Goal: Task Accomplishment & Management: Use online tool/utility

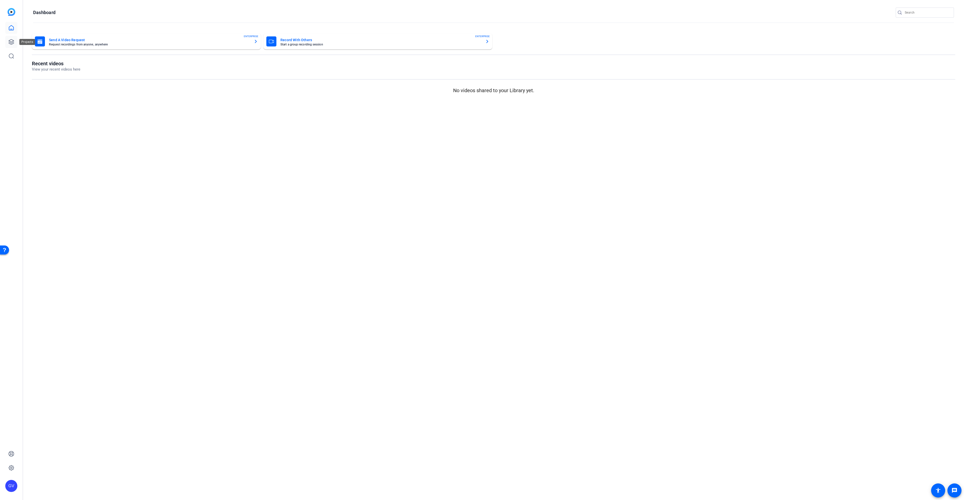
click at [14, 41] on icon at bounding box center [11, 42] width 6 height 6
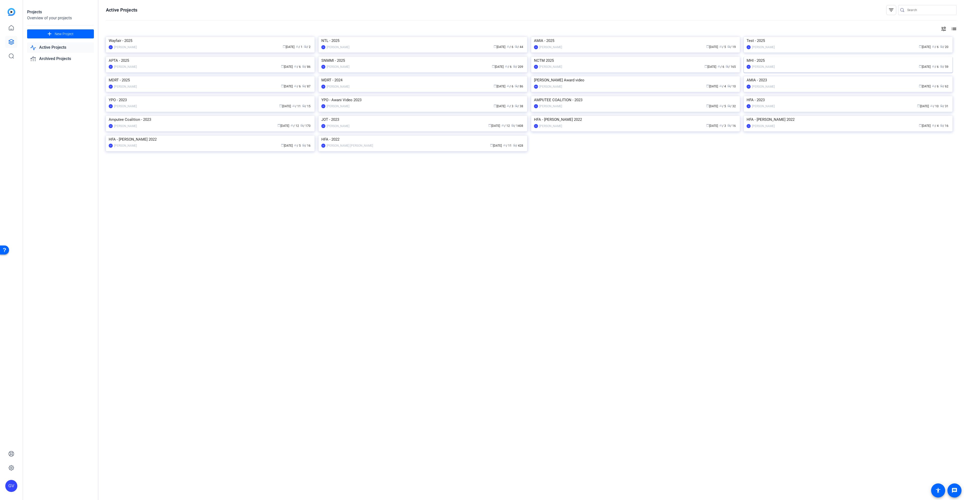
click at [837, 57] on img at bounding box center [848, 57] width 209 height 0
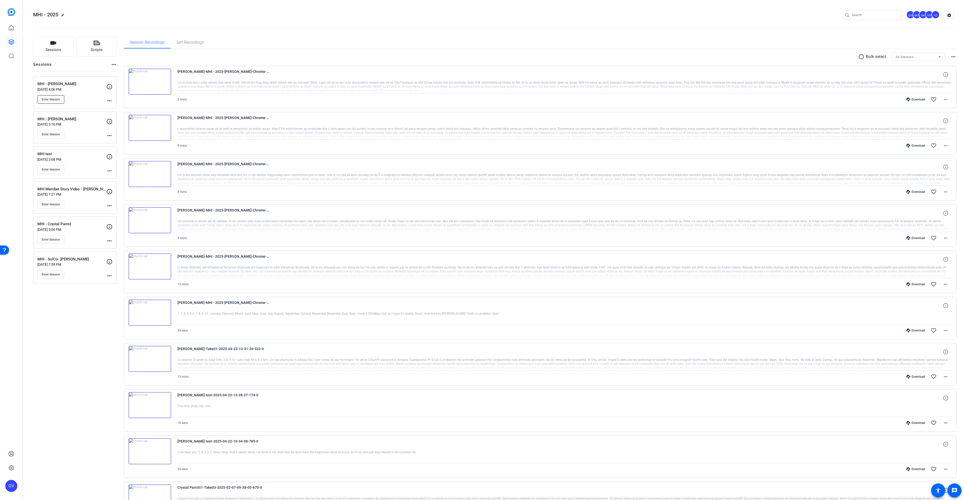
click at [55, 98] on span "Enter Session" at bounding box center [51, 99] width 18 height 4
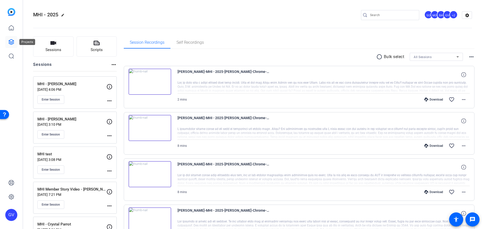
click at [12, 42] on icon at bounding box center [11, 42] width 6 height 6
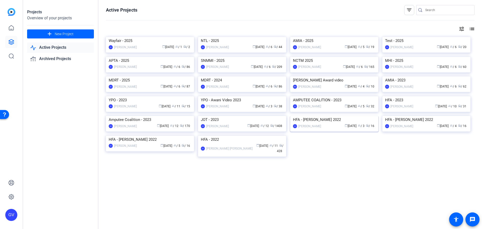
scroll to position [25, 0]
click at [264, 57] on img at bounding box center [242, 57] width 88 height 0
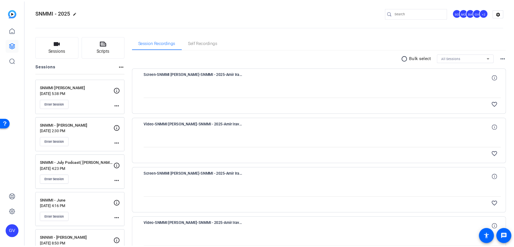
scroll to position [0, 0]
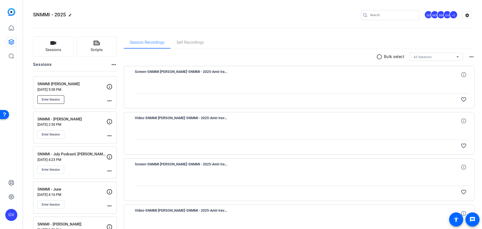
click at [51, 99] on span "Enter Session" at bounding box center [51, 99] width 18 height 4
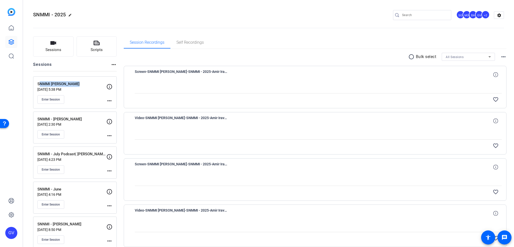
drag, startPoint x: 72, startPoint y: 84, endPoint x: 29, endPoint y: 83, distance: 43.7
copy p "SNMMI Amir Iravani"
click at [66, 46] on button "Sessions" at bounding box center [53, 46] width 40 height 20
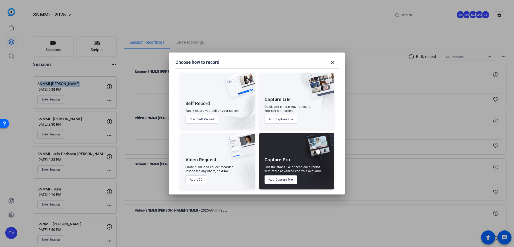
click at [282, 178] on button "Add Capture Pro" at bounding box center [281, 179] width 33 height 9
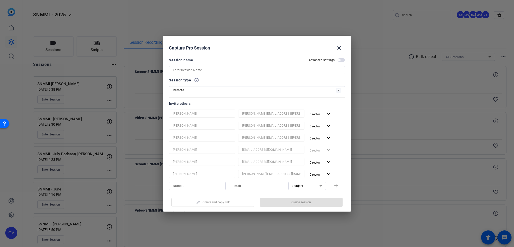
click at [238, 71] on input at bounding box center [257, 70] width 168 height 6
paste input "SNMMI Amir Iravani"
type input "SNMMI Amir Iravani_2"
click at [298, 202] on span "Create session" at bounding box center [302, 202] width 20 height 4
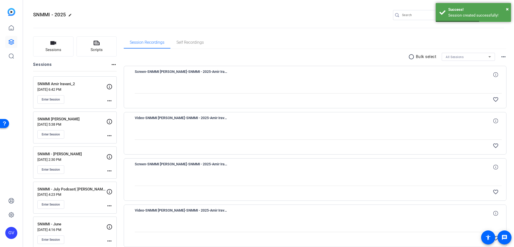
click at [109, 135] on mat-icon "more_horiz" at bounding box center [109, 136] width 6 height 6
click at [121, 150] on span "Archive Session" at bounding box center [121, 149] width 23 height 6
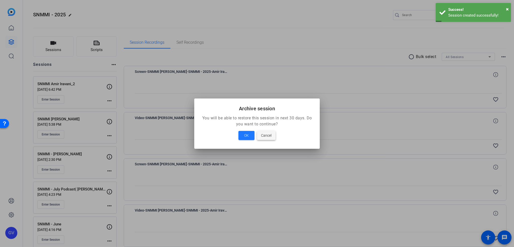
click at [263, 137] on span "Cancel" at bounding box center [266, 135] width 11 height 6
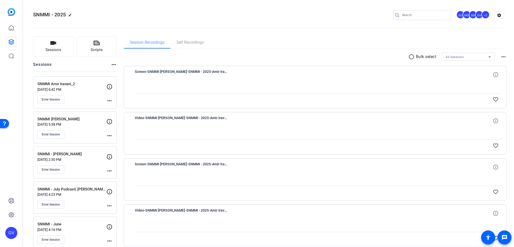
click at [107, 135] on mat-icon "more_horiz" at bounding box center [109, 136] width 6 height 6
click at [122, 142] on span "Edit Session" at bounding box center [121, 143] width 23 height 6
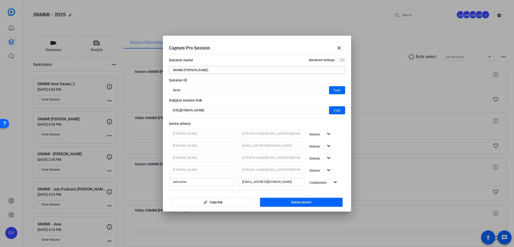
drag, startPoint x: 212, startPoint y: 71, endPoint x: 78, endPoint y: 67, distance: 133.4
click at [78, 67] on div "Capture Pro Session close Session name Advanced settings SNMMI Amir Iravani Ses…" at bounding box center [257, 123] width 514 height 247
type input "test"
click at [293, 201] on span "Update session" at bounding box center [301, 202] width 21 height 4
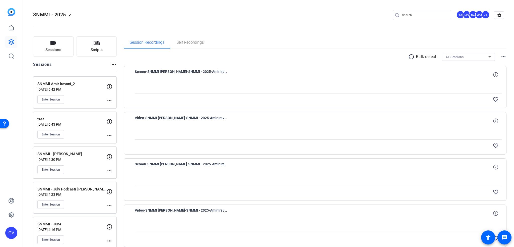
click at [110, 100] on mat-icon "more_horiz" at bounding box center [109, 101] width 6 height 6
click at [88, 97] on div at bounding box center [257, 123] width 514 height 247
click at [110, 102] on mat-icon "more_horiz" at bounding box center [109, 101] width 6 height 6
click at [123, 107] on span "Edit Session" at bounding box center [121, 108] width 23 height 6
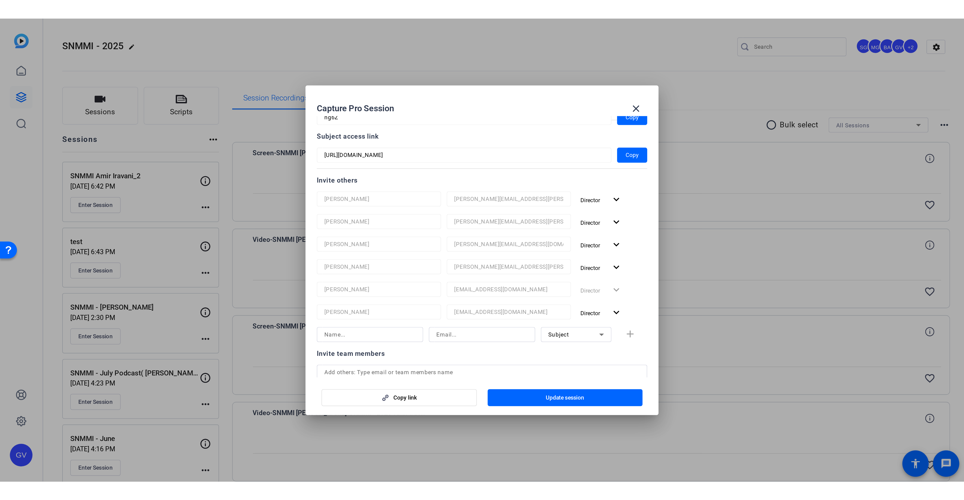
scroll to position [79, 0]
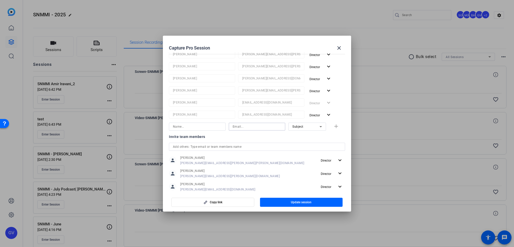
click at [251, 126] on input at bounding box center [257, 127] width 49 height 6
paste input "[EMAIL_ADDRESS][DOMAIN_NAME]"
type input "[EMAIL_ADDRESS][DOMAIN_NAME]"
click at [318, 127] on icon at bounding box center [321, 127] width 6 height 6
click at [239, 127] on div at bounding box center [257, 123] width 514 height 247
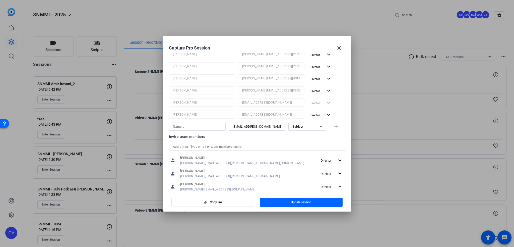
drag, startPoint x: 242, startPoint y: 126, endPoint x: 225, endPoint y: 127, distance: 17.1
click at [225, 127] on div "airavani@uw.edu Subject add" at bounding box center [257, 127] width 176 height 8
click at [205, 129] on input at bounding box center [197, 127] width 49 height 6
paste input "airavani"
type input "airavani"
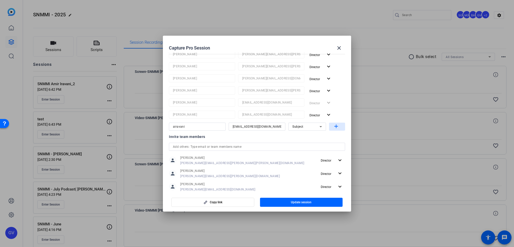
click at [334, 127] on mat-icon "add" at bounding box center [336, 126] width 6 height 6
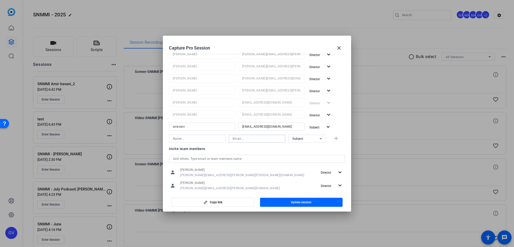
click at [253, 138] on input at bounding box center [257, 139] width 49 height 6
paste input "nwenzel-lamb@snmmi.org"
type input "nwenzel-lamb@snmmi.org"
click at [318, 137] on icon at bounding box center [321, 139] width 6 height 6
click at [314, 153] on mat-option "Watcher" at bounding box center [305, 156] width 38 height 8
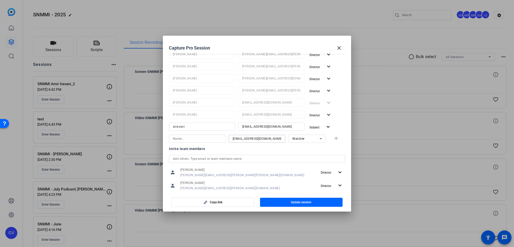
drag, startPoint x: 241, startPoint y: 138, endPoint x: 219, endPoint y: 138, distance: 22.3
click at [219, 138] on div "nwenzel-lamb@snmmi.org Watcher add" at bounding box center [257, 139] width 176 height 8
drag, startPoint x: 242, startPoint y: 137, endPoint x: 222, endPoint y: 138, distance: 19.6
click at [222, 138] on div "nwenzel-lamb@snmmi.org Watcher add" at bounding box center [257, 139] width 176 height 8
click at [195, 137] on input at bounding box center [197, 139] width 49 height 6
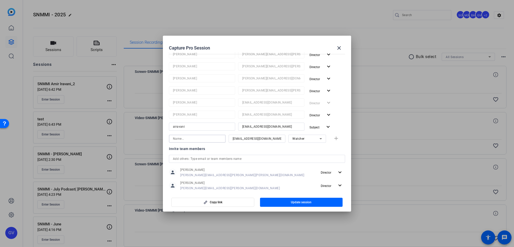
paste input "nwenze"
type input "nwenze"
click at [335, 139] on mat-icon "add" at bounding box center [336, 138] width 6 height 6
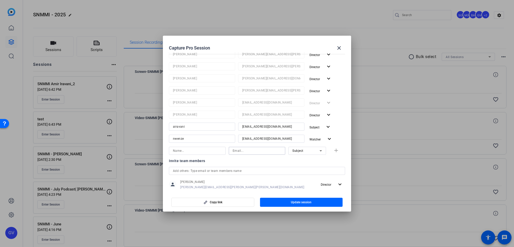
click at [244, 150] on input at bounding box center [257, 151] width 49 height 6
paste input "sebastien.ball@workerbeetv.com"
type input "sebastien.ball@workerbeetv.com"
click at [313, 151] on div "Subject" at bounding box center [306, 150] width 27 height 6
drag, startPoint x: 309, startPoint y: 161, endPoint x: 303, endPoint y: 161, distance: 6.3
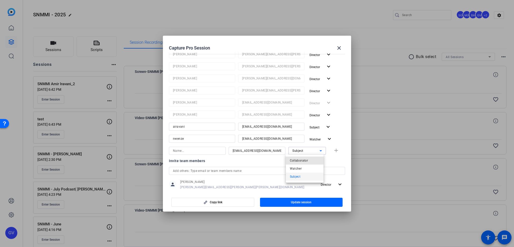
click at [308, 161] on mat-option "Collaborator" at bounding box center [305, 160] width 38 height 8
click at [209, 152] on input at bounding box center [197, 151] width 49 height 6
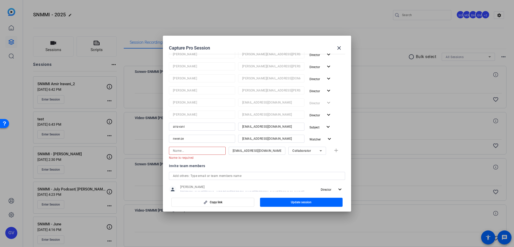
click at [201, 149] on input at bounding box center [197, 151] width 49 height 6
paste input "sebastien.ball@workerbeetv.com"
type input "sebastien.ball@workerbeetv.com"
click at [336, 150] on mat-icon "add" at bounding box center [336, 150] width 6 height 6
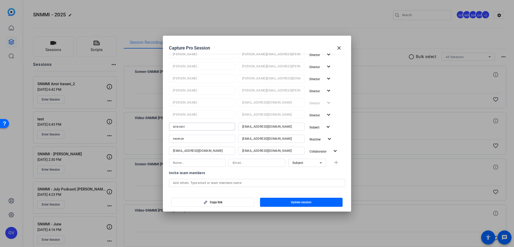
drag, startPoint x: 187, startPoint y: 127, endPoint x: 162, endPoint y: 127, distance: 25.1
click at [162, 127] on div "Capture Pro Session close Session name Advanced settings SNMMI Amir Iravani_2 S…" at bounding box center [257, 123] width 514 height 247
type input "Amir"
click at [315, 200] on span "button" at bounding box center [301, 202] width 83 height 12
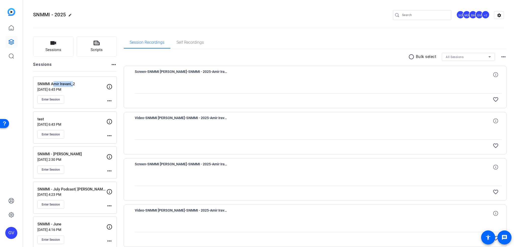
drag, startPoint x: 50, startPoint y: 84, endPoint x: 71, endPoint y: 85, distance: 20.4
click at [71, 85] on p "SNMMI Amir Iravani_2" at bounding box center [71, 84] width 69 height 6
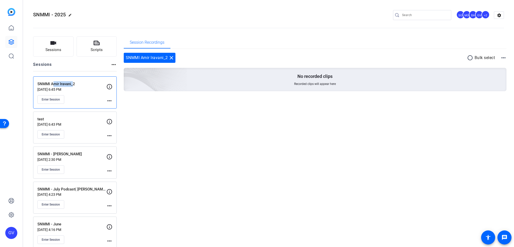
copy p "Amir Iravani"
drag, startPoint x: 36, startPoint y: 83, endPoint x: 81, endPoint y: 82, distance: 44.7
click at [81, 82] on div "SNMMI Amir Iravani_2 Sep 03, 2025 @ 6:45 PM Enter Session more_horiz" at bounding box center [75, 92] width 84 height 32
click at [190, 106] on div "SNMMI Amir Iravani_2 close radio_button_unchecked Bulk select more_horiz No rec…" at bounding box center [315, 78] width 383 height 58
click at [48, 101] on button "Enter Session" at bounding box center [50, 99] width 27 height 9
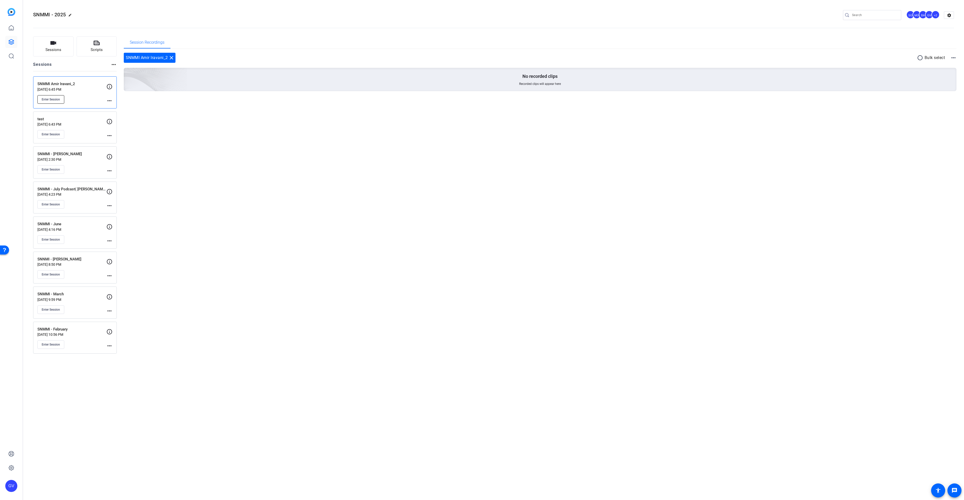
click at [59, 102] on button "Enter Session" at bounding box center [50, 99] width 27 height 9
click at [60, 133] on span "Enter Session" at bounding box center [51, 134] width 18 height 4
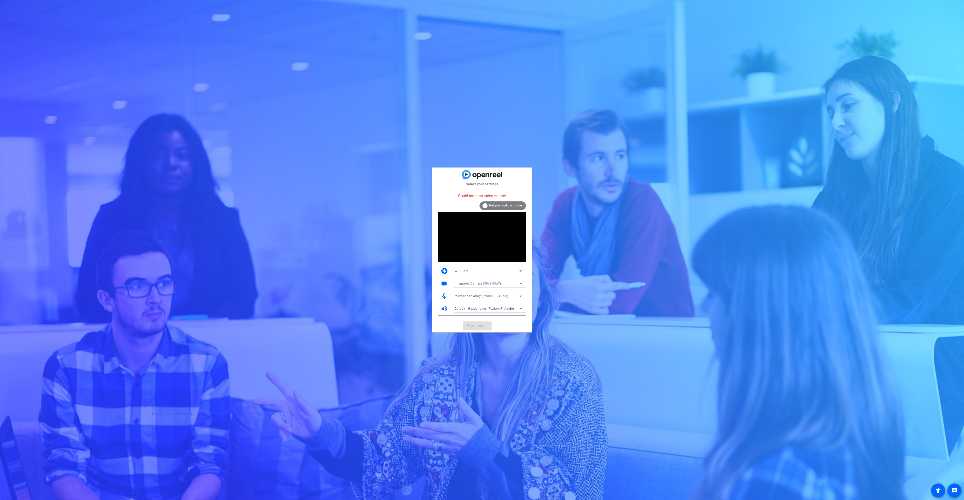
click at [488, 283] on span "Integrated Camera (30c9:00a7)" at bounding box center [478, 284] width 46 height 4
click at [483, 302] on mat-option "OBS Virtual Camera" at bounding box center [488, 302] width 75 height 8
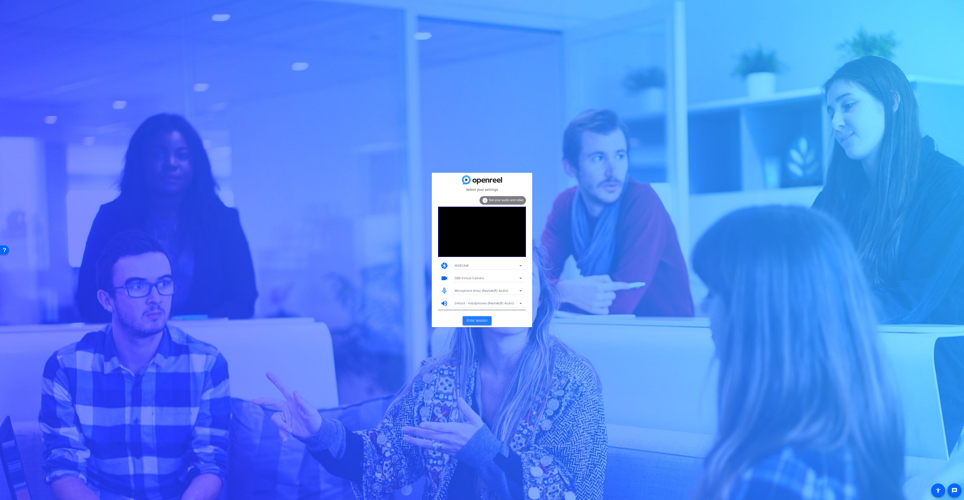
click at [480, 321] on span "Enter session" at bounding box center [477, 320] width 21 height 5
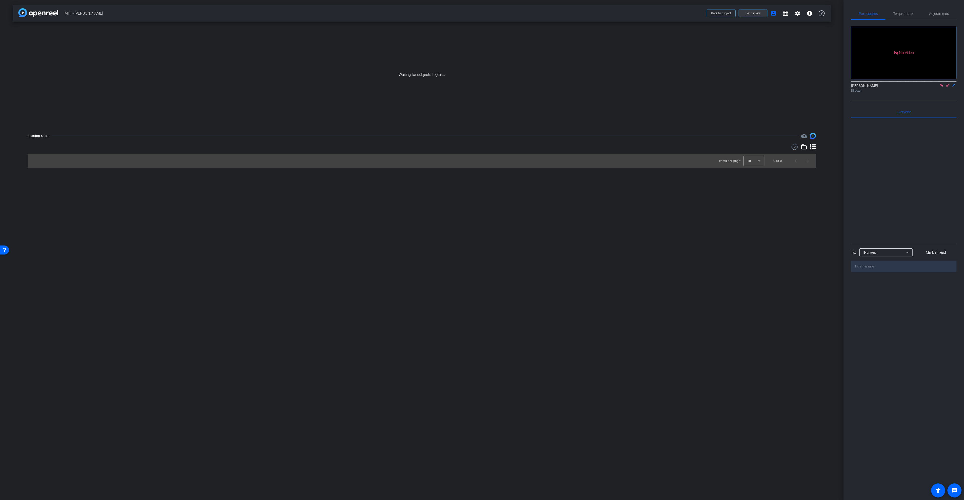
click at [757, 13] on span "Send invite" at bounding box center [753, 13] width 15 height 4
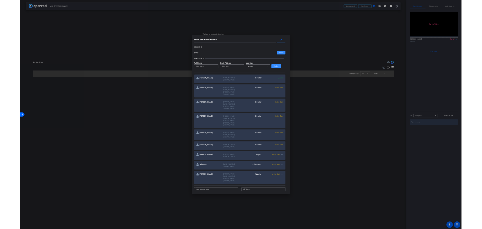
scroll to position [25, 0]
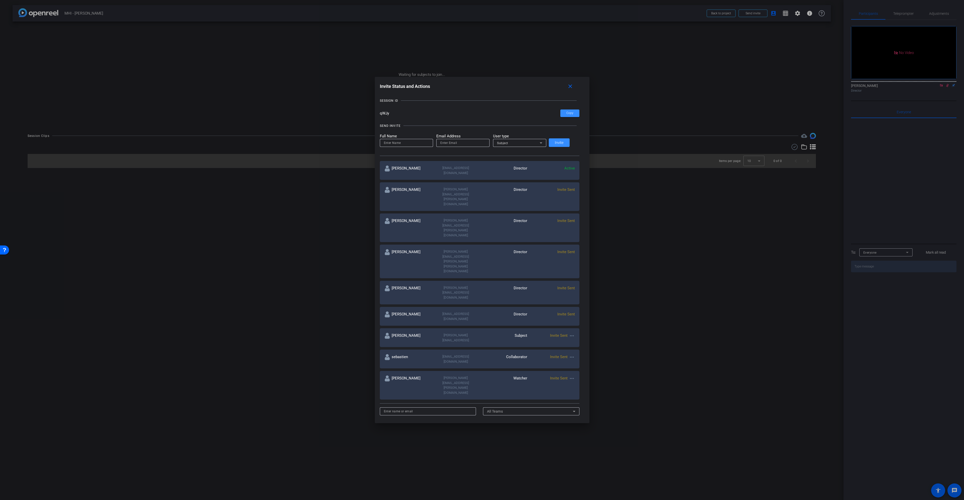
click at [569, 333] on mat-icon "more_horiz" at bounding box center [572, 336] width 6 height 6
click at [568, 86] on div at bounding box center [482, 250] width 964 height 500
click at [567, 87] on mat-icon "close" at bounding box center [570, 86] width 6 height 6
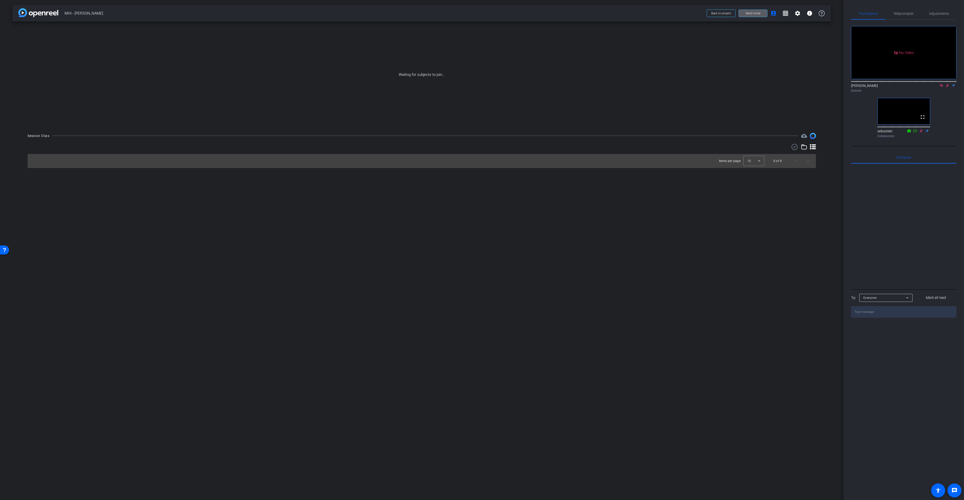
click at [942, 87] on icon at bounding box center [942, 86] width 4 height 4
click at [947, 87] on mat-icon "flip" at bounding box center [948, 85] width 6 height 5
drag, startPoint x: 946, startPoint y: 92, endPoint x: 941, endPoint y: 92, distance: 5.0
click at [946, 87] on mat-icon "flip" at bounding box center [948, 85] width 6 height 5
click at [941, 87] on icon at bounding box center [941, 85] width 3 height 3
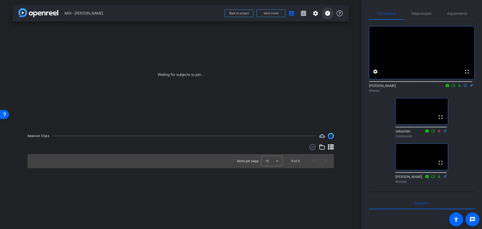
click at [330, 13] on mat-icon "info" at bounding box center [328, 13] width 6 height 6
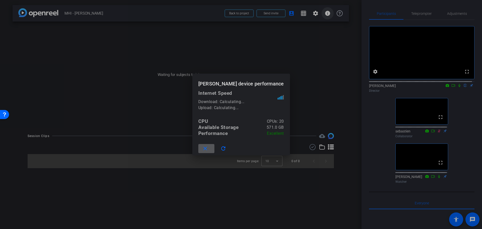
click at [330, 13] on div at bounding box center [241, 114] width 482 height 229
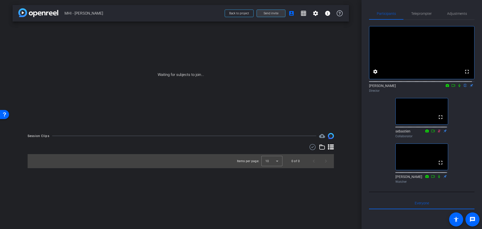
click at [272, 15] on span "Send invite" at bounding box center [271, 13] width 15 height 4
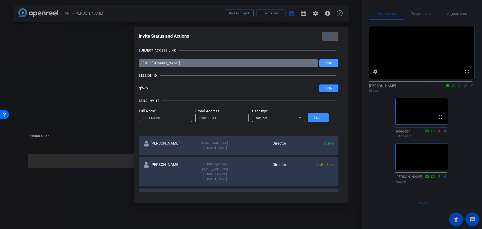
click at [325, 65] on span "Copy" at bounding box center [328, 63] width 7 height 4
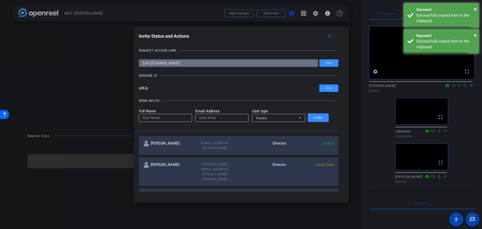
click at [89, 51] on div at bounding box center [241, 114] width 482 height 229
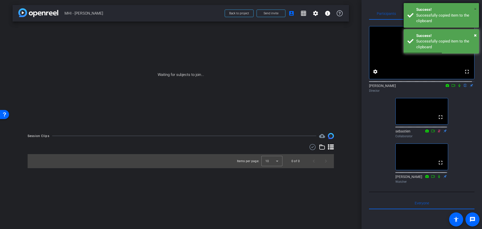
click at [475, 9] on span "×" at bounding box center [475, 9] width 3 height 6
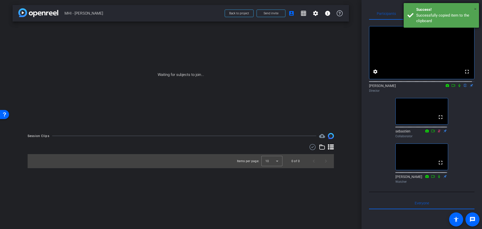
click at [475, 8] on span "×" at bounding box center [475, 9] width 3 height 6
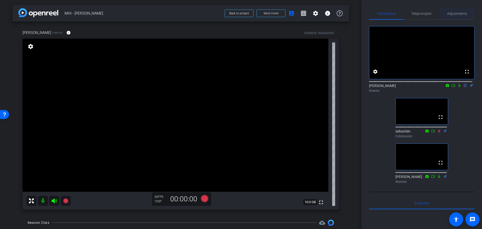
click at [458, 16] on span "Adjustments" at bounding box center [457, 14] width 20 height 12
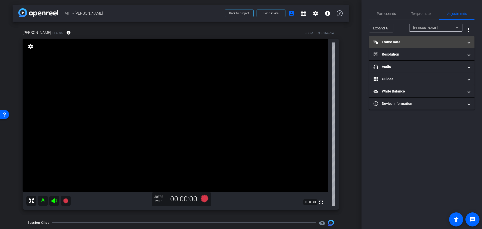
click at [438, 47] on mat-expansion-panel-header "Frame Rate Frame Rate" at bounding box center [421, 42] width 105 height 12
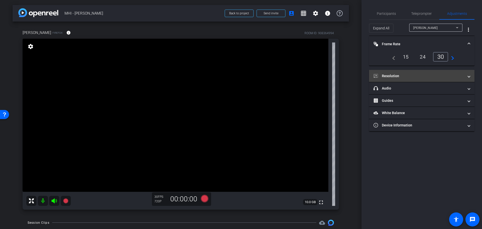
click at [418, 76] on mat-panel-title "Resolution" at bounding box center [419, 75] width 90 height 5
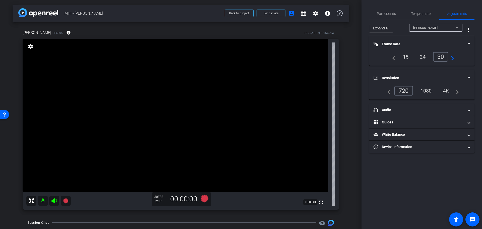
click at [426, 92] on div "1080" at bounding box center [426, 90] width 19 height 9
click at [310, 202] on span "10.0 GB" at bounding box center [310, 202] width 15 height 6
click at [308, 203] on span "10.0 GB" at bounding box center [310, 202] width 15 height 6
click at [66, 33] on mat-icon "info" at bounding box center [68, 32] width 5 height 5
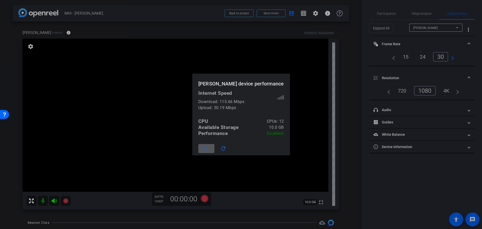
click at [208, 149] on mat-icon "close" at bounding box center [205, 148] width 6 height 6
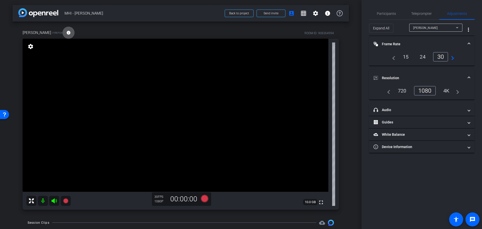
click at [66, 33] on mat-icon "info" at bounding box center [68, 32] width 5 height 5
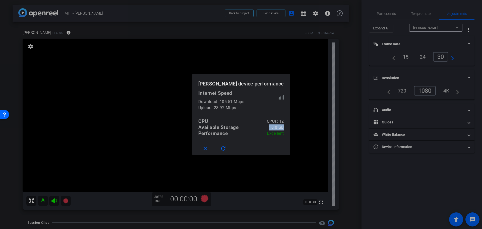
drag, startPoint x: 249, startPoint y: 127, endPoint x: 275, endPoint y: 129, distance: 26.4
click at [275, 129] on mat-dialog-content "Internet Speed Download: 105.51 Mbps Upload: 28.92 Mbps CPU CPUs: 12 Available …" at bounding box center [241, 115] width 98 height 51
click at [214, 149] on button "close" at bounding box center [206, 148] width 16 height 9
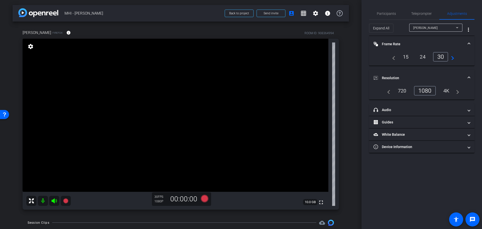
click at [306, 202] on span "10.0 GB" at bounding box center [310, 202] width 15 height 6
click at [308, 202] on span "10.0 GB" at bounding box center [310, 202] width 15 height 6
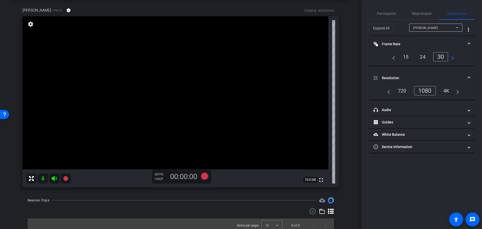
scroll to position [26, 0]
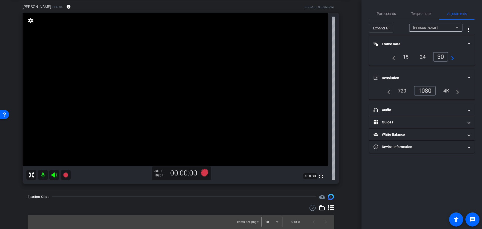
drag, startPoint x: 309, startPoint y: 175, endPoint x: 314, endPoint y: 175, distance: 5.5
click at [306, 175] on span "10.0 GB" at bounding box center [310, 176] width 15 height 6
click at [423, 13] on span "Teleprompter" at bounding box center [421, 14] width 21 height 4
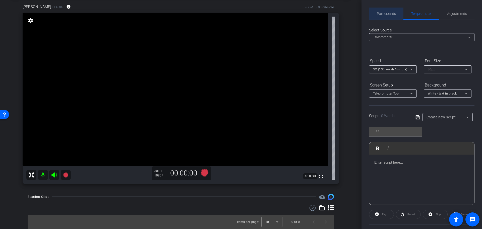
click at [397, 10] on div "Participants" at bounding box center [386, 14] width 34 height 12
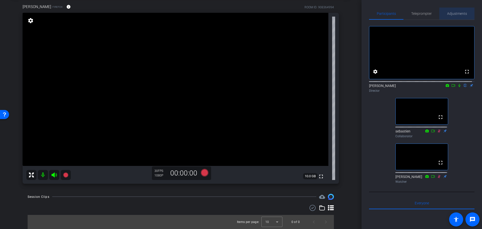
click at [468, 15] on div "Adjustments" at bounding box center [456, 14] width 35 height 12
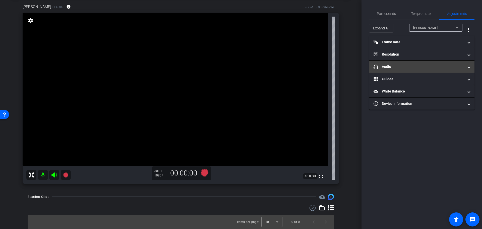
click at [430, 67] on mat-panel-title "headphone icon Audio" at bounding box center [419, 66] width 90 height 5
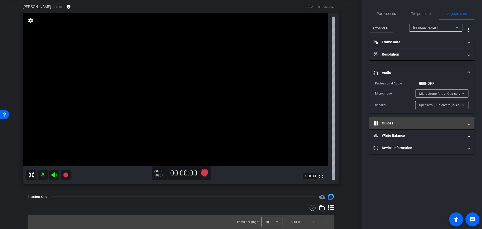
click at [427, 120] on mat-expansion-panel-header "Guides" at bounding box center [421, 123] width 105 height 12
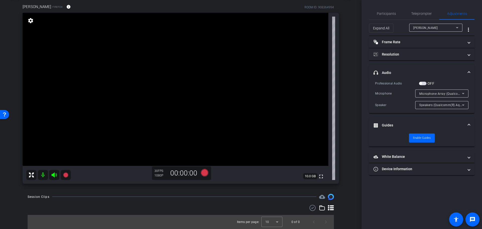
click at [439, 120] on mat-expansion-panel-header "Guides" at bounding box center [421, 125] width 105 height 16
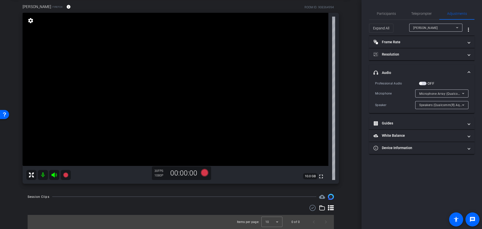
click at [472, 73] on mat-expansion-panel-header "headphone icon Audio" at bounding box center [421, 73] width 105 height 16
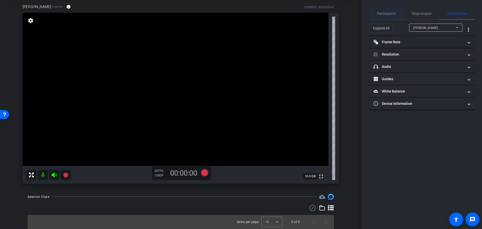
click at [391, 13] on span "Participants" at bounding box center [386, 14] width 19 height 4
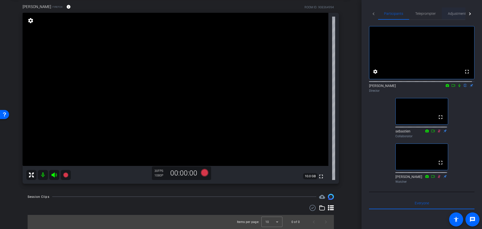
click at [460, 12] on span "Adjustments" at bounding box center [458, 14] width 20 height 4
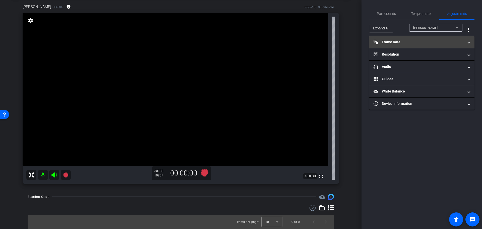
click at [454, 40] on mat-panel-title "Frame Rate Frame Rate" at bounding box center [419, 41] width 90 height 5
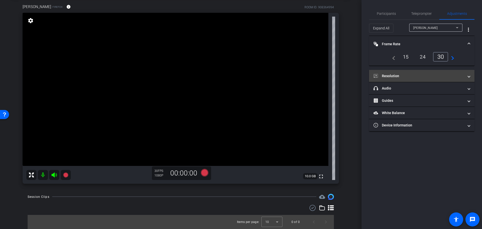
click at [440, 74] on mat-panel-title "Resolution" at bounding box center [419, 75] width 90 height 5
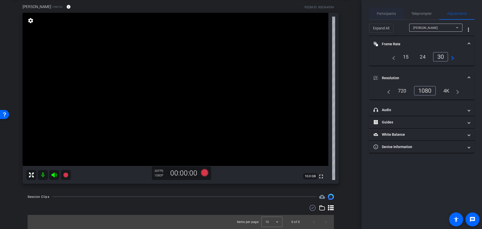
click at [379, 13] on span "Participants" at bounding box center [386, 14] width 19 height 4
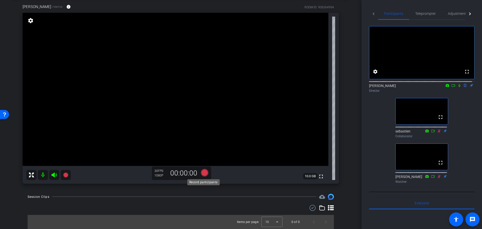
click at [204, 173] on icon at bounding box center [205, 172] width 8 height 8
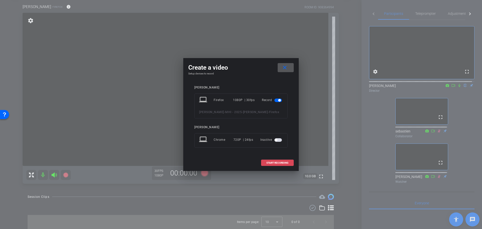
click at [279, 160] on span at bounding box center [277, 163] width 32 height 12
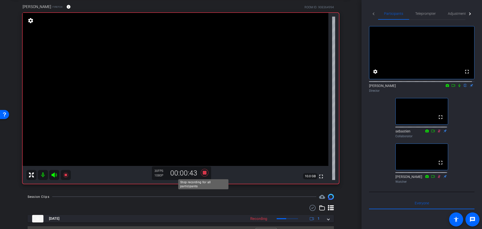
click at [205, 175] on icon at bounding box center [205, 172] width 12 height 9
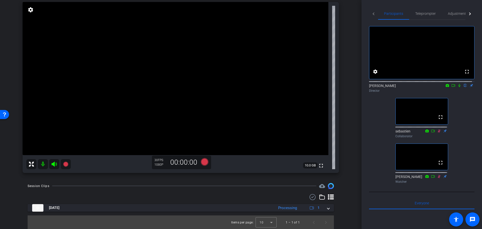
scroll to position [37, 0]
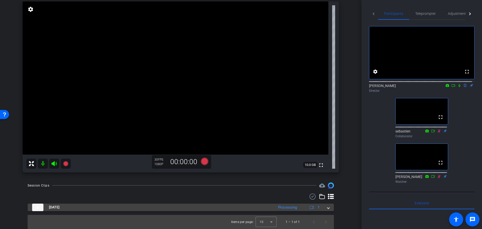
click at [330, 209] on mat-expansion-panel-header "Sep 3, 2025 Processing 1" at bounding box center [181, 207] width 306 height 8
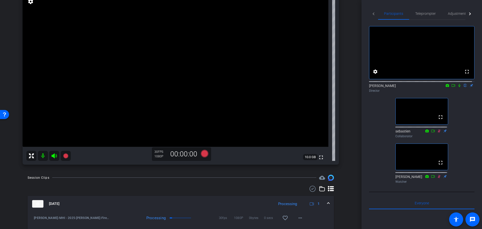
scroll to position [63, 0]
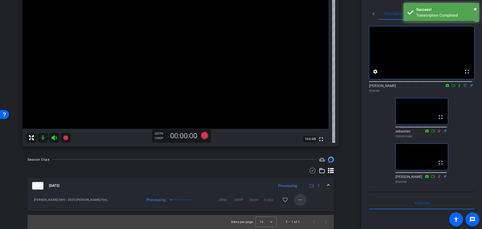
click at [299, 197] on mat-icon "more_horiz" at bounding box center [300, 200] width 6 height 6
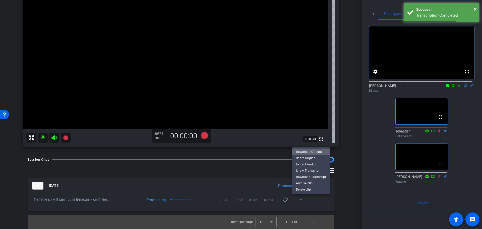
click at [311, 153] on span "Download Original" at bounding box center [311, 151] width 30 height 6
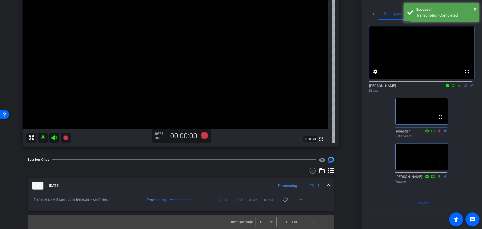
click at [451, 87] on icon at bounding box center [453, 86] width 4 height 4
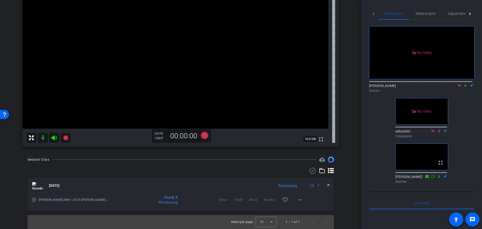
click at [463, 88] on mat-icon at bounding box center [466, 85] width 6 height 5
click at [458, 87] on icon at bounding box center [460, 86] width 4 height 4
click at [363, 111] on div "Participants Teleprompter Adjustments fullscreen settings Gert Viljoen flip Dir…" at bounding box center [422, 114] width 121 height 229
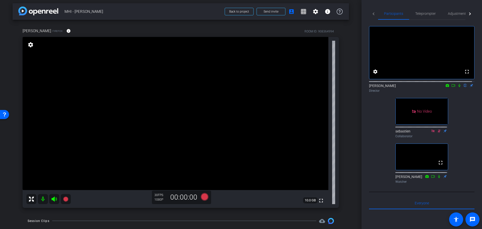
scroll to position [0, 0]
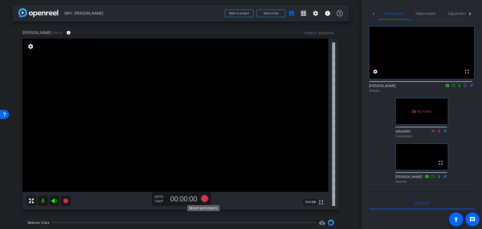
click at [204, 197] on icon at bounding box center [205, 198] width 8 height 8
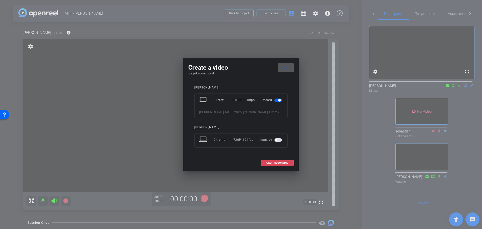
click at [287, 167] on span at bounding box center [277, 163] width 32 height 12
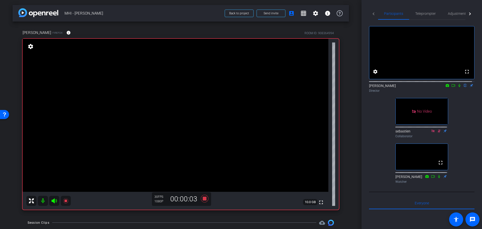
click at [452, 87] on icon at bounding box center [453, 86] width 4 height 4
click at [464, 87] on icon at bounding box center [466, 86] width 4 height 4
click at [63, 32] on span at bounding box center [69, 33] width 12 height 12
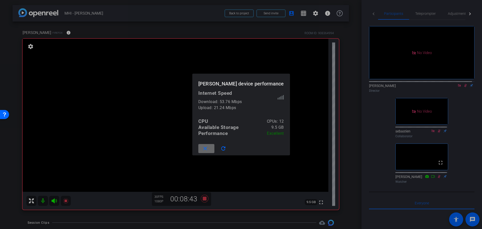
click at [214, 150] on span at bounding box center [206, 148] width 16 height 12
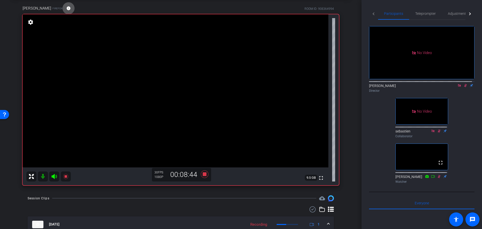
scroll to position [24, 0]
click at [458, 87] on icon at bounding box center [460, 86] width 4 height 4
click at [458, 87] on icon at bounding box center [459, 85] width 3 height 3
click at [201, 176] on icon at bounding box center [205, 174] width 12 height 9
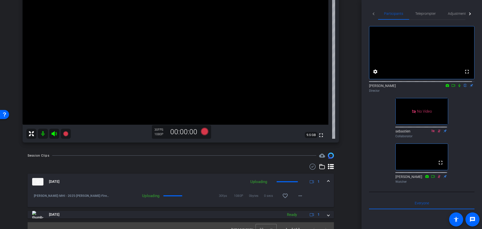
scroll to position [74, 0]
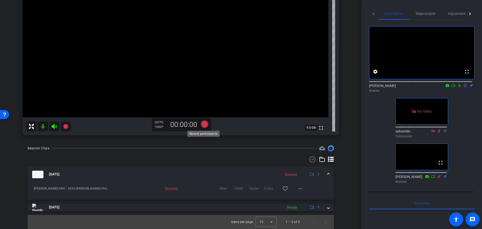
click at [205, 124] on icon at bounding box center [205, 124] width 8 height 8
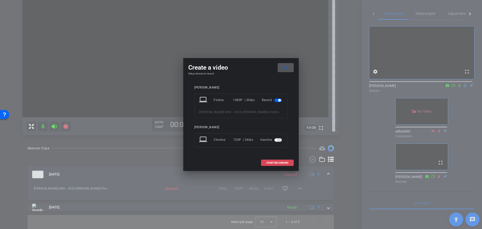
click at [278, 163] on span "START RECORDING" at bounding box center [277, 162] width 22 height 3
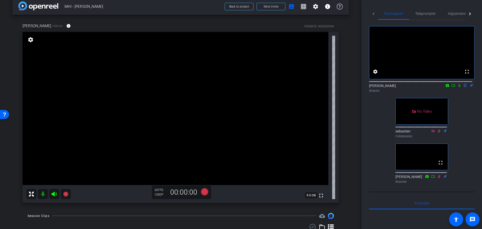
scroll to position [0, 0]
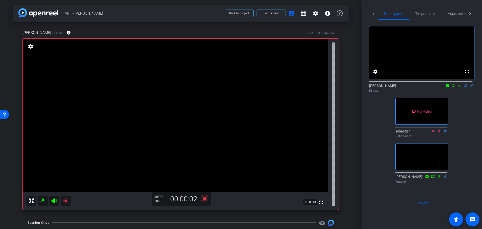
click at [459, 87] on icon at bounding box center [460, 85] width 2 height 3
click at [451, 87] on icon at bounding box center [453, 86] width 4 height 4
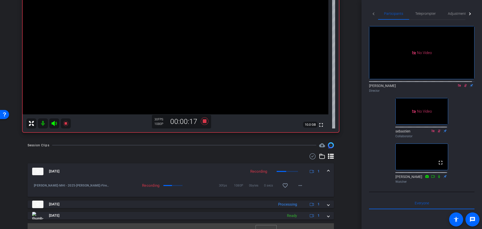
scroll to position [86, 0]
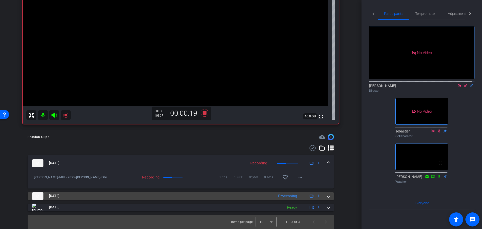
click at [327, 197] on span at bounding box center [328, 195] width 2 height 5
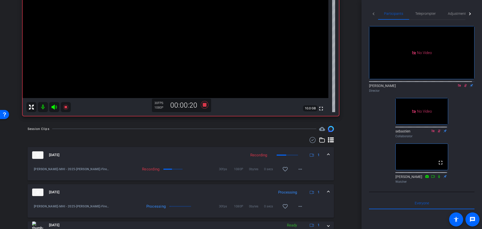
scroll to position [111, 0]
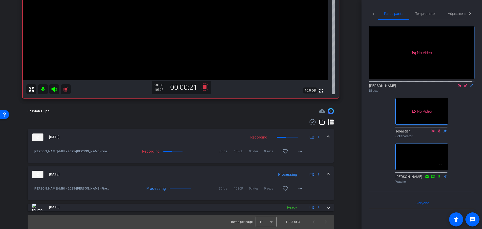
click at [58, 183] on div "thomas-MHI - 2025-thomas-Firefox-2025-09-03-18-43-55-387-0" at bounding box center [70, 188] width 78 height 12
click at [39, 173] on img at bounding box center [37, 174] width 11 height 8
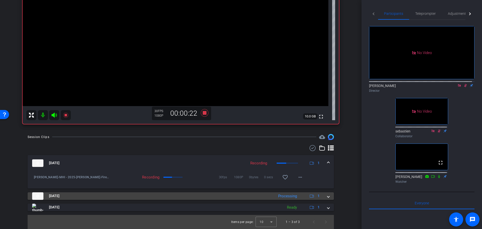
scroll to position [86, 0]
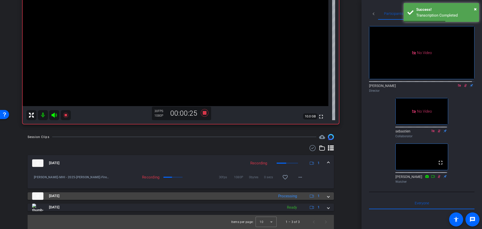
click at [328, 196] on mat-expansion-panel-header "Sep 3, 2025 Processing 1" at bounding box center [181, 196] width 306 height 8
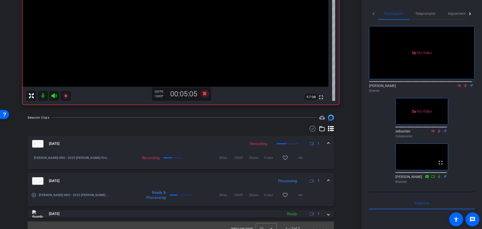
scroll to position [111, 0]
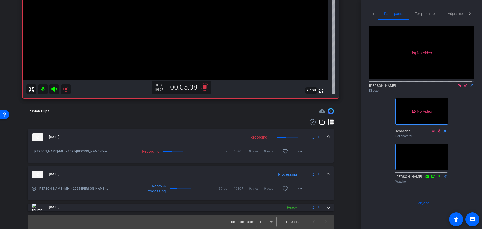
click at [35, 187] on mat-icon "play_circle_outline" at bounding box center [33, 188] width 5 height 5
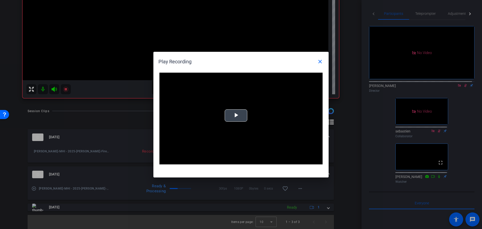
click at [236, 115] on span "Video Player" at bounding box center [236, 115] width 0 height 0
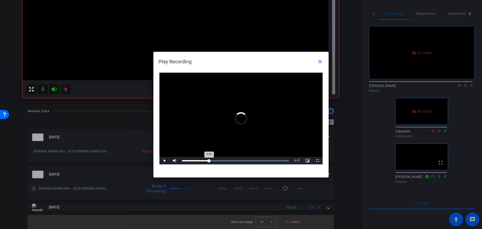
click at [209, 161] on div "Loaded : 100.00% 2:16 0:00" at bounding box center [235, 160] width 107 height 1
click at [321, 63] on mat-icon "close" at bounding box center [320, 62] width 6 height 6
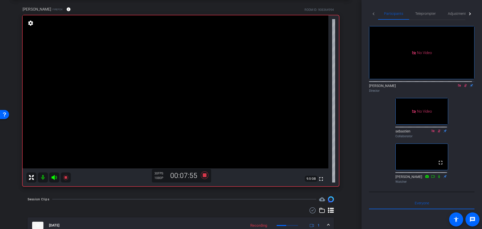
scroll to position [25, 0]
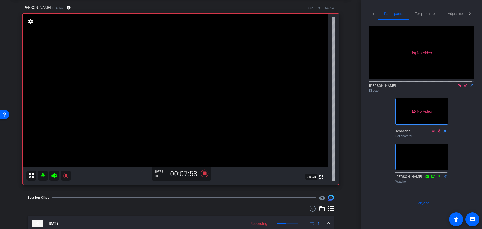
click at [458, 87] on icon at bounding box center [460, 86] width 4 height 4
click at [205, 173] on icon at bounding box center [205, 173] width 8 height 8
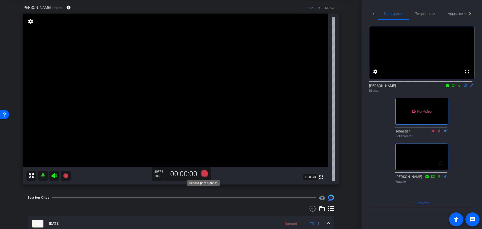
click at [205, 174] on icon at bounding box center [205, 173] width 8 height 8
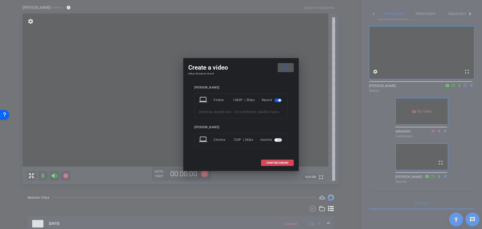
click at [276, 161] on span "START RECORDING" at bounding box center [277, 162] width 22 height 3
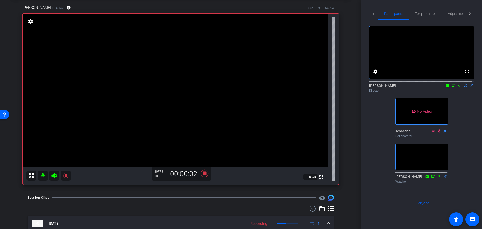
click at [451, 87] on icon at bounding box center [453, 86] width 4 height 4
click at [464, 87] on icon at bounding box center [466, 86] width 4 height 4
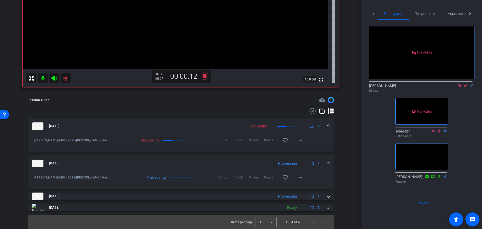
scroll to position [123, 0]
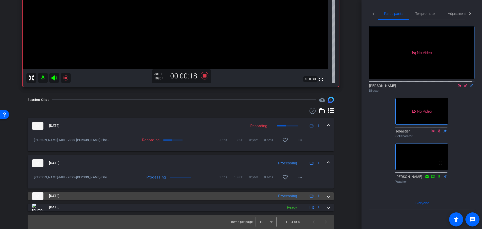
click at [327, 195] on span at bounding box center [328, 195] width 2 height 5
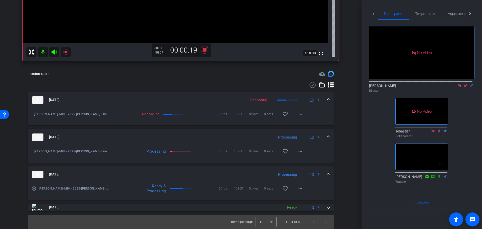
click at [327, 173] on mat-expansion-panel-header "Sep 3, 2025 Processing 1" at bounding box center [181, 174] width 306 height 16
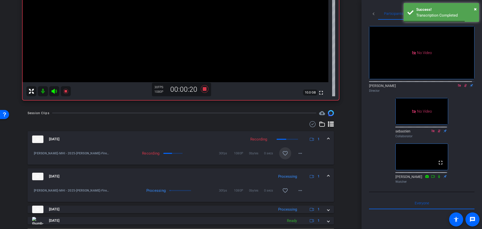
scroll to position [47, 0]
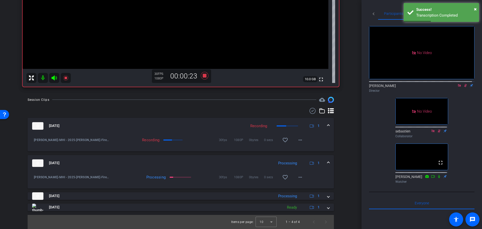
click at [327, 163] on span at bounding box center [328, 162] width 2 height 5
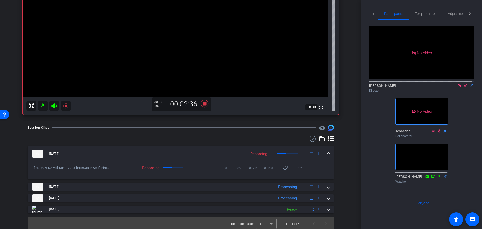
scroll to position [97, 0]
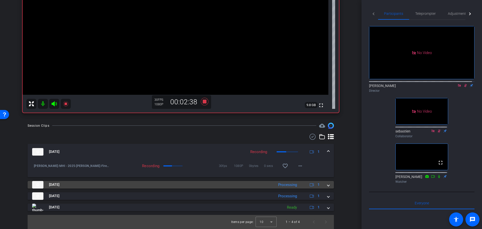
click at [327, 184] on span at bounding box center [328, 184] width 2 height 5
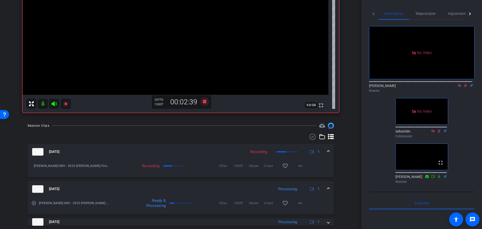
click at [326, 184] on mat-expansion-panel-header "Sep 3, 2025 Processing 1" at bounding box center [181, 189] width 306 height 16
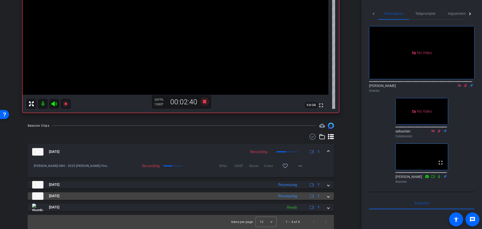
click at [327, 198] on span at bounding box center [328, 195] width 2 height 5
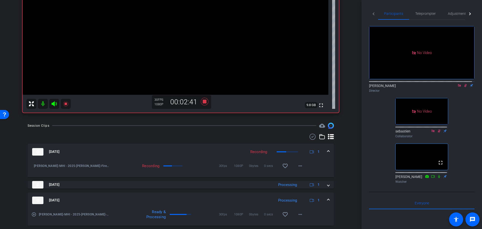
click at [327, 198] on span at bounding box center [328, 199] width 2 height 5
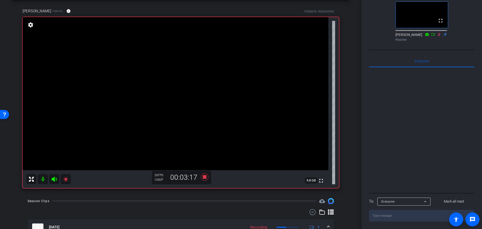
scroll to position [0, 0]
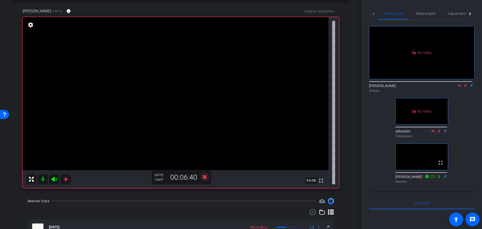
click at [458, 87] on icon at bounding box center [459, 85] width 3 height 3
click at [63, 15] on span at bounding box center [69, 11] width 12 height 12
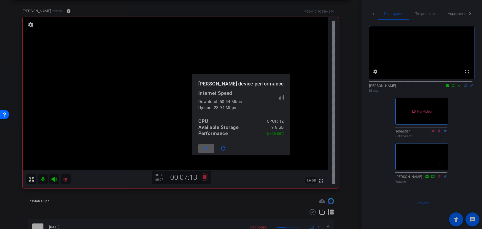
click at [214, 149] on span at bounding box center [206, 148] width 16 height 12
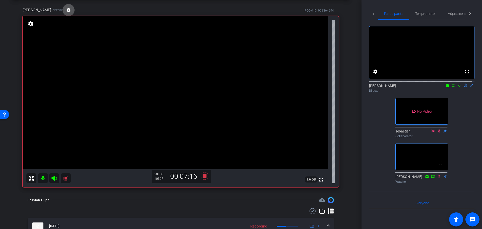
scroll to position [25, 0]
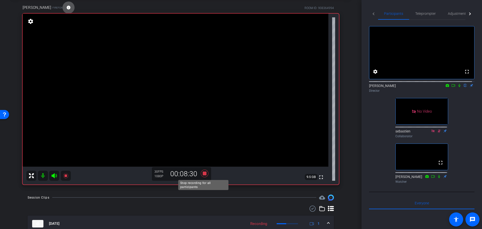
click at [202, 171] on icon at bounding box center [205, 173] width 12 height 9
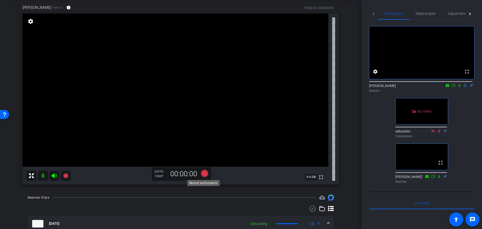
click at [203, 175] on icon at bounding box center [205, 173] width 8 height 8
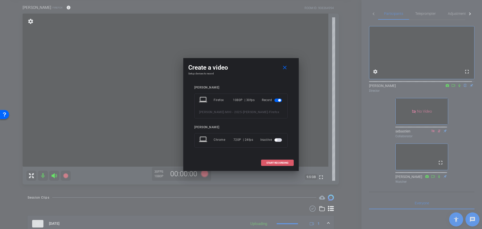
click at [275, 163] on span "START RECORDING" at bounding box center [277, 162] width 22 height 3
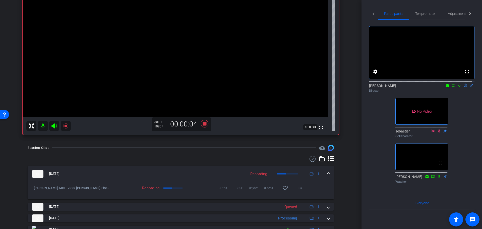
scroll to position [75, 0]
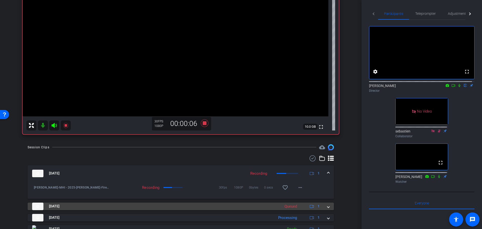
click at [327, 205] on span at bounding box center [328, 205] width 2 height 5
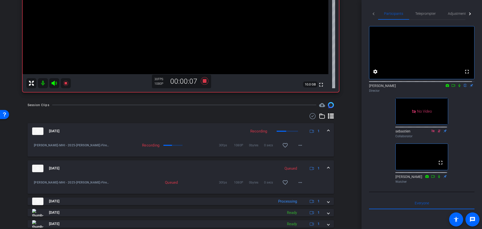
scroll to position [126, 0]
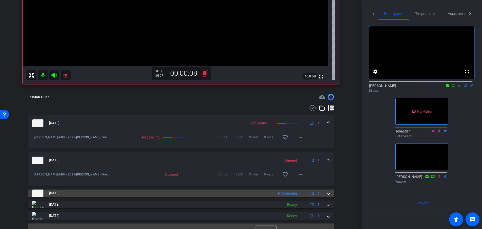
click at [328, 195] on mat-expansion-panel-header "Sep 3, 2025 Processing 1" at bounding box center [181, 193] width 306 height 8
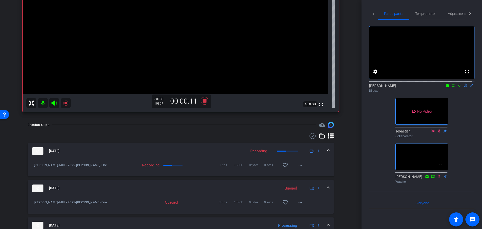
scroll to position [100, 0]
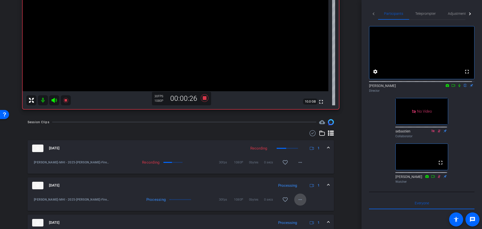
click at [303, 199] on span at bounding box center [300, 199] width 12 height 12
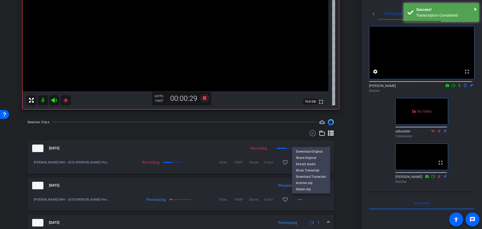
click at [308, 199] on div at bounding box center [241, 114] width 482 height 229
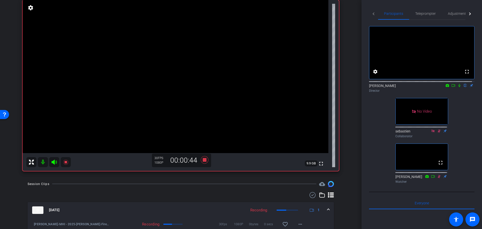
scroll to position [0, 0]
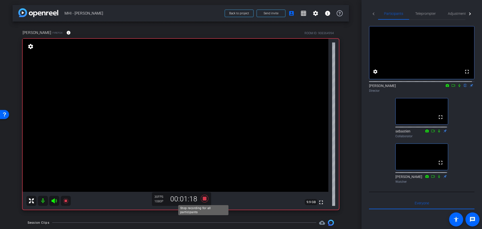
click at [204, 196] on icon at bounding box center [205, 198] width 12 height 9
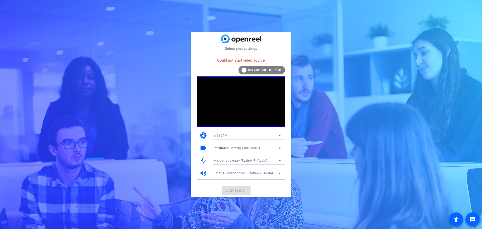
click at [244, 146] on div "Integrated Camera (30c9:00a7)" at bounding box center [246, 148] width 65 height 6
click at [243, 166] on mat-option "OBS Virtual Camera" at bounding box center [247, 166] width 75 height 8
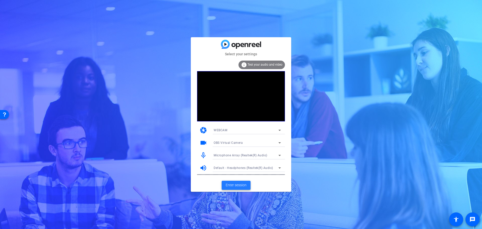
click at [240, 186] on span "Enter session" at bounding box center [236, 184] width 21 height 5
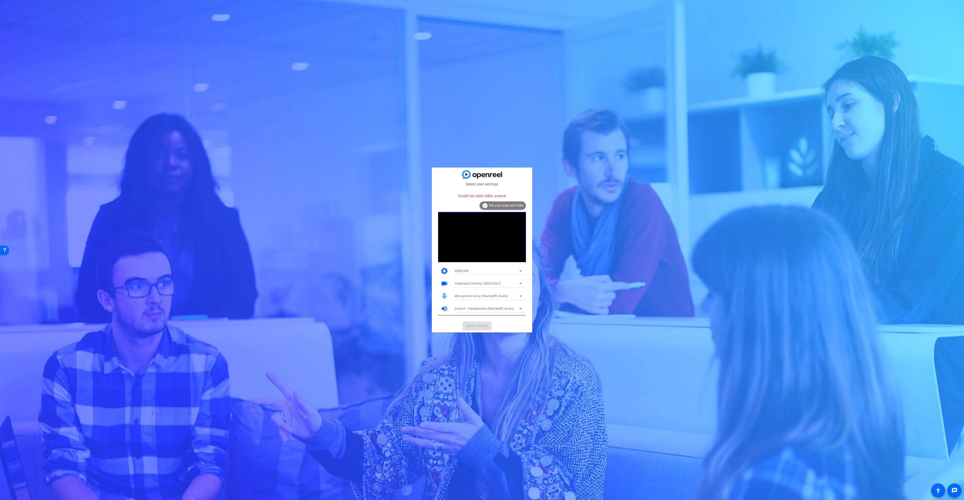
click at [477, 288] on div at bounding box center [488, 291] width 75 height 6
click at [477, 283] on span "Integrated Camera (30c9:00a7)" at bounding box center [478, 284] width 46 height 4
click at [477, 302] on span "OBS Virtual Camera" at bounding box center [469, 302] width 29 height 6
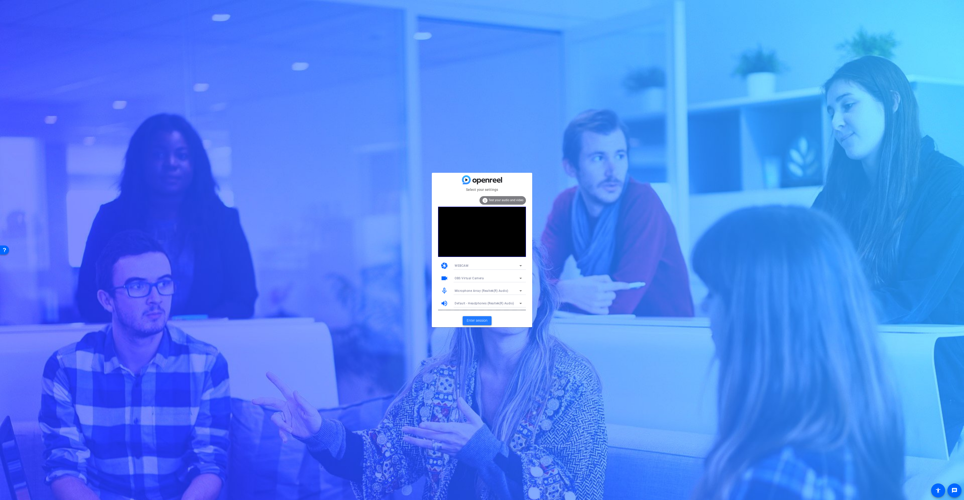
click at [476, 322] on span "Enter session" at bounding box center [477, 320] width 21 height 5
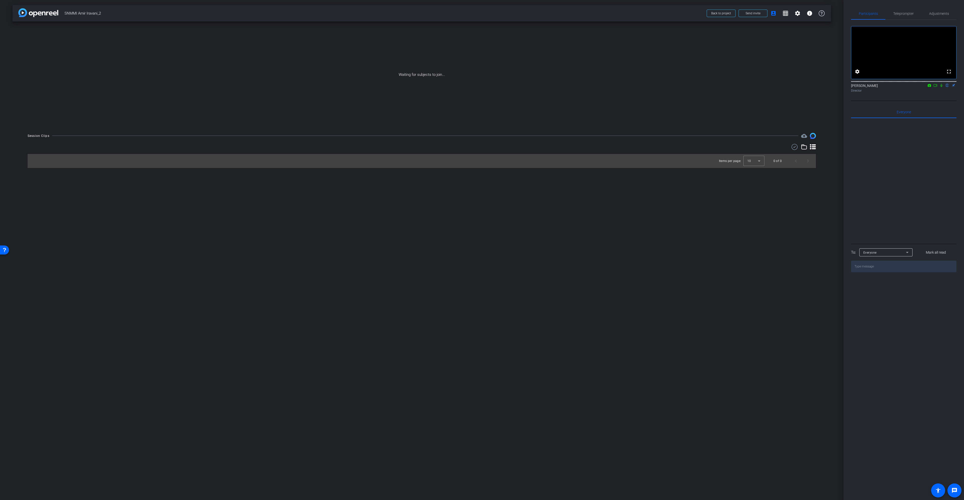
click at [937, 87] on icon at bounding box center [936, 86] width 4 height 4
click at [947, 87] on icon at bounding box center [948, 86] width 4 height 4
click at [745, 12] on span at bounding box center [753, 13] width 28 height 12
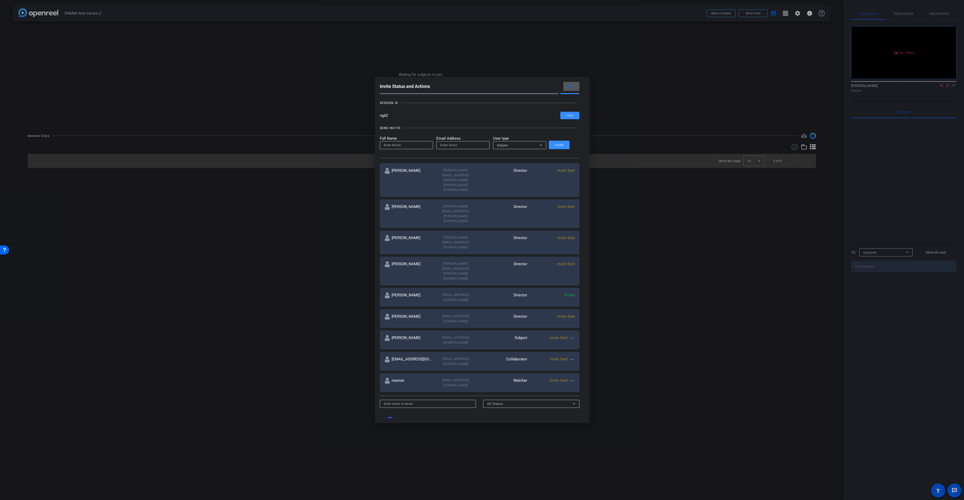
scroll to position [25, 0]
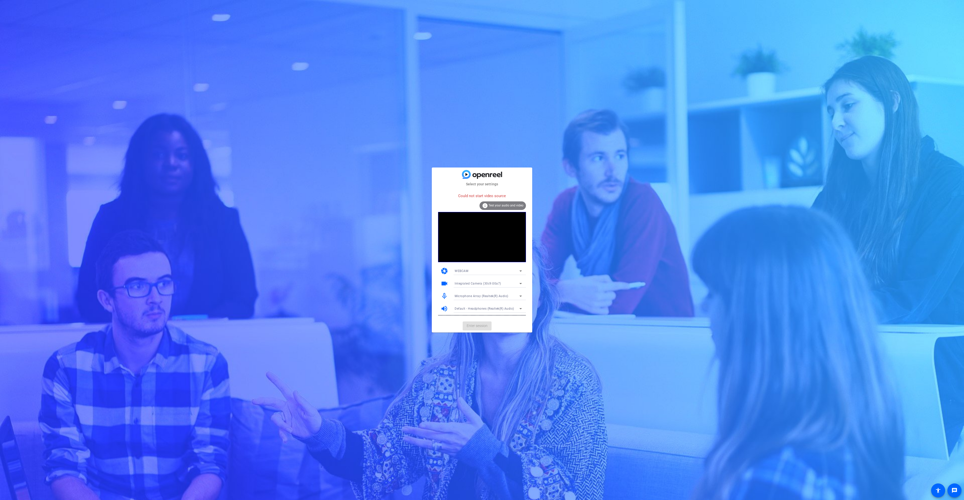
click at [485, 280] on div "Integrated Camera (30c9:00a7)" at bounding box center [488, 283] width 67 height 8
click at [477, 303] on span "OBS Virtual Camera" at bounding box center [469, 302] width 29 height 6
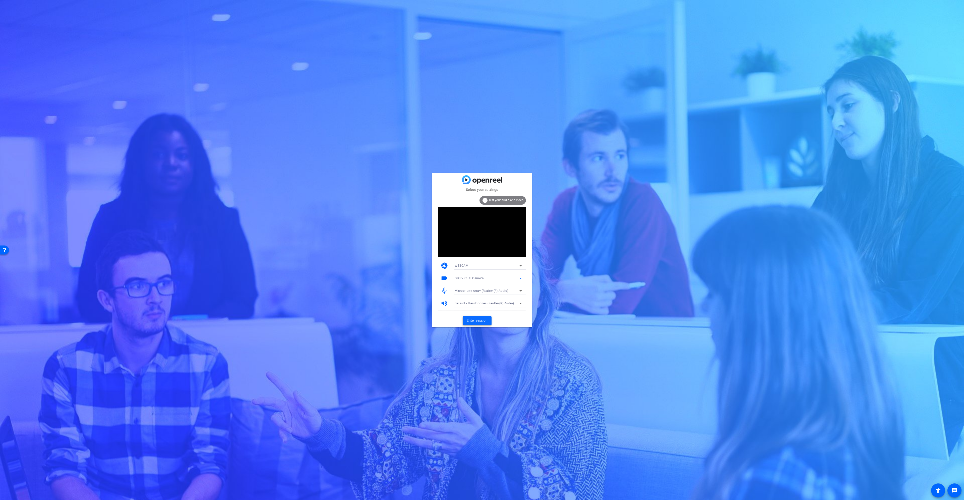
click at [478, 322] on span "Enter session" at bounding box center [477, 320] width 21 height 5
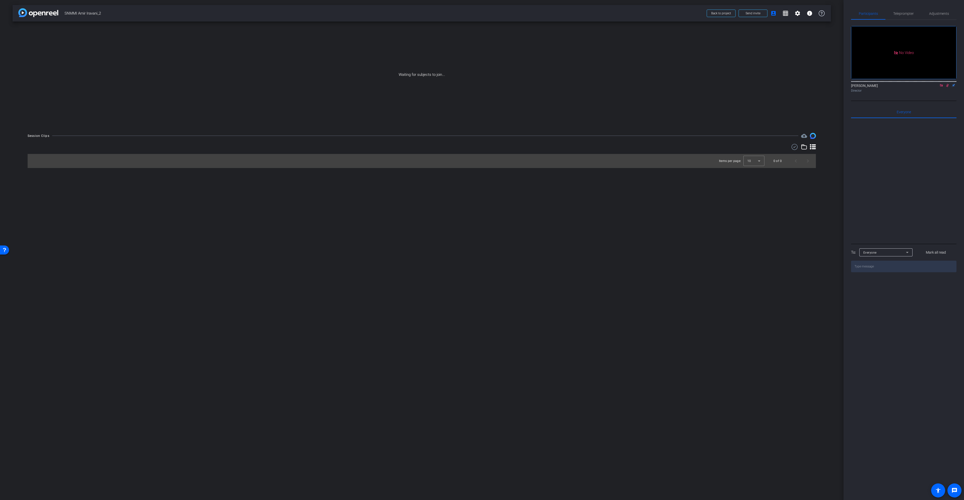
click at [948, 87] on icon at bounding box center [948, 86] width 4 height 4
click at [943, 87] on icon at bounding box center [942, 86] width 4 height 4
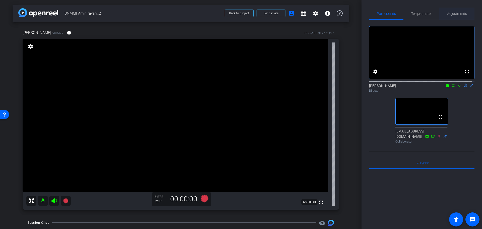
click at [449, 13] on span "Adjustments" at bounding box center [457, 14] width 20 height 4
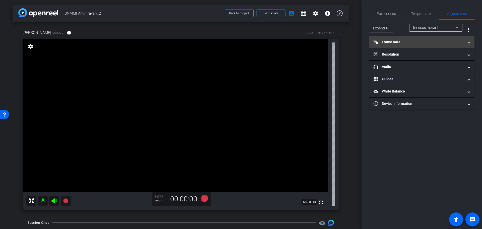
click at [443, 37] on mat-expansion-panel-header "Frame Rate Frame Rate" at bounding box center [421, 42] width 105 height 12
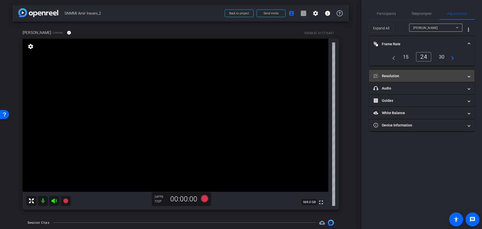
click at [425, 77] on mat-panel-title "Resolution" at bounding box center [419, 75] width 90 height 5
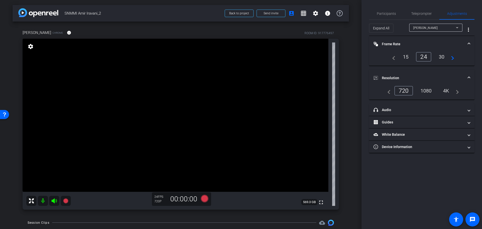
click at [424, 93] on div "1080" at bounding box center [426, 90] width 19 height 9
click at [445, 55] on div "30" at bounding box center [441, 56] width 13 height 9
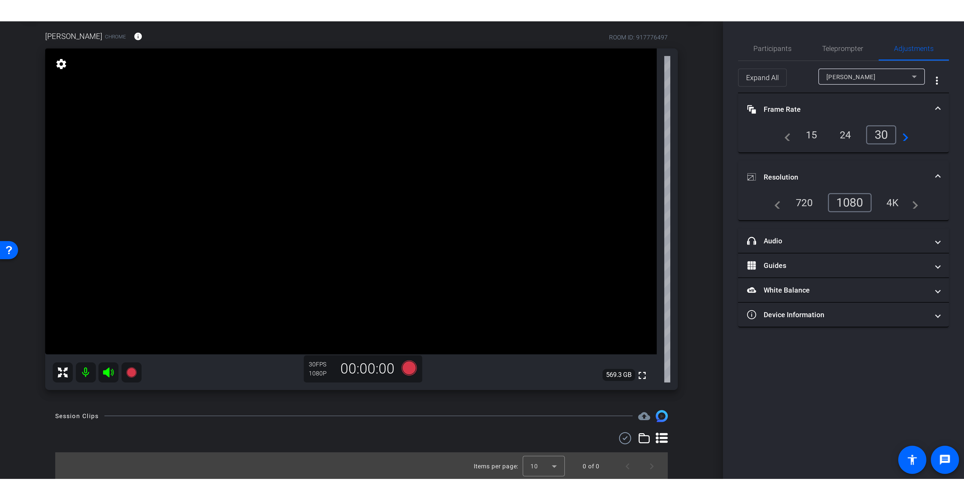
scroll to position [26, 0]
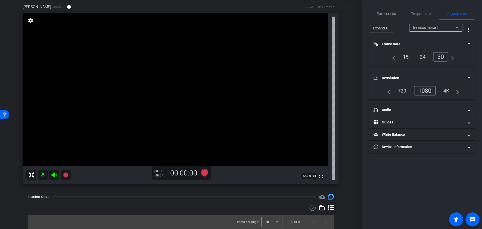
click at [362, 106] on div "Participants Teleprompter Adjustments settings [PERSON_NAME] flip Director [EMA…" at bounding box center [422, 114] width 121 height 229
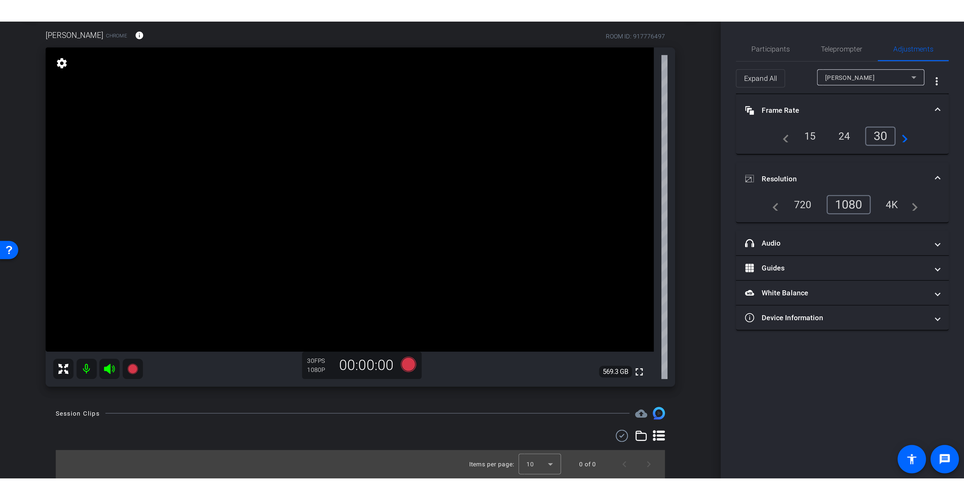
scroll to position [0, 0]
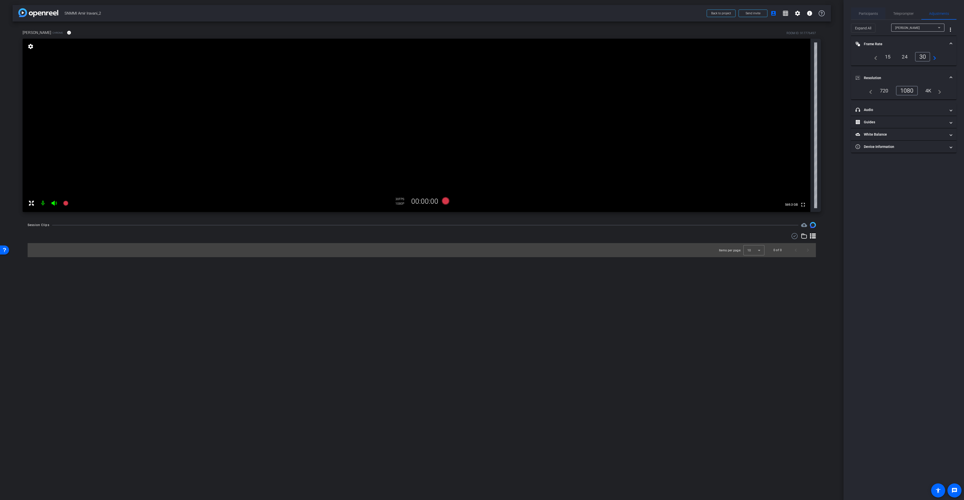
click at [874, 16] on span "Participants" at bounding box center [868, 14] width 19 height 12
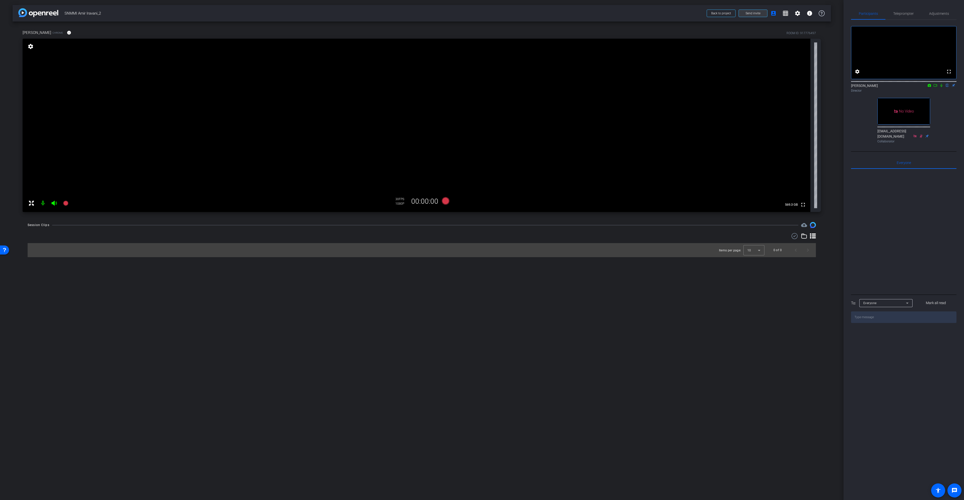
click at [749, 13] on span "Send invite" at bounding box center [753, 13] width 15 height 4
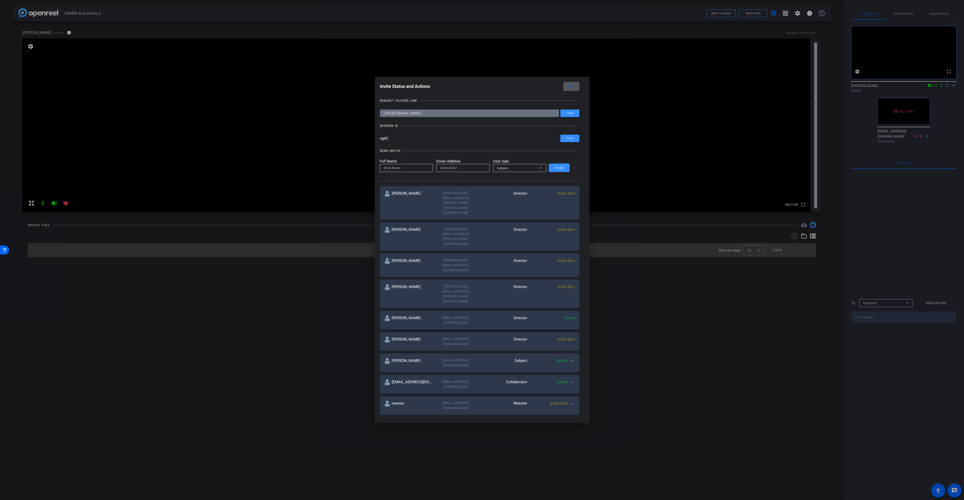
click at [571, 85] on span at bounding box center [571, 86] width 16 height 12
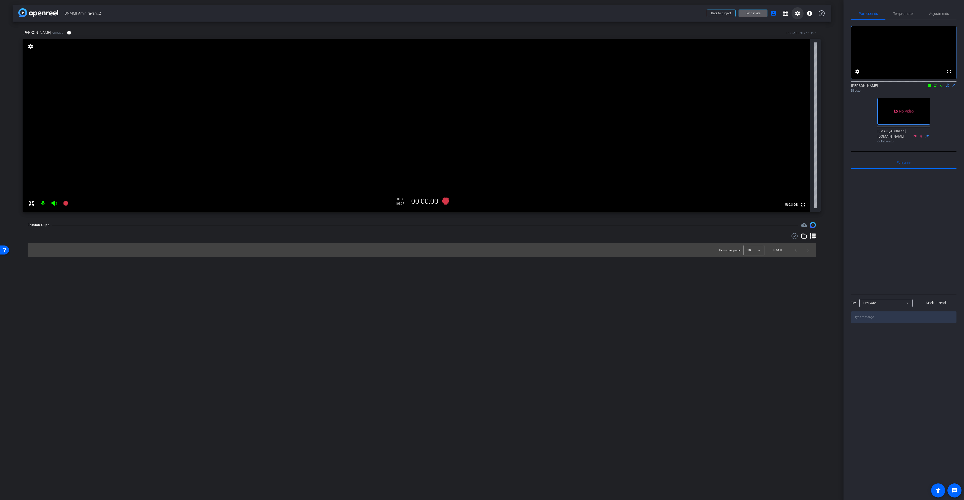
click at [801, 13] on span at bounding box center [798, 13] width 12 height 12
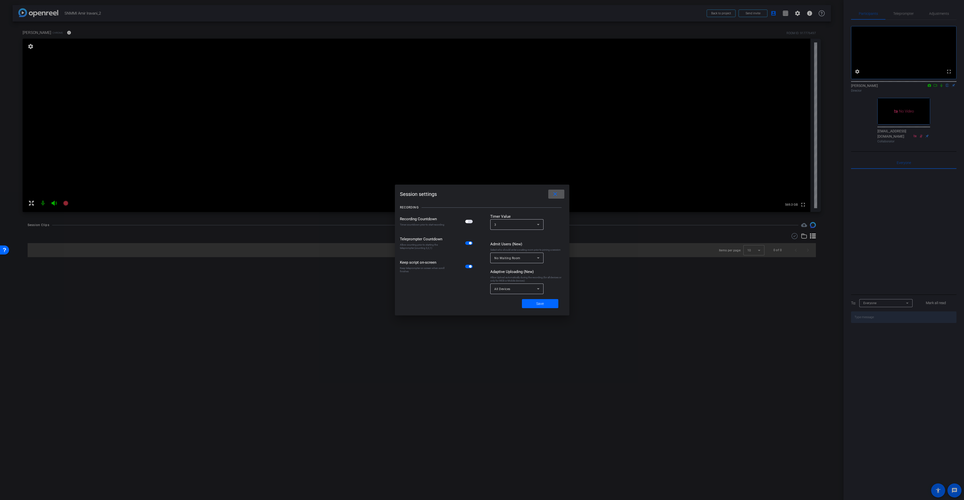
click at [556, 196] on mat-icon "close" at bounding box center [555, 194] width 6 height 6
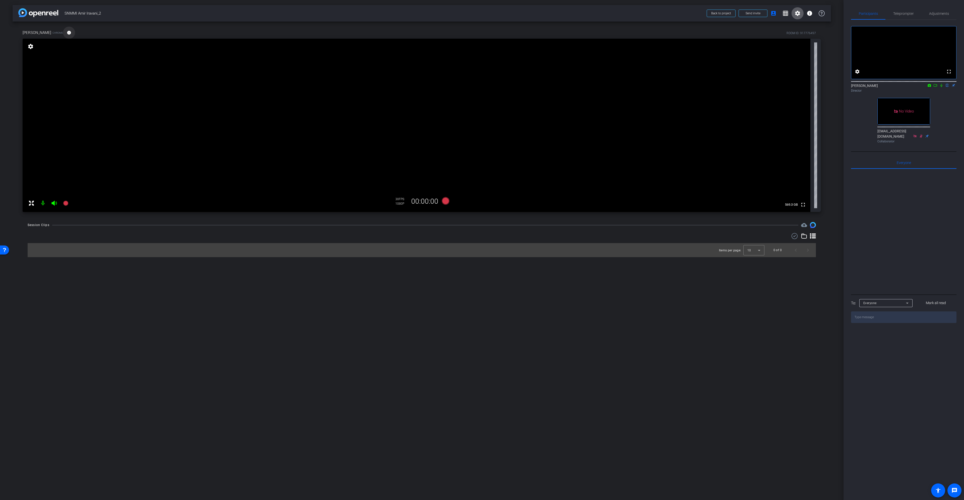
click at [67, 33] on mat-icon "info" at bounding box center [69, 32] width 5 height 5
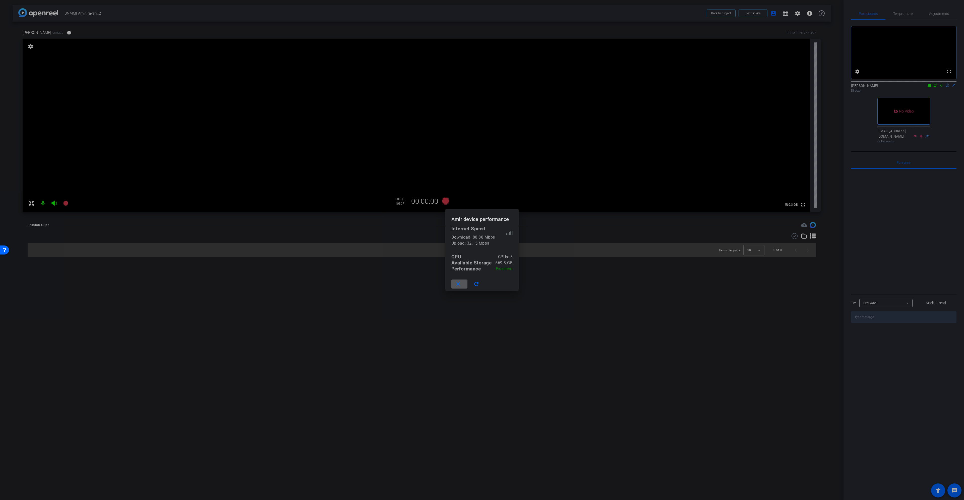
click at [463, 286] on span at bounding box center [459, 284] width 16 height 12
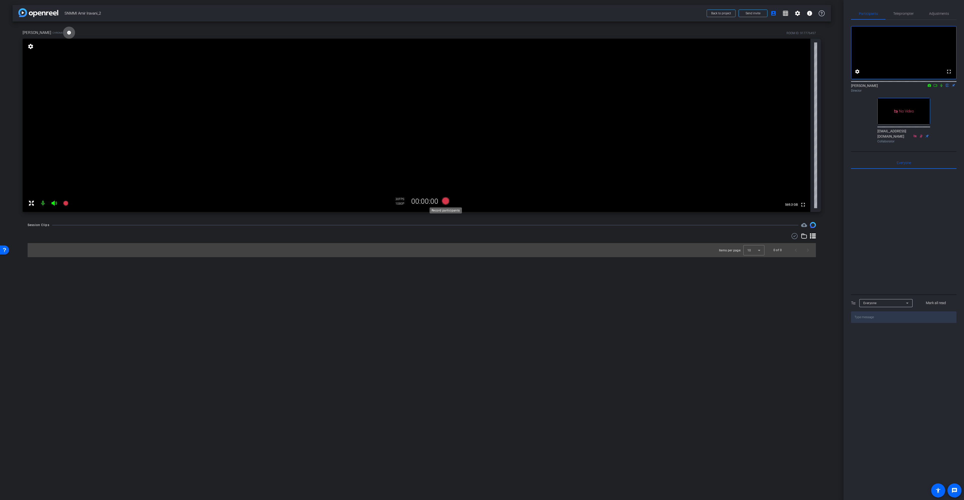
click at [445, 202] on icon at bounding box center [446, 201] width 8 height 8
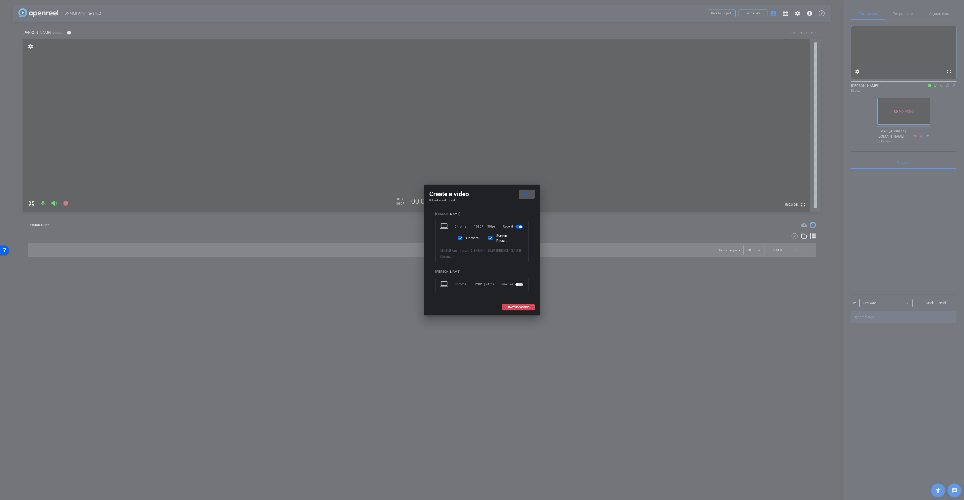
click at [509, 306] on span "START RECORDING" at bounding box center [518, 307] width 22 height 3
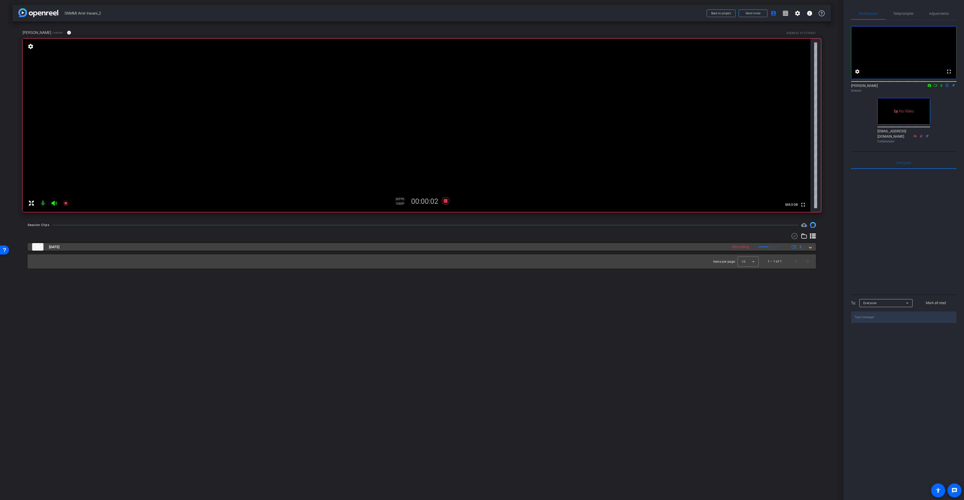
click at [812, 247] on mat-expansion-panel-header "Sep 3, 2025 Recording 2" at bounding box center [422, 247] width 788 height 8
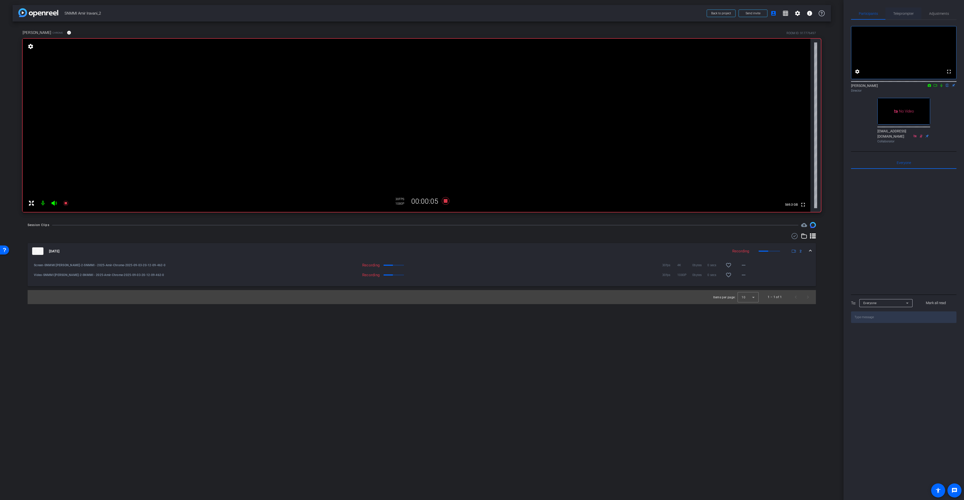
click at [908, 8] on span "Teleprompter" at bounding box center [903, 14] width 21 height 12
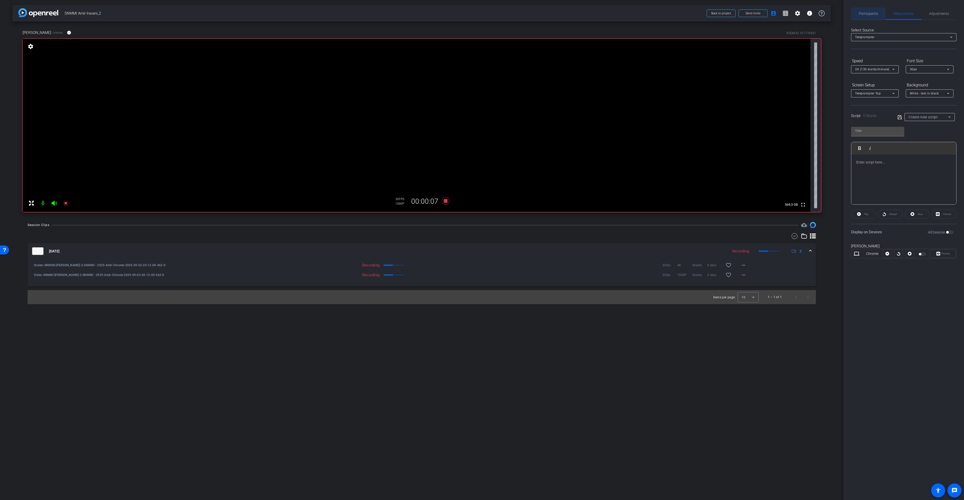
click at [865, 14] on span "Participants" at bounding box center [868, 14] width 19 height 4
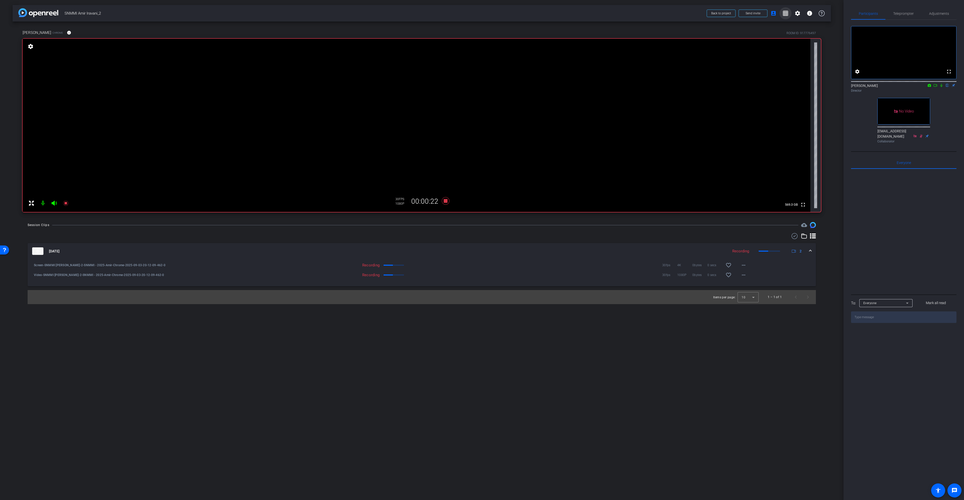
click at [785, 16] on mat-icon "grid_on" at bounding box center [786, 13] width 6 height 6
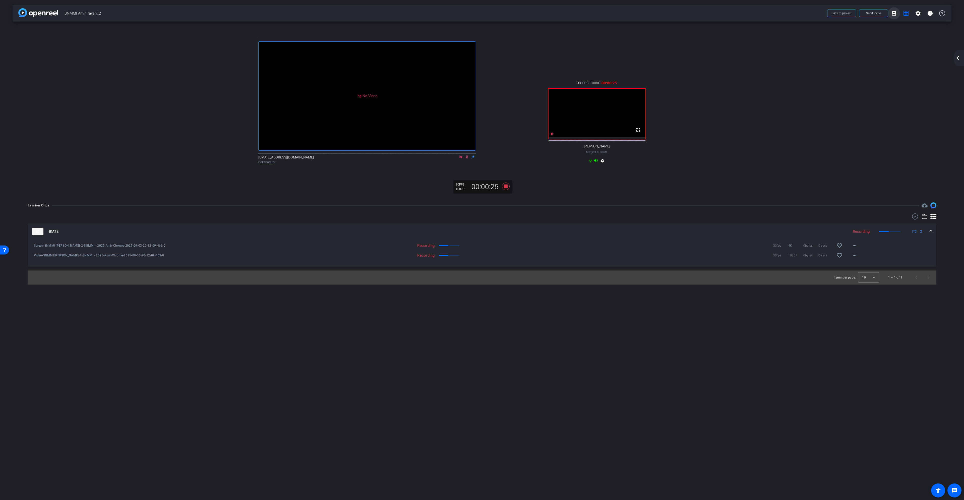
click at [894, 13] on mat-icon "account_box" at bounding box center [894, 13] width 6 height 6
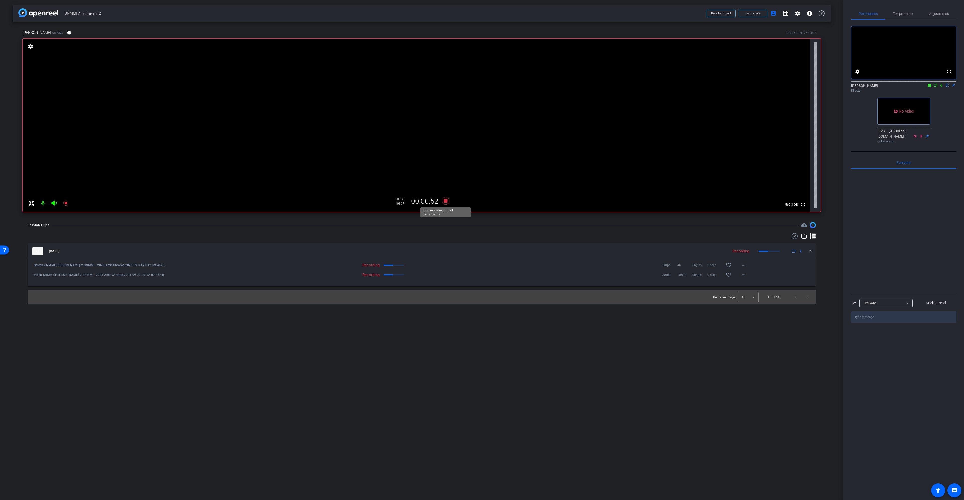
click at [447, 202] on icon at bounding box center [446, 201] width 8 height 8
click at [744, 264] on mat-icon "more_horiz" at bounding box center [744, 265] width 6 height 6
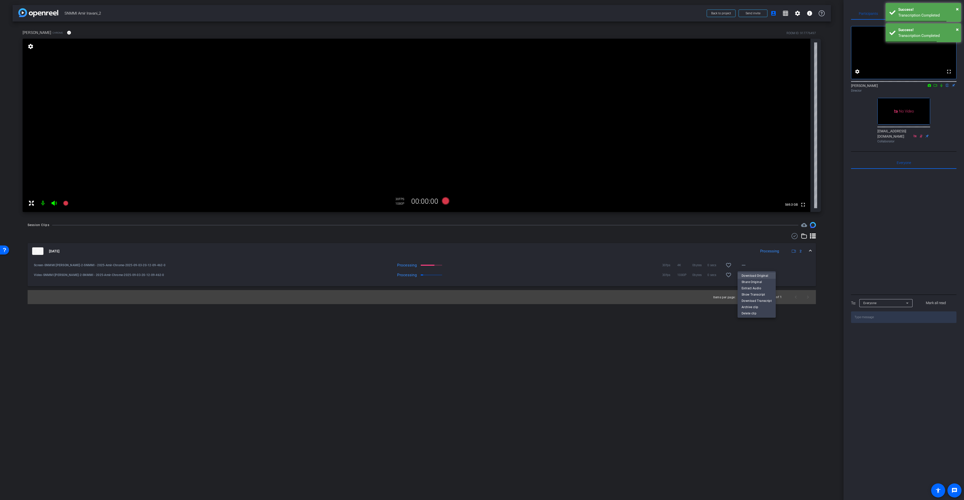
click at [748, 274] on span "Download Original" at bounding box center [757, 276] width 30 height 6
click at [958, 9] on span "×" at bounding box center [957, 9] width 3 height 6
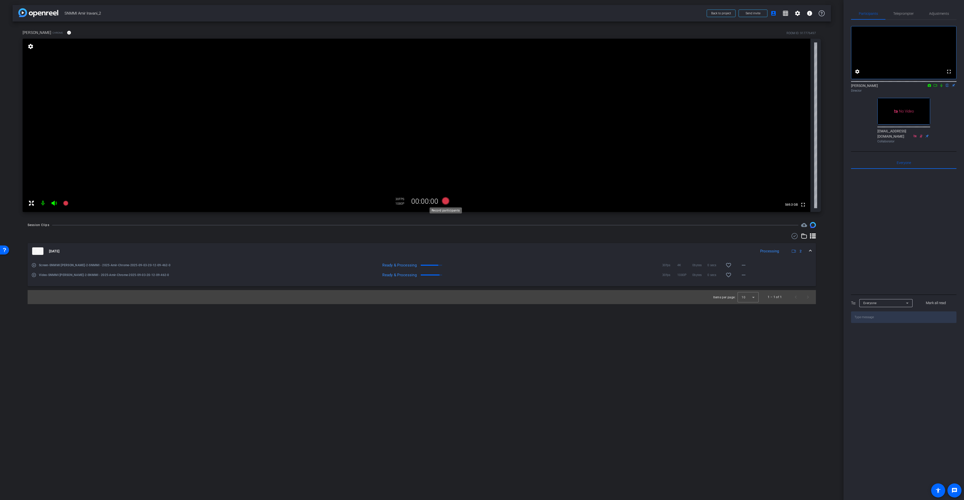
click at [446, 203] on icon at bounding box center [446, 201] width 8 height 8
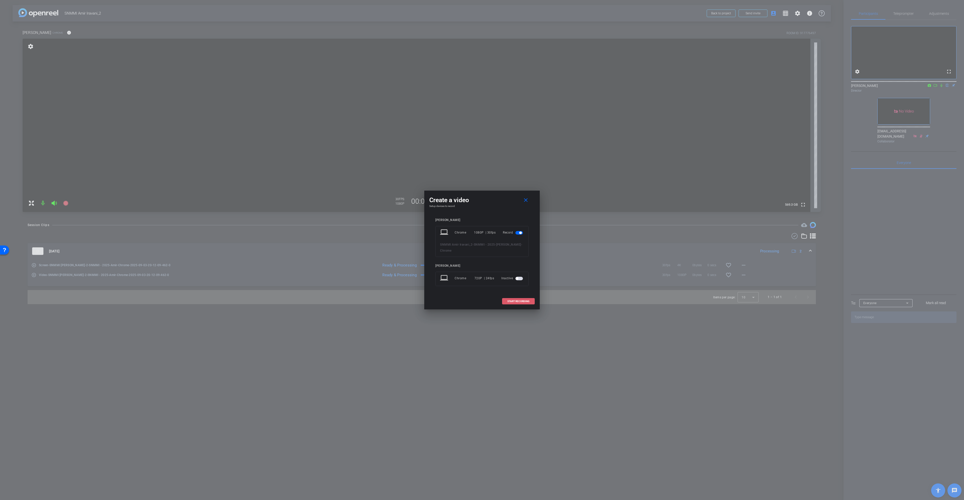
click at [513, 300] on span "START RECORDING" at bounding box center [518, 301] width 22 height 3
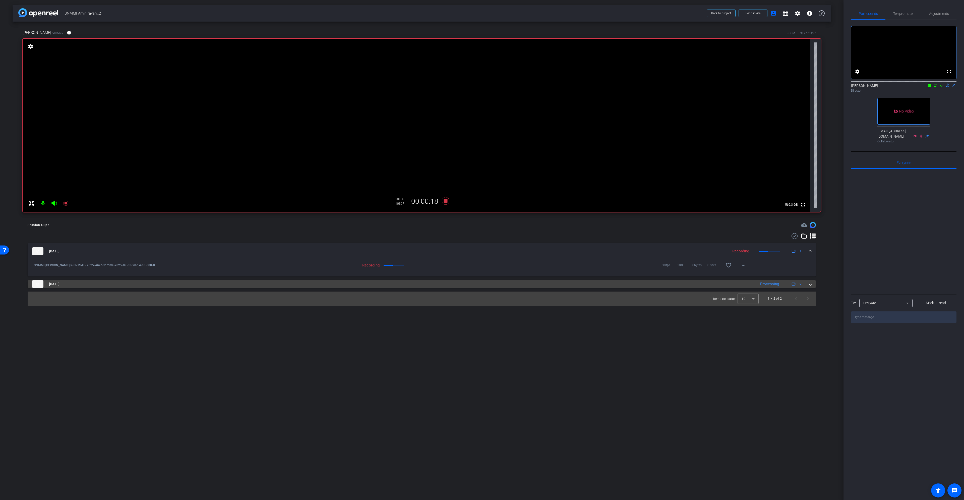
click at [810, 285] on span at bounding box center [811, 283] width 2 height 5
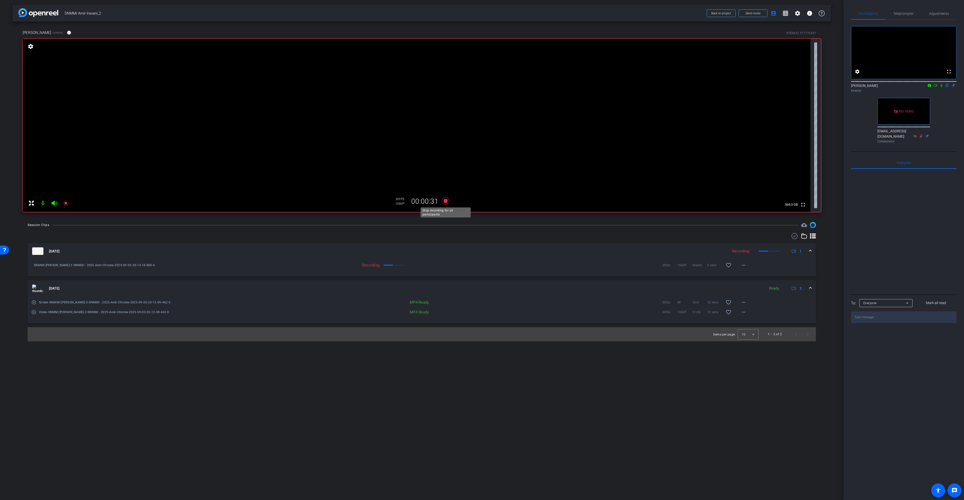
click at [447, 201] on icon at bounding box center [446, 201] width 8 height 8
click at [809, 250] on div "Sep 3, 2025 Processing 1" at bounding box center [420, 251] width 777 height 8
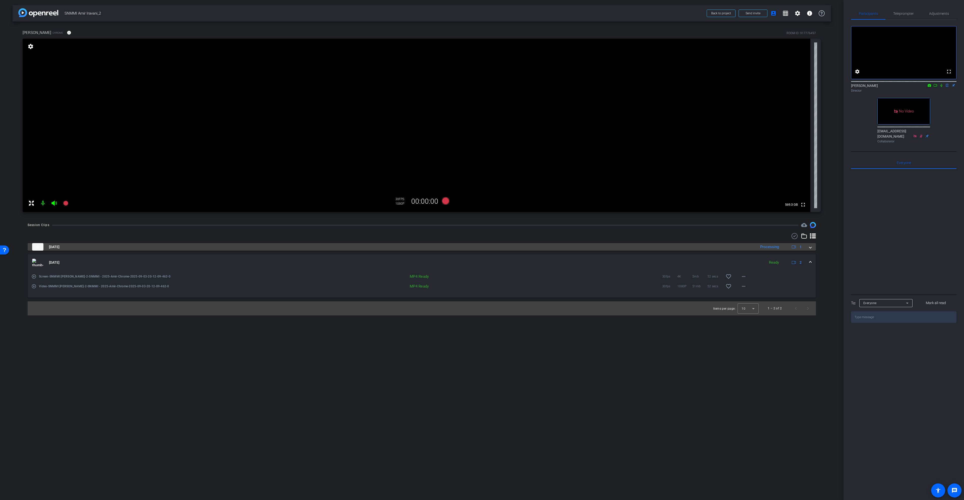
click at [810, 250] on mat-expansion-panel-header "Sep 3, 2025 Processing 1" at bounding box center [422, 247] width 788 height 8
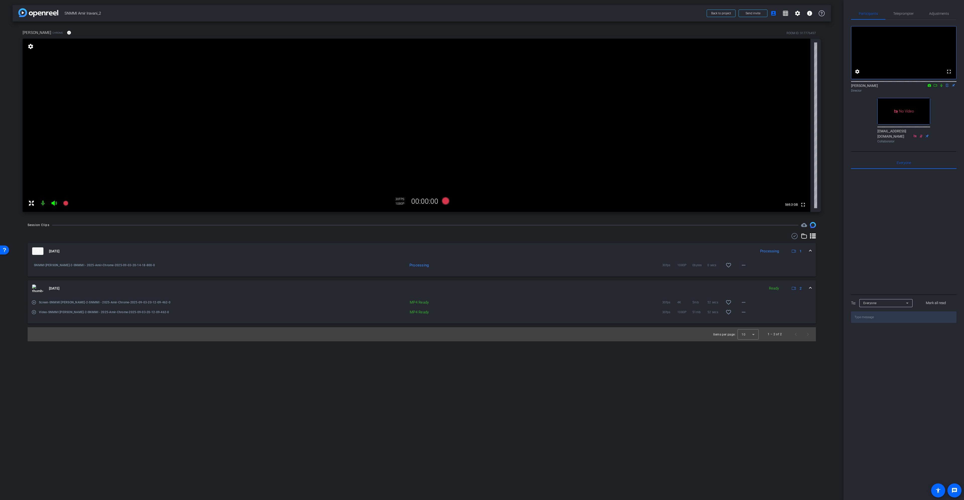
click at [810, 250] on span at bounding box center [811, 251] width 2 height 5
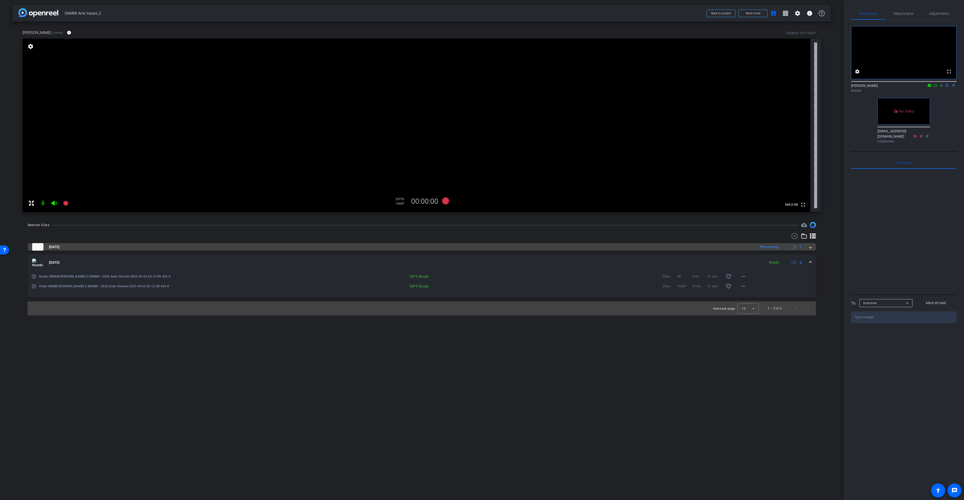
click at [810, 250] on mat-expansion-panel-header "Sep 3, 2025 Processing 1" at bounding box center [422, 247] width 788 height 8
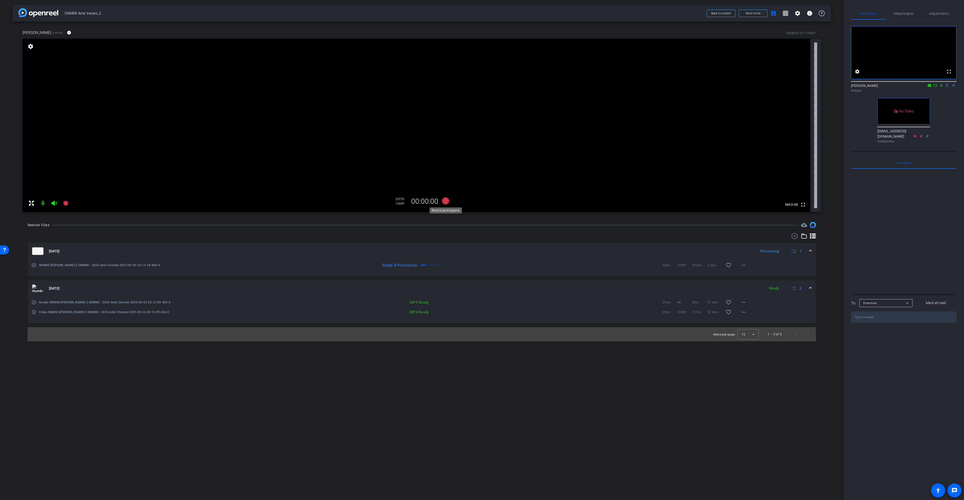
click at [449, 200] on icon at bounding box center [446, 201] width 8 height 8
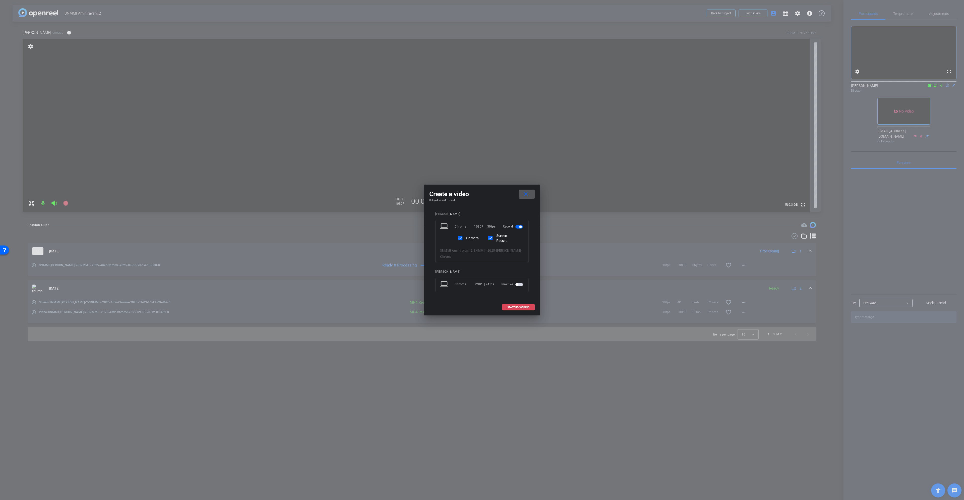
click at [525, 306] on span "START RECORDING" at bounding box center [518, 307] width 22 height 3
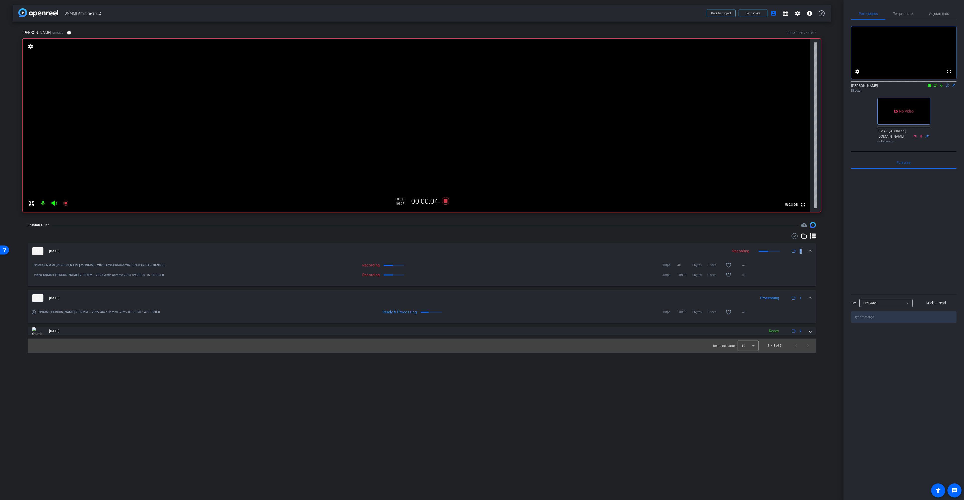
click at [942, 87] on icon at bounding box center [942, 86] width 4 height 4
click at [935, 87] on icon at bounding box center [936, 86] width 4 height 4
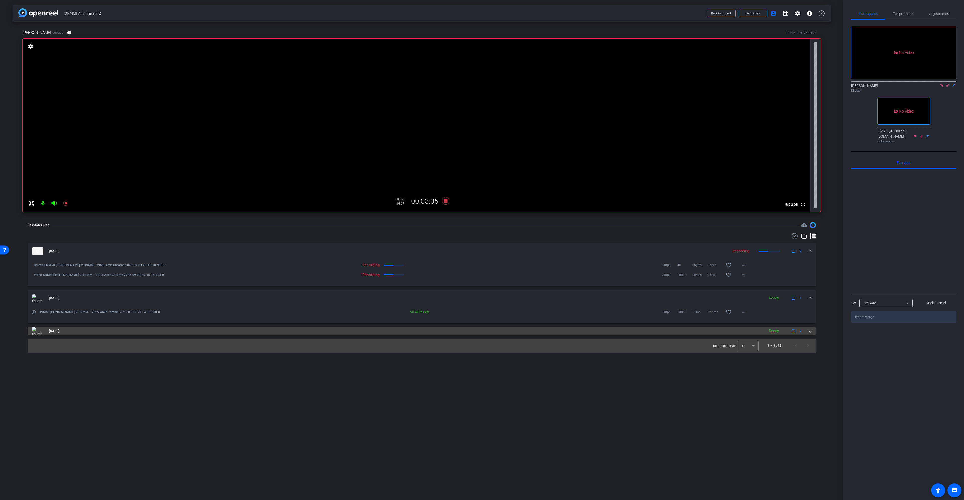
click at [814, 333] on mat-expansion-panel-header "Sep 3, 2025 Ready 2" at bounding box center [422, 331] width 788 height 8
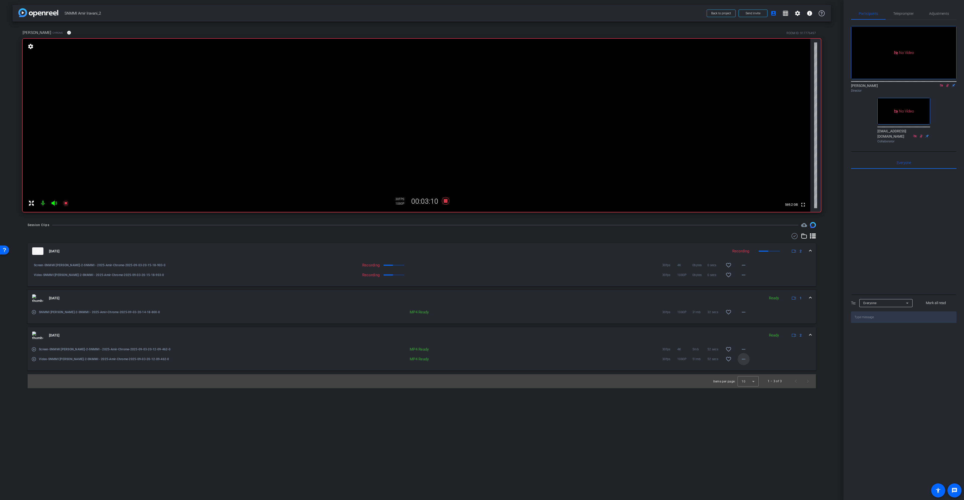
click at [741, 358] on mat-icon "more_horiz" at bounding box center [744, 359] width 6 height 6
click at [757, 381] on span "Download MP4" at bounding box center [757, 382] width 30 height 6
click at [906, 13] on span "Teleprompter" at bounding box center [903, 14] width 21 height 4
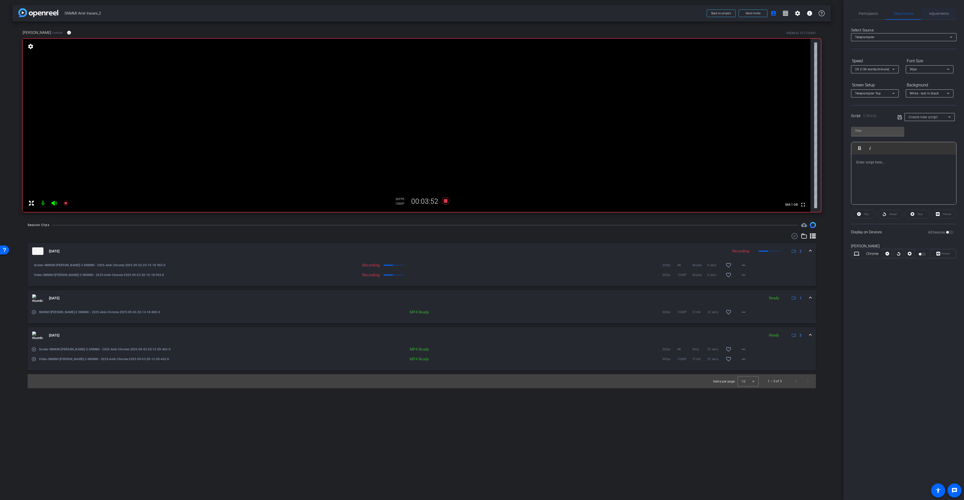
click at [934, 14] on span "Adjustments" at bounding box center [939, 14] width 20 height 4
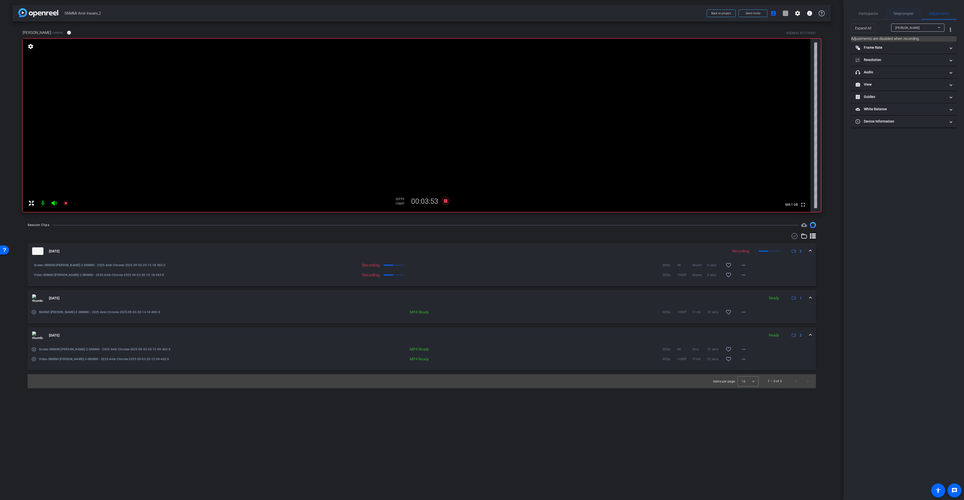
click at [917, 14] on div "Teleprompter" at bounding box center [904, 14] width 36 height 12
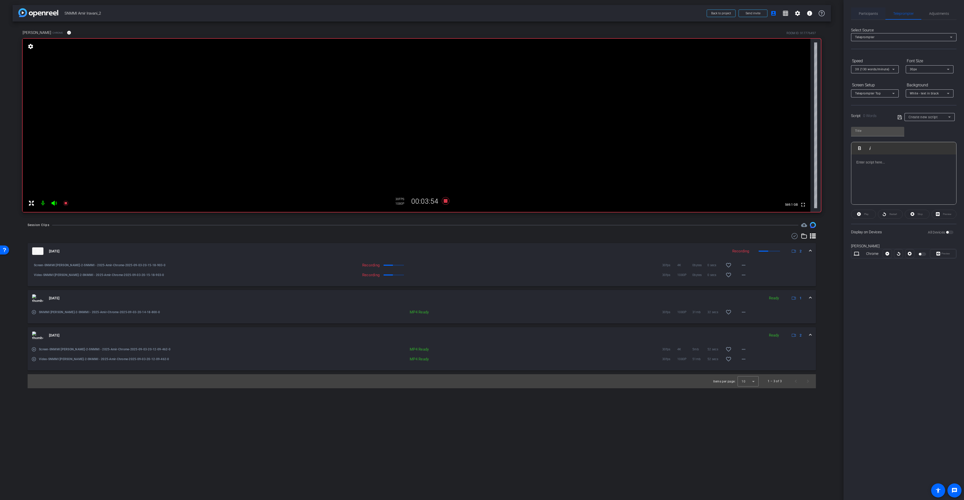
click at [868, 13] on span "Participants" at bounding box center [868, 14] width 19 height 4
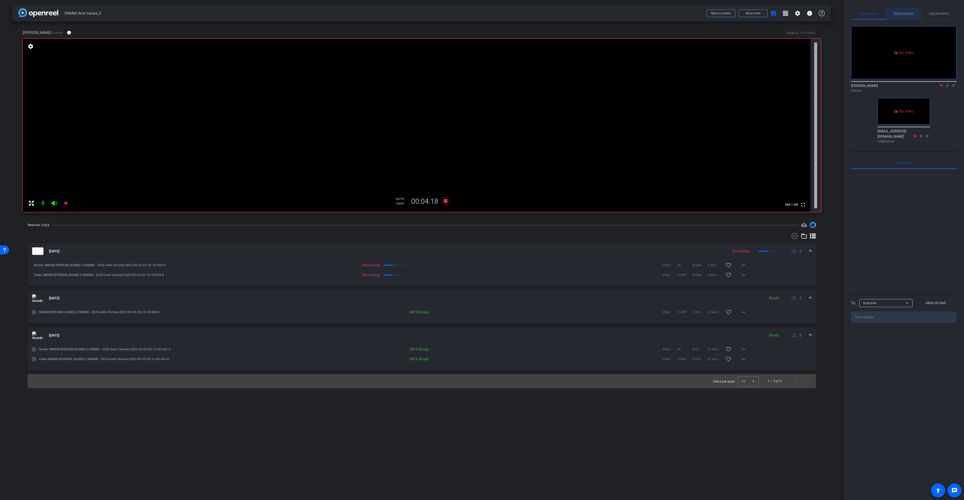
click at [897, 12] on span "Teleprompter" at bounding box center [903, 14] width 21 height 4
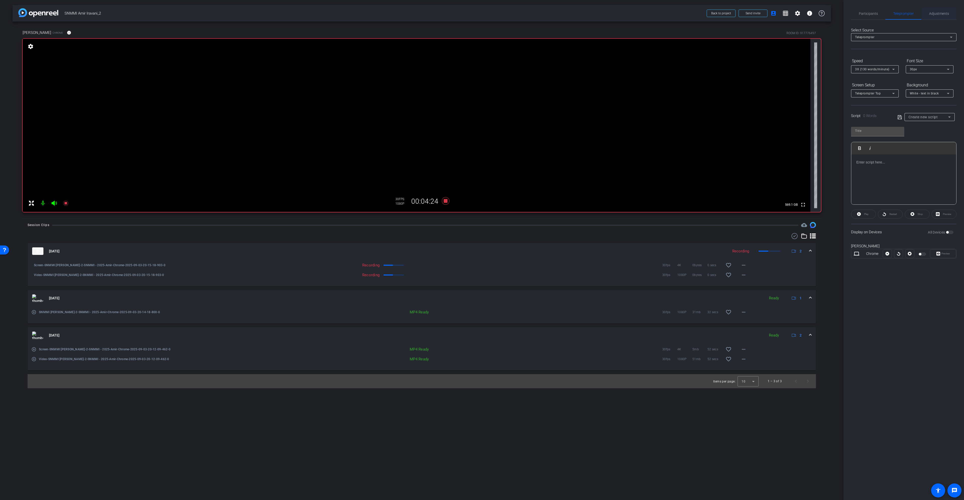
click at [942, 13] on span "Adjustments" at bounding box center [939, 14] width 20 height 4
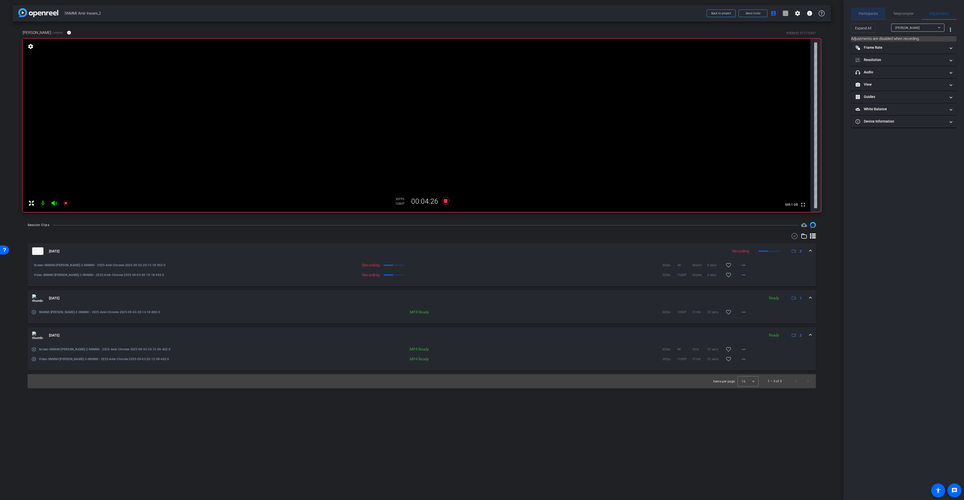
click at [873, 16] on span "Participants" at bounding box center [868, 14] width 19 height 12
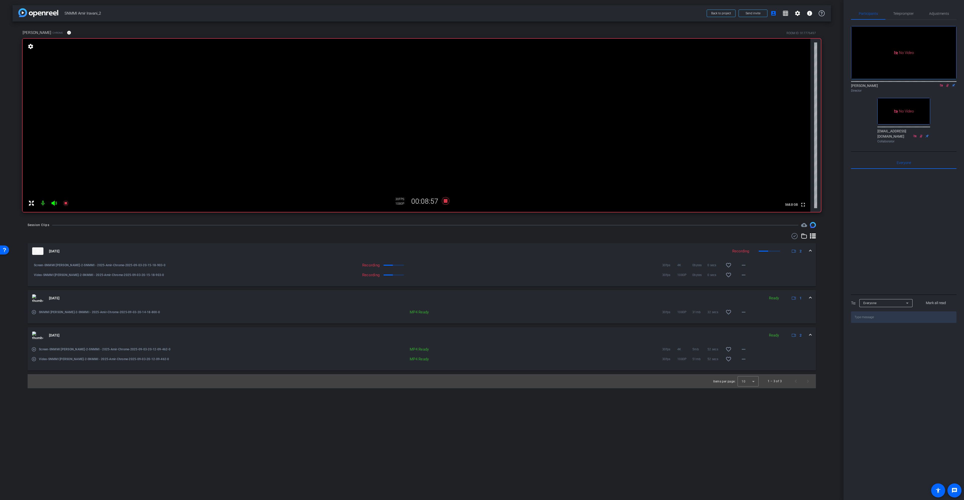
click at [896, 240] on div at bounding box center [903, 231] width 105 height 124
click at [947, 84] on icon at bounding box center [948, 86] width 4 height 4
click at [941, 84] on icon at bounding box center [942, 86] width 4 height 4
click at [445, 202] on icon at bounding box center [446, 201] width 8 height 8
click at [446, 201] on icon at bounding box center [446, 201] width 8 height 8
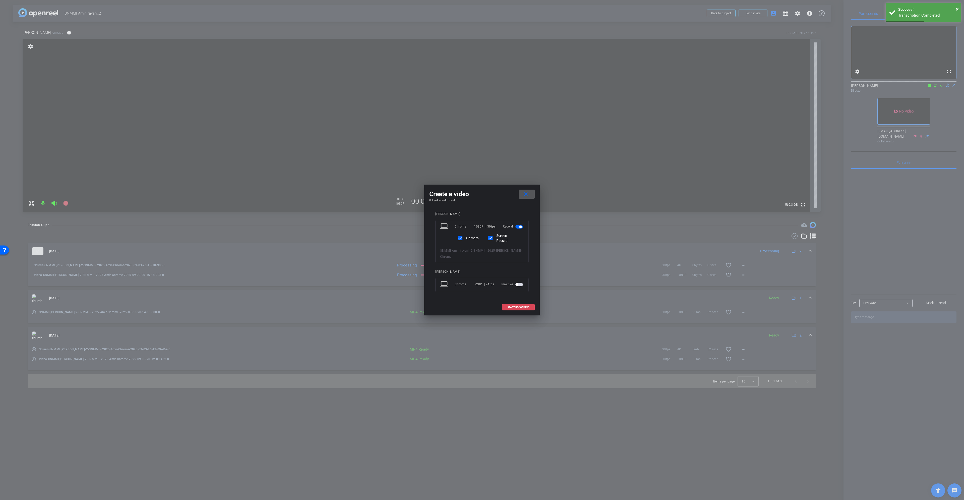
click at [514, 306] on span "START RECORDING" at bounding box center [518, 307] width 22 height 3
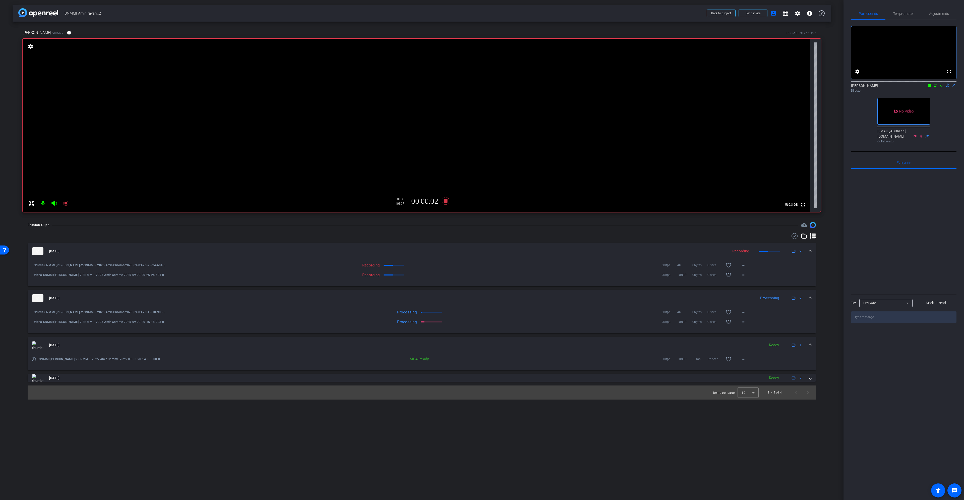
click at [936, 87] on icon at bounding box center [936, 86] width 4 height 4
click at [947, 87] on icon at bounding box center [948, 86] width 4 height 4
click at [745, 311] on mat-icon "more_horiz" at bounding box center [744, 312] width 6 height 6
click at [746, 324] on span "Download Original" at bounding box center [757, 323] width 30 height 6
click at [954, 491] on mat-icon "message" at bounding box center [955, 490] width 6 height 6
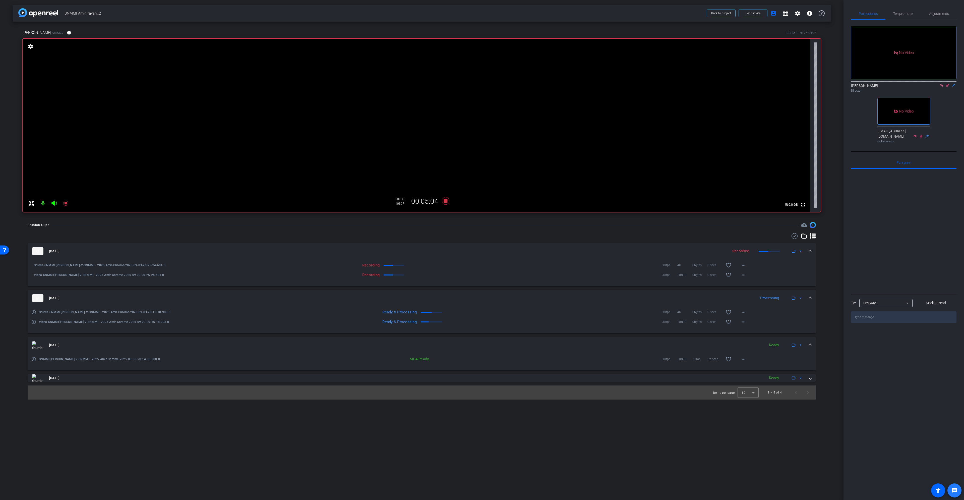
click at [955, 491] on mat-icon "message" at bounding box center [955, 490] width 6 height 6
click at [939, 11] on span "Adjustments" at bounding box center [939, 14] width 20 height 12
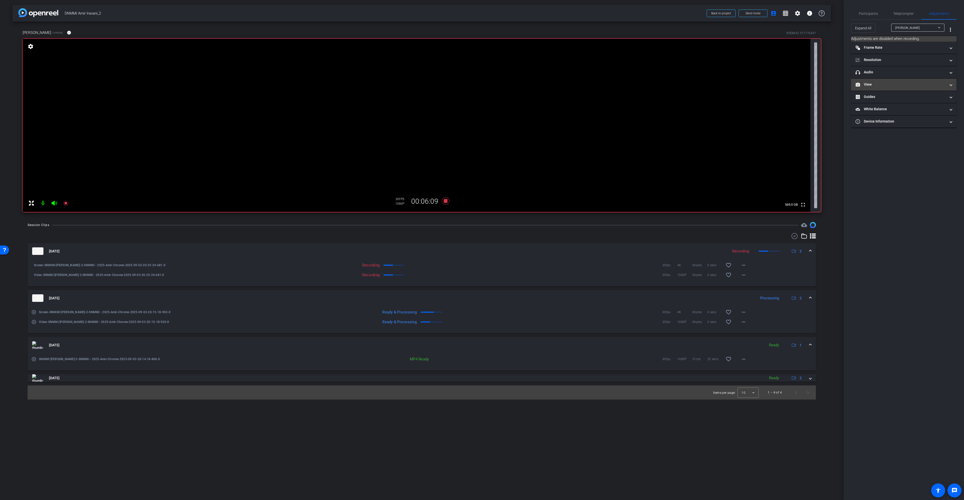
click at [941, 87] on mat-expansion-panel-header "View" at bounding box center [903, 85] width 105 height 12
click at [909, 101] on rect at bounding box center [908, 101] width 3 height 2
click at [900, 77] on icon at bounding box center [899, 77] width 4 height 4
click at [529, 460] on div "arrow_back SNMMI Amir Iravani_2 Back to project Send invite account_box grid_on…" at bounding box center [422, 250] width 844 height 500
click at [908, 101] on rect at bounding box center [908, 101] width 3 height 2
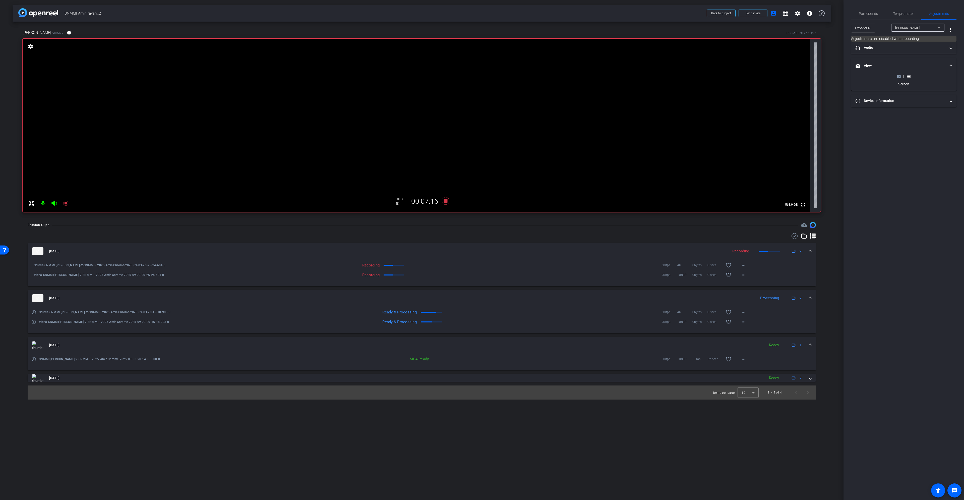
click at [898, 77] on icon at bounding box center [899, 77] width 4 height 4
click at [919, 76] on mat-expansion-panel-header "headphone icon Audio" at bounding box center [903, 72] width 105 height 12
click at [875, 13] on span "Participants" at bounding box center [868, 14] width 19 height 4
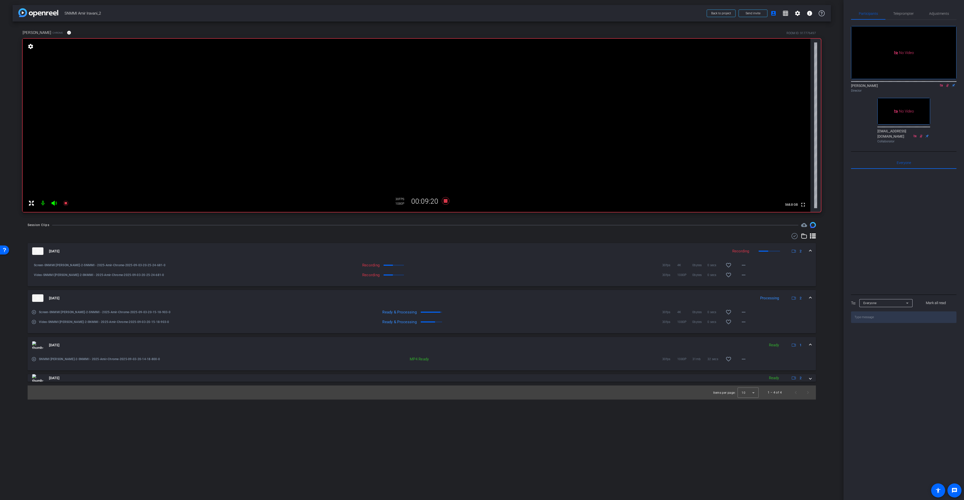
click at [947, 84] on icon at bounding box center [947, 85] width 3 height 3
click at [940, 84] on icon at bounding box center [942, 86] width 4 height 4
click at [447, 201] on icon at bounding box center [446, 201] width 8 height 8
click at [447, 202] on icon at bounding box center [446, 201] width 8 height 8
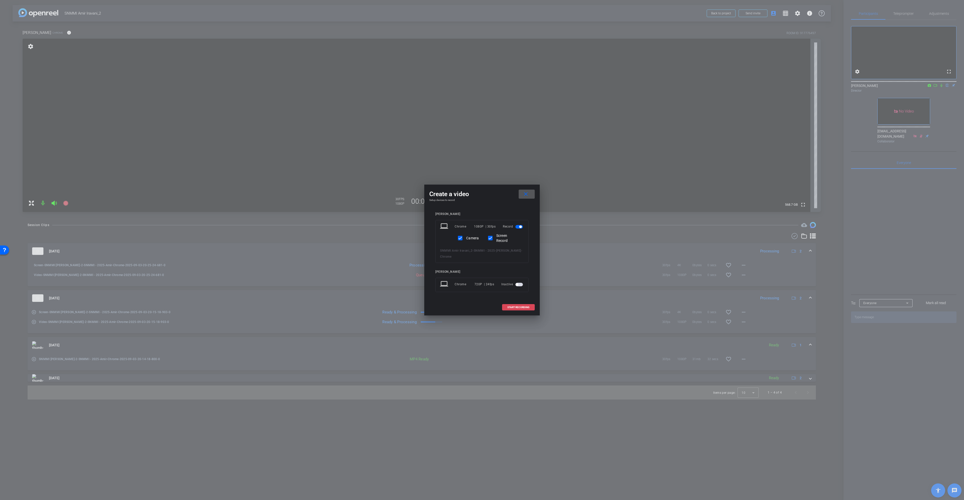
click at [523, 302] on span at bounding box center [518, 307] width 32 height 12
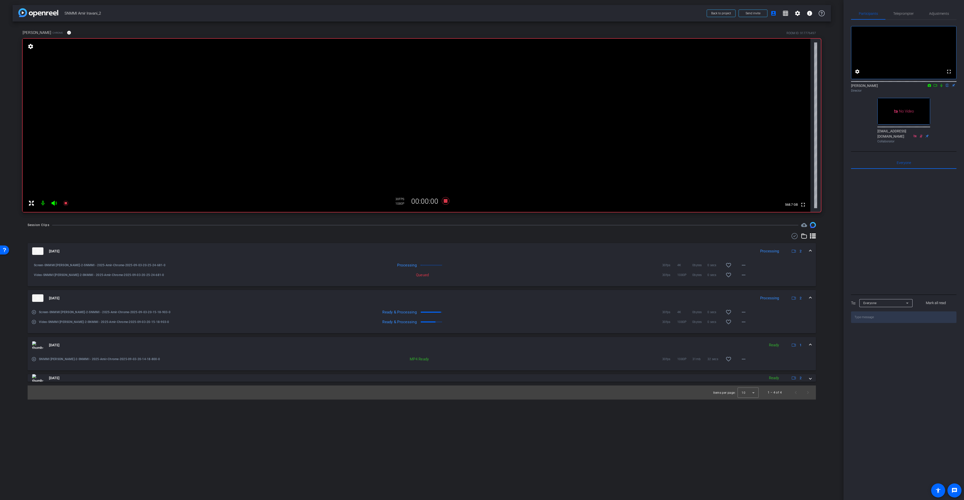
click at [937, 87] on icon at bounding box center [936, 85] width 4 height 3
click at [948, 87] on icon at bounding box center [948, 85] width 2 height 3
click at [943, 12] on span "Adjustments" at bounding box center [939, 14] width 20 height 4
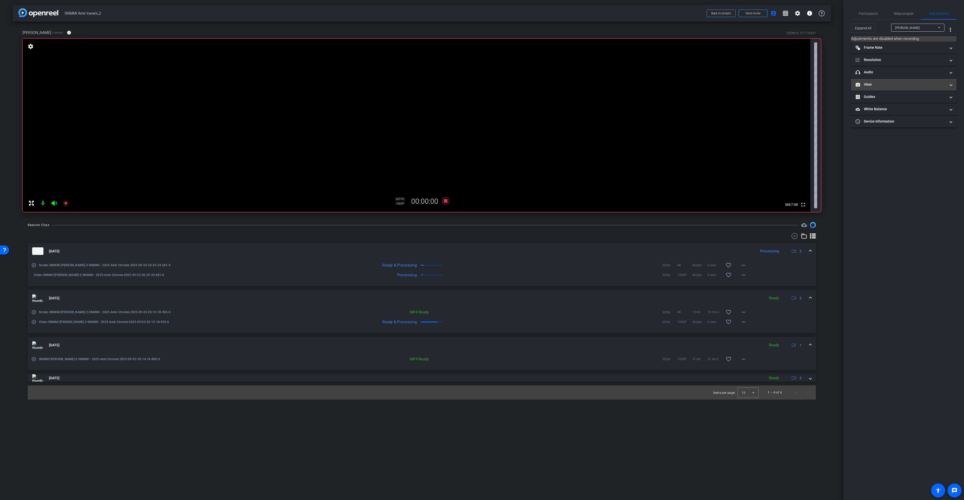
click at [900, 83] on mat-panel-title "View" at bounding box center [901, 84] width 90 height 5
click at [909, 101] on rect at bounding box center [908, 101] width 3 height 2
click at [899, 102] on icon at bounding box center [899, 101] width 4 height 4
click at [909, 101] on rect at bounding box center [908, 101] width 3 height 2
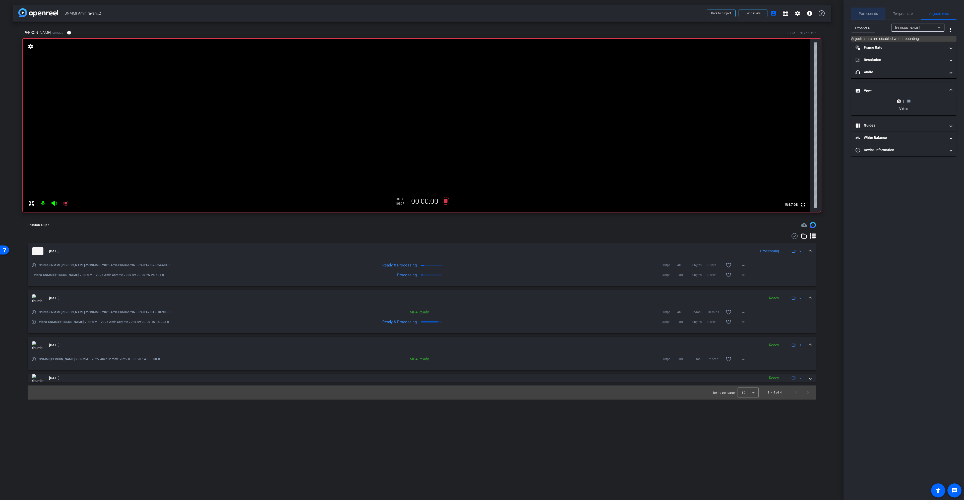
click at [877, 12] on div "Participants" at bounding box center [868, 14] width 34 height 12
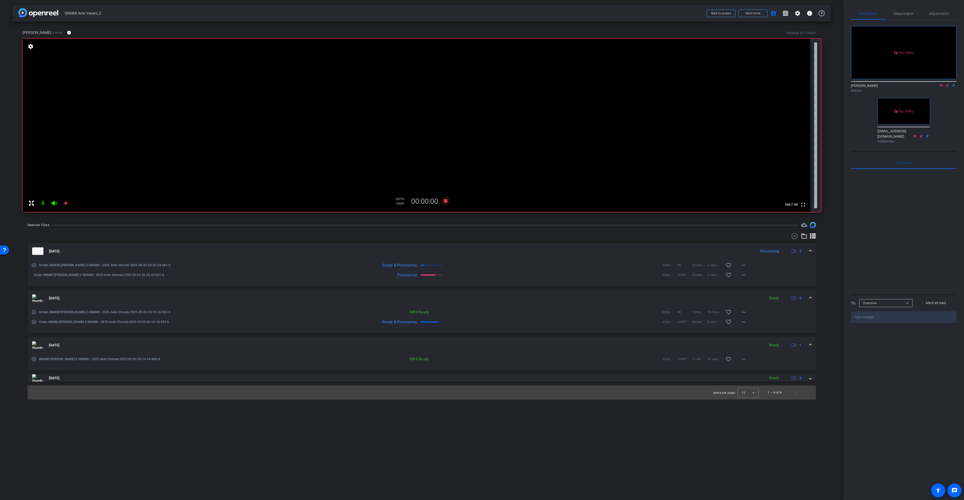
click at [948, 84] on icon at bounding box center [948, 86] width 4 height 4
click at [942, 84] on icon at bounding box center [941, 85] width 3 height 3
click at [447, 202] on icon at bounding box center [446, 201] width 8 height 8
click at [811, 251] on span at bounding box center [811, 251] width 2 height 5
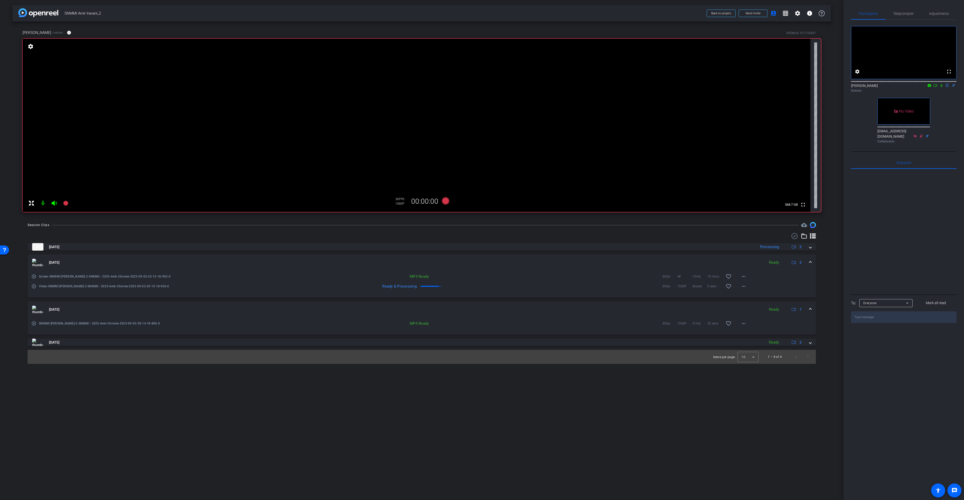
click at [810, 263] on span at bounding box center [811, 262] width 2 height 5
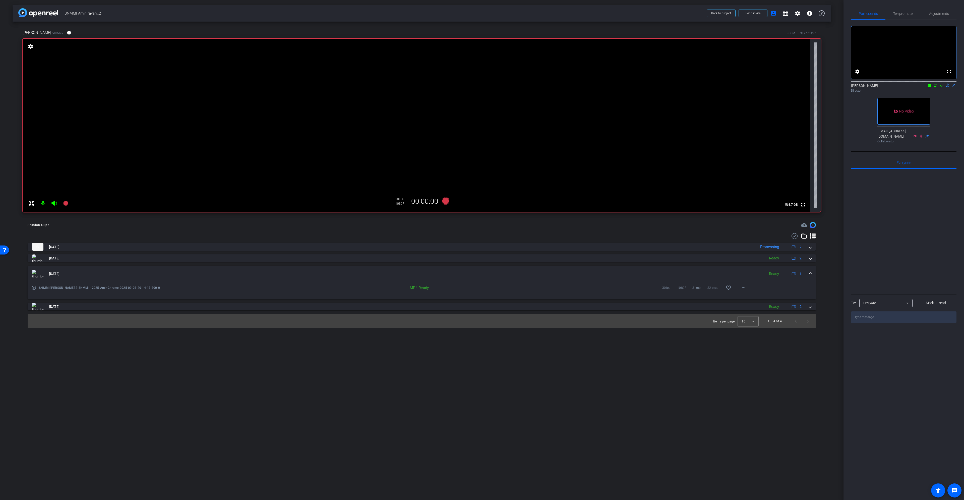
click at [812, 273] on mat-expansion-panel-header "Sep 3, 2025 Ready 1" at bounding box center [422, 274] width 788 height 16
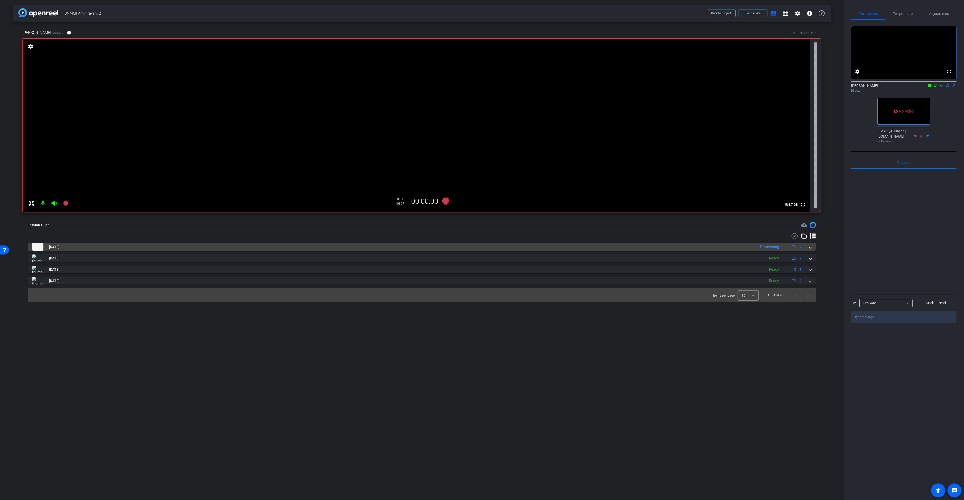
click at [812, 249] on mat-expansion-panel-header "[DATE] Processing 2" at bounding box center [422, 247] width 788 height 8
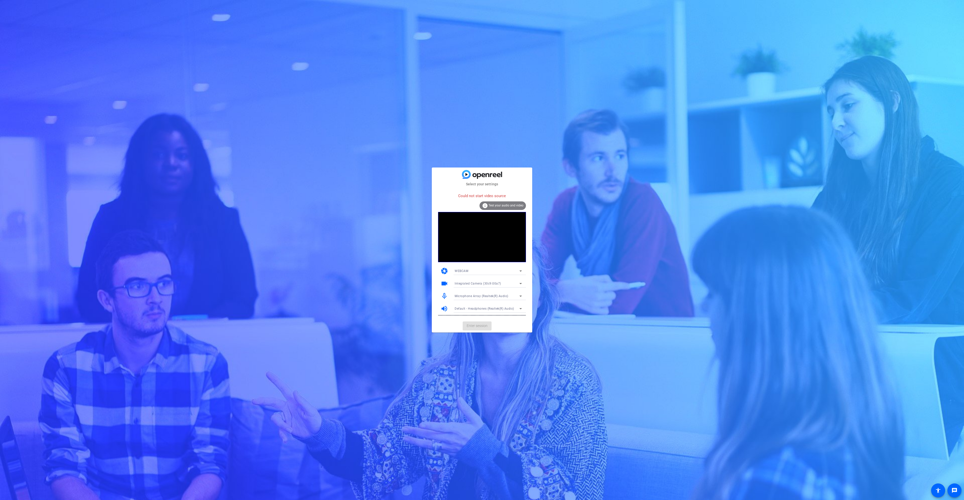
click at [471, 282] on span "Integrated Camera (30c9:00a7)" at bounding box center [478, 284] width 46 height 4
click at [479, 302] on span "OBS Virtual Camera" at bounding box center [469, 302] width 29 height 6
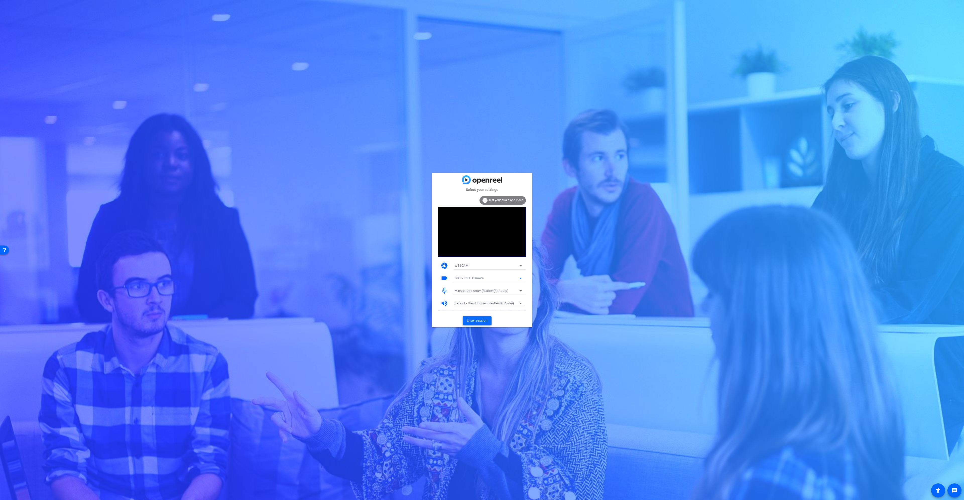
click at [483, 320] on span "Enter session" at bounding box center [477, 320] width 21 height 5
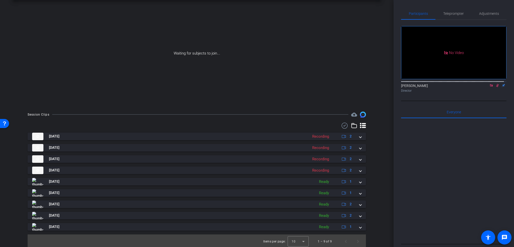
scroll to position [23, 0]
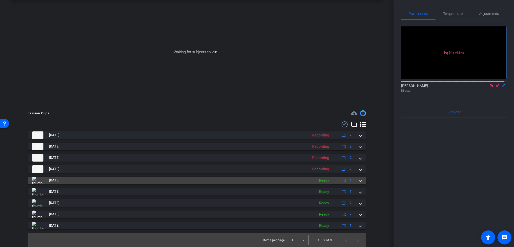
click at [360, 180] on span at bounding box center [361, 180] width 2 height 5
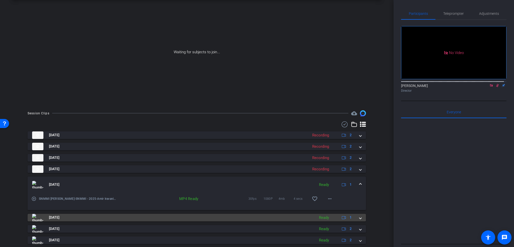
click at [361, 219] on mat-expansion-panel-header "[DATE] Ready 1" at bounding box center [197, 218] width 338 height 8
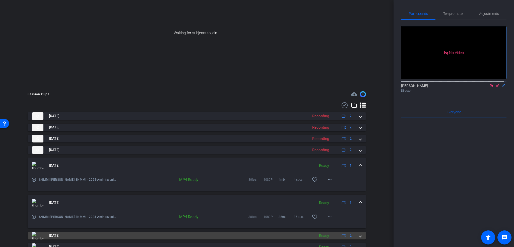
scroll to position [74, 0]
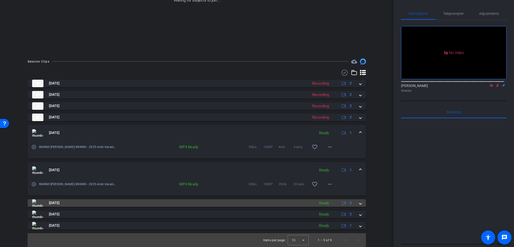
click at [360, 204] on span at bounding box center [361, 202] width 2 height 5
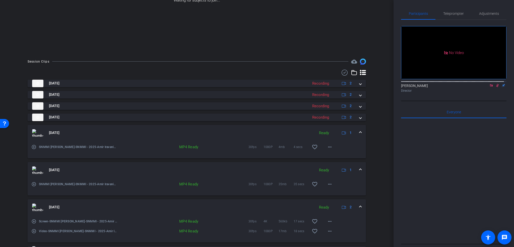
scroll to position [110, 0]
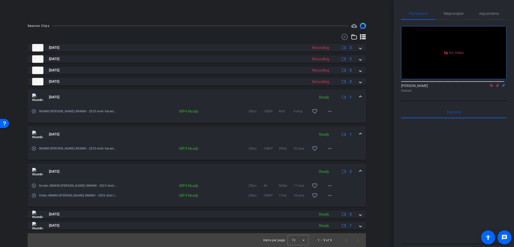
click at [34, 185] on mat-icon "play_circle_outline" at bounding box center [33, 185] width 5 height 5
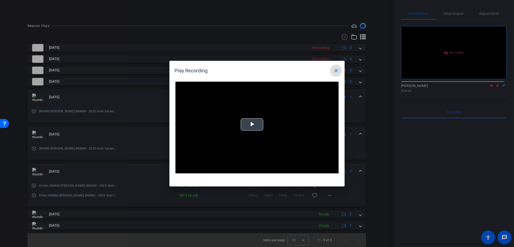
click at [252, 124] on span "Video Player" at bounding box center [252, 124] width 0 height 0
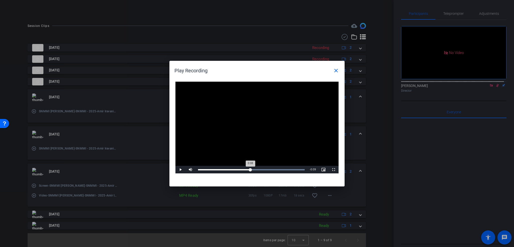
click at [250, 170] on div "Loaded : 100.00% 0:08 0:08" at bounding box center [251, 169] width 107 height 1
click at [261, 168] on div "Loaded : 100.00% 0:10 0:10" at bounding box center [252, 170] width 112 height 8
click at [271, 168] on div "Loaded : 100.00% 0:11 0:10" at bounding box center [252, 170] width 112 height 8
click at [284, 168] on div "Loaded : 100.00% 0:14 0:12" at bounding box center [252, 170] width 112 height 8
drag, startPoint x: 291, startPoint y: 168, endPoint x: 294, endPoint y: 168, distance: 3.1
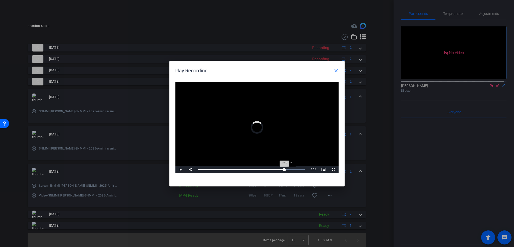
click at [292, 168] on div "Loaded : 100.00% 0:15 0:15" at bounding box center [252, 170] width 112 height 8
click at [338, 71] on mat-icon "close" at bounding box center [336, 71] width 6 height 6
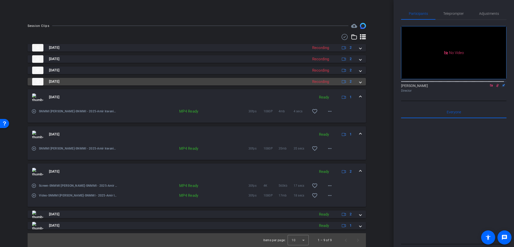
click at [360, 83] on span at bounding box center [361, 81] width 2 height 5
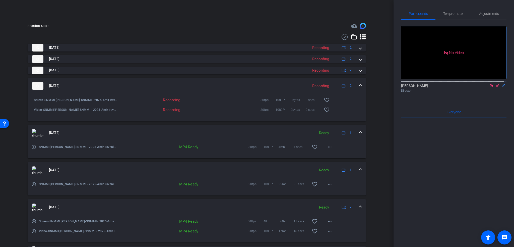
click at [360, 84] on span at bounding box center [361, 85] width 2 height 5
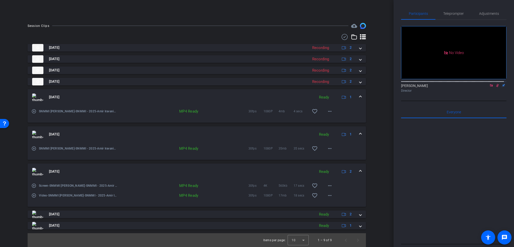
click at [360, 97] on mat-expansion-panel-header "[DATE] Ready 1" at bounding box center [197, 97] width 338 height 16
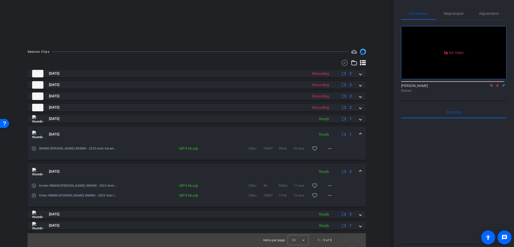
click at [360, 135] on mat-expansion-panel-header "[DATE] Ready 1" at bounding box center [197, 134] width 338 height 16
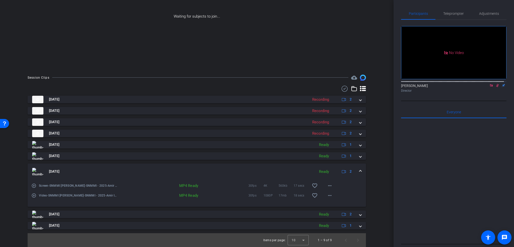
drag, startPoint x: 360, startPoint y: 169, endPoint x: 357, endPoint y: 177, distance: 8.2
click at [359, 170] on mat-expansion-panel-header "[DATE] Ready 2" at bounding box center [197, 171] width 338 height 16
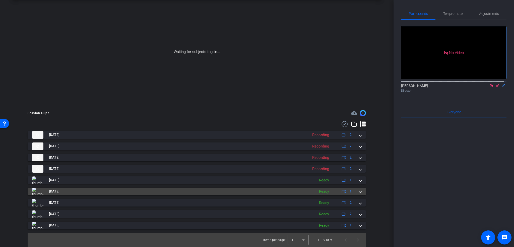
scroll to position [23, 0]
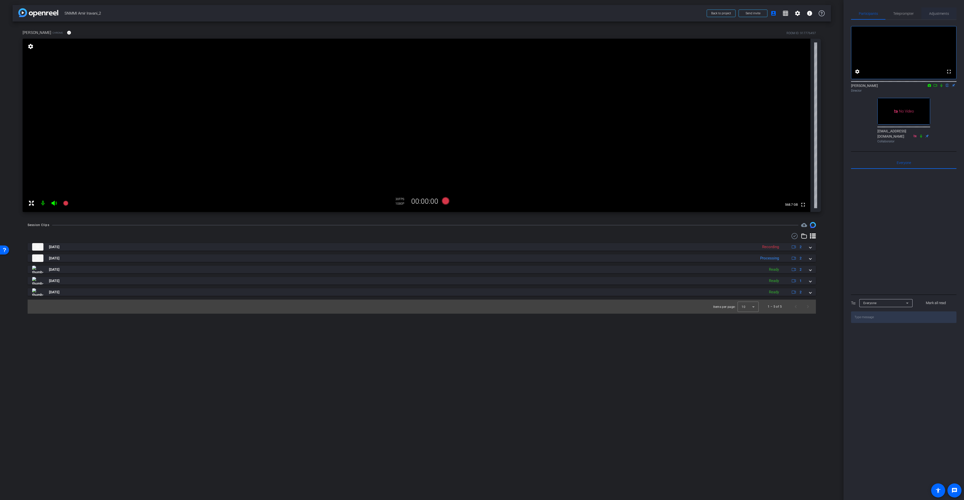
click at [932, 17] on span "Adjustments" at bounding box center [939, 14] width 20 height 12
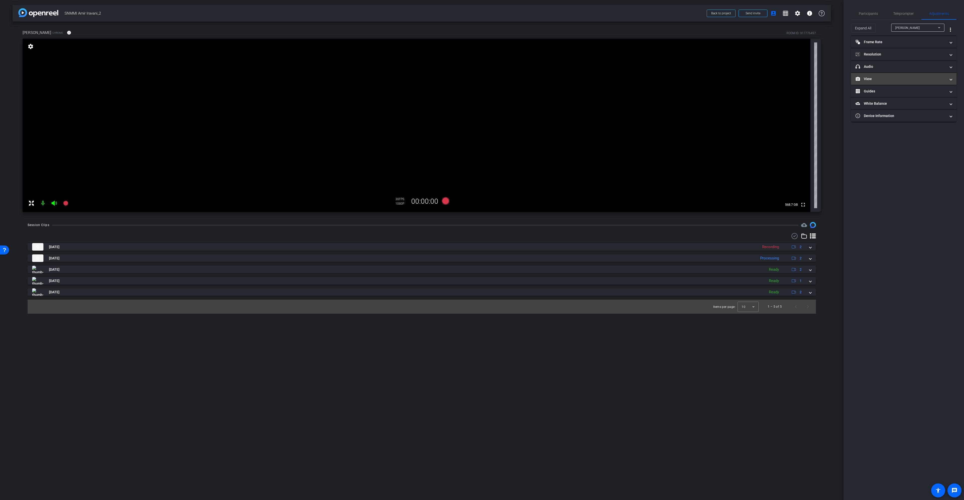
click at [899, 78] on mat-panel-title "View" at bounding box center [901, 78] width 90 height 5
click at [908, 97] on icon at bounding box center [909, 96] width 4 height 4
click at [898, 95] on icon at bounding box center [899, 95] width 4 height 3
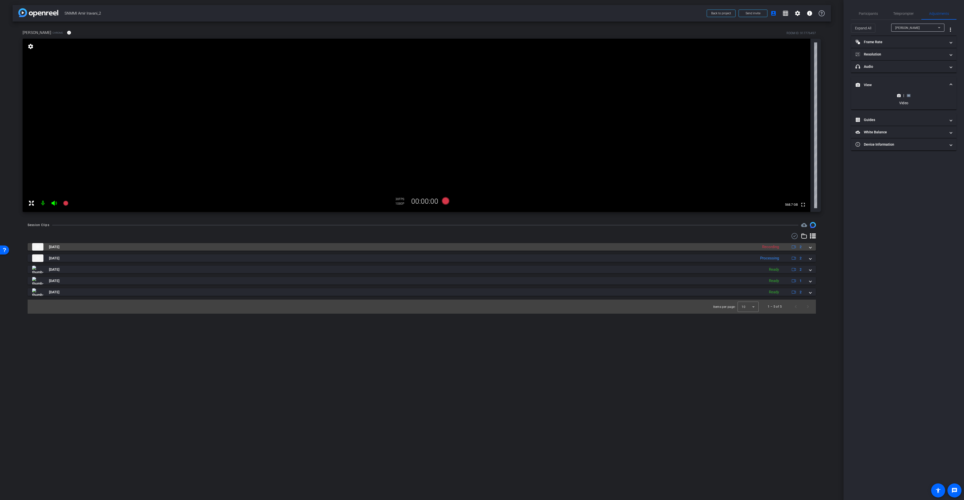
click at [768, 249] on div "Recording" at bounding box center [771, 247] width 22 height 6
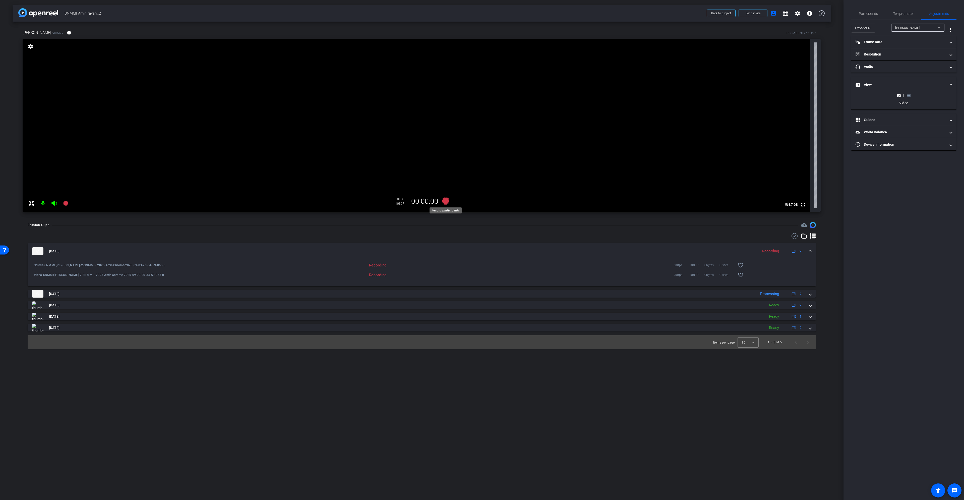
click at [443, 202] on icon at bounding box center [446, 201] width 8 height 8
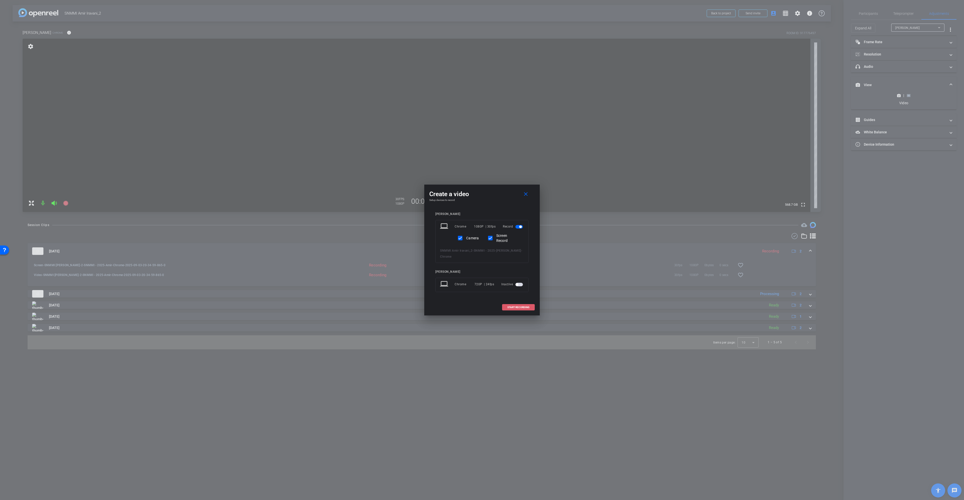
click at [517, 306] on span "START RECORDING" at bounding box center [518, 307] width 22 height 3
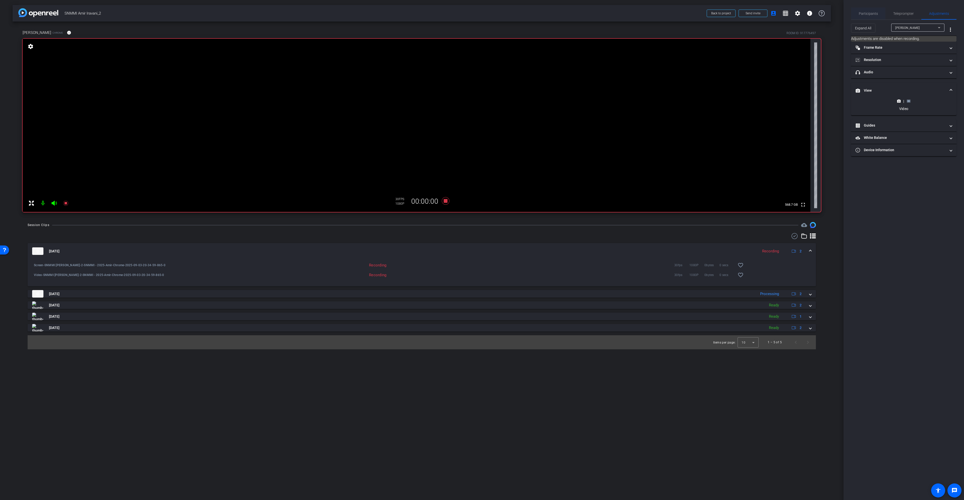
click at [872, 15] on span "Participants" at bounding box center [868, 14] width 19 height 4
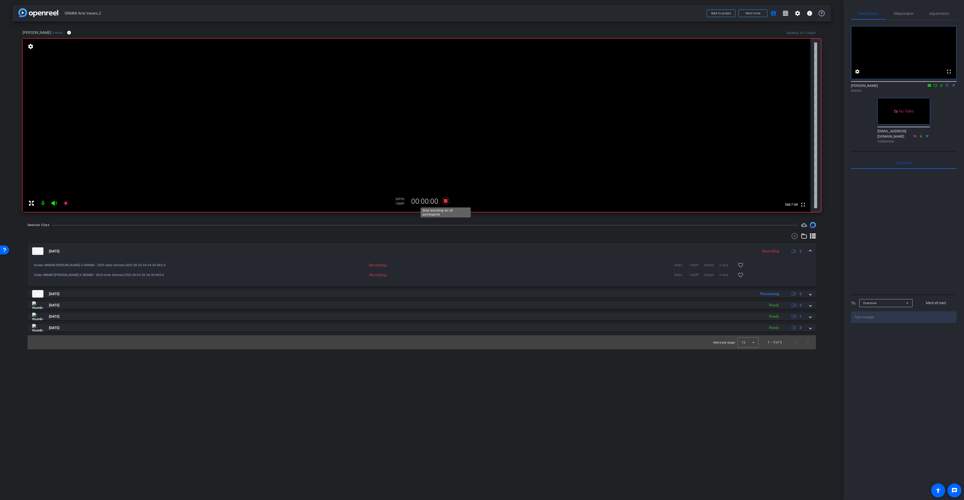
click at [445, 202] on icon at bounding box center [446, 201] width 8 height 8
click at [422, 234] on div at bounding box center [422, 236] width 788 height 6
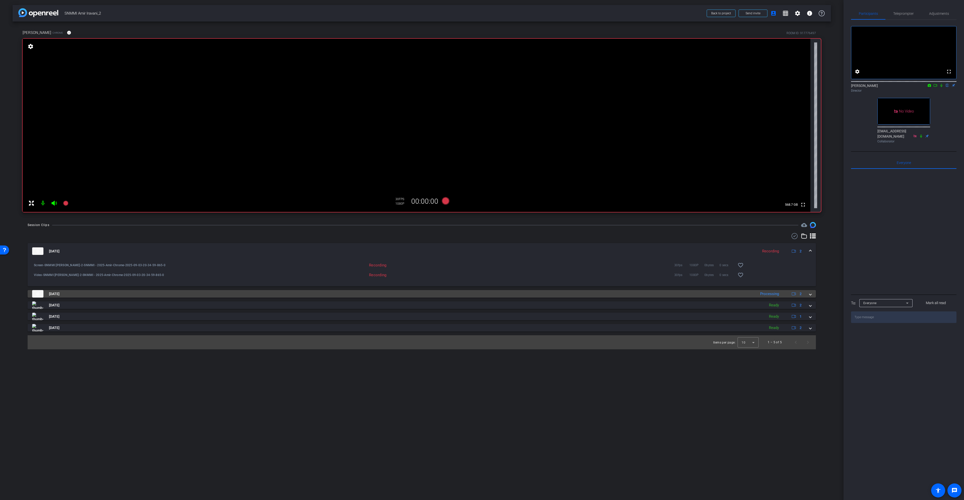
click at [811, 294] on span at bounding box center [811, 293] width 2 height 5
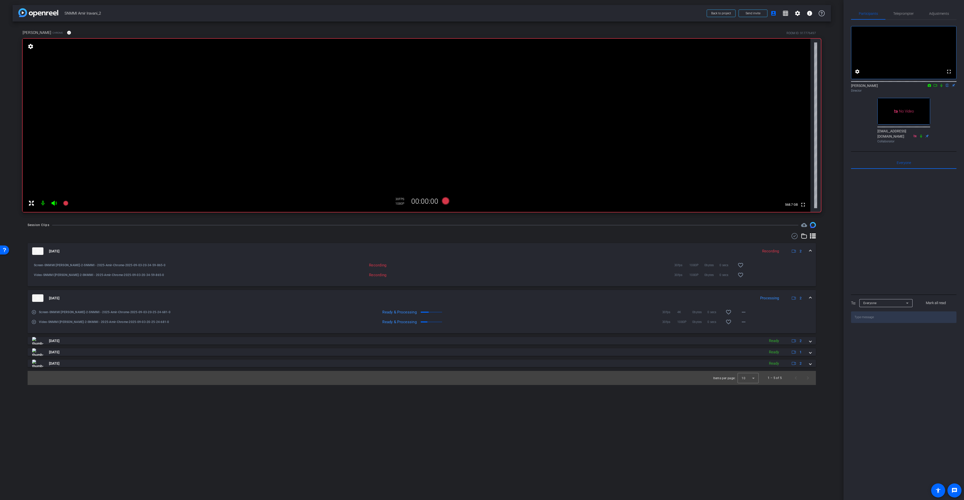
click at [811, 297] on span at bounding box center [811, 298] width 2 height 5
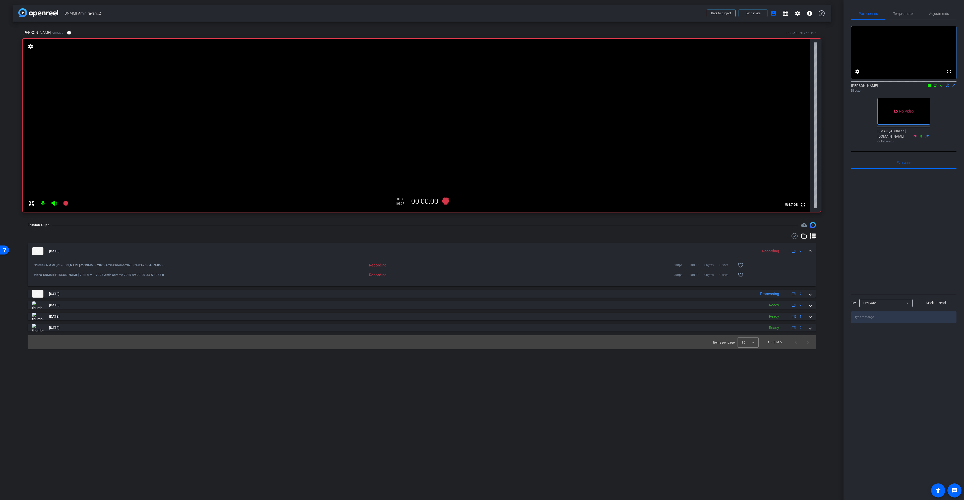
click at [811, 249] on span at bounding box center [811, 251] width 2 height 5
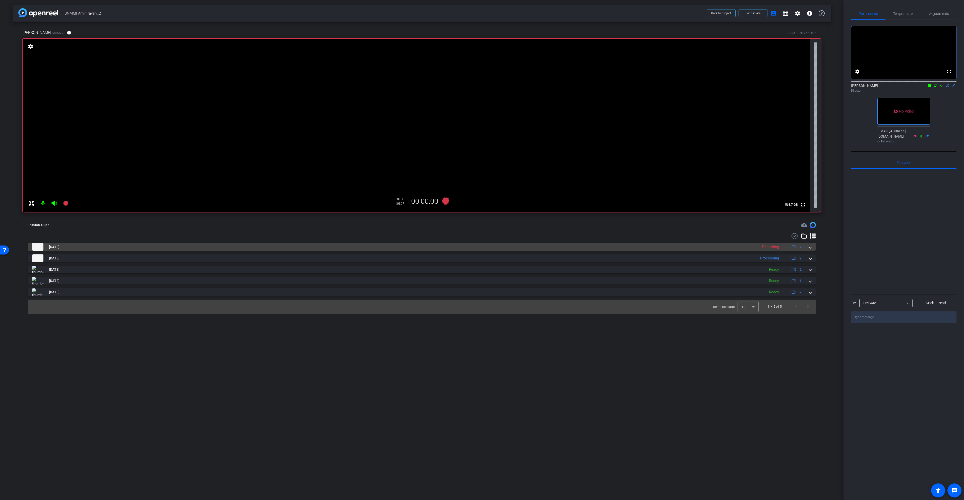
click at [811, 249] on span at bounding box center [811, 246] width 2 height 5
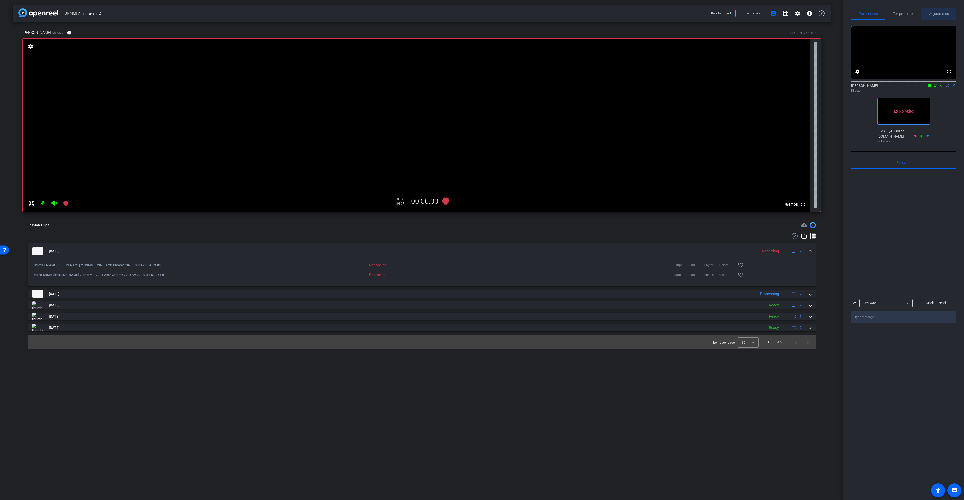
click at [935, 19] on span "Adjustments" at bounding box center [939, 14] width 20 height 12
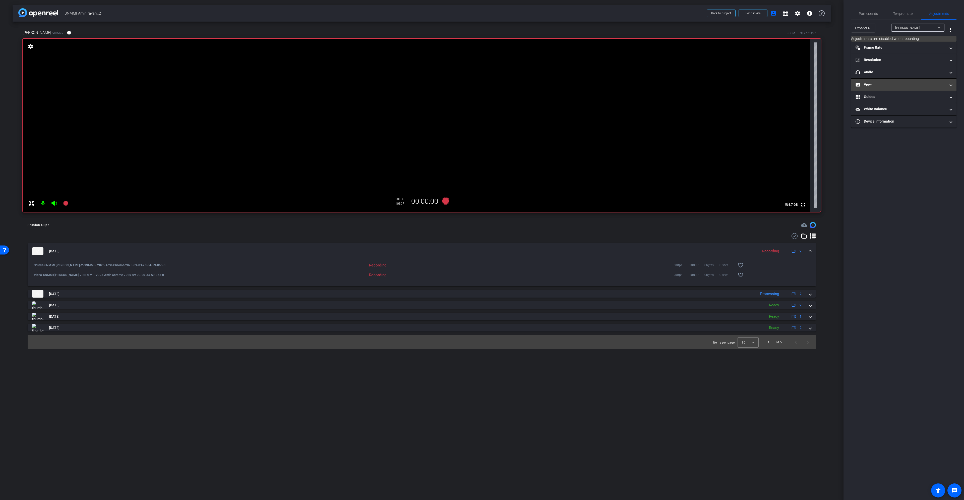
click at [891, 83] on mat-panel-title "View" at bounding box center [901, 84] width 90 height 5
click at [908, 101] on rect at bounding box center [908, 101] width 3 height 2
click at [911, 101] on div "|" at bounding box center [904, 101] width 18 height 5
click at [905, 102] on div "|" at bounding box center [904, 101] width 18 height 5
click at [899, 102] on circle at bounding box center [898, 101] width 1 height 1
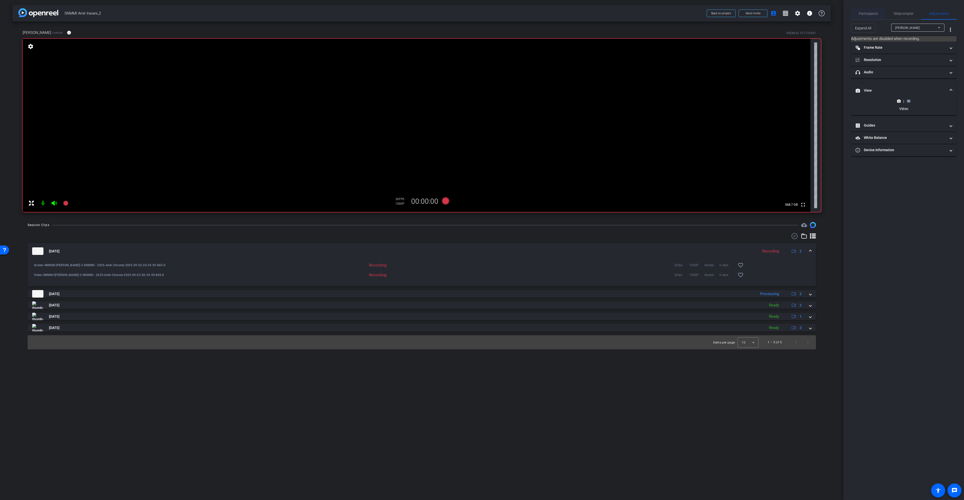
click at [871, 14] on span "Participants" at bounding box center [868, 14] width 19 height 4
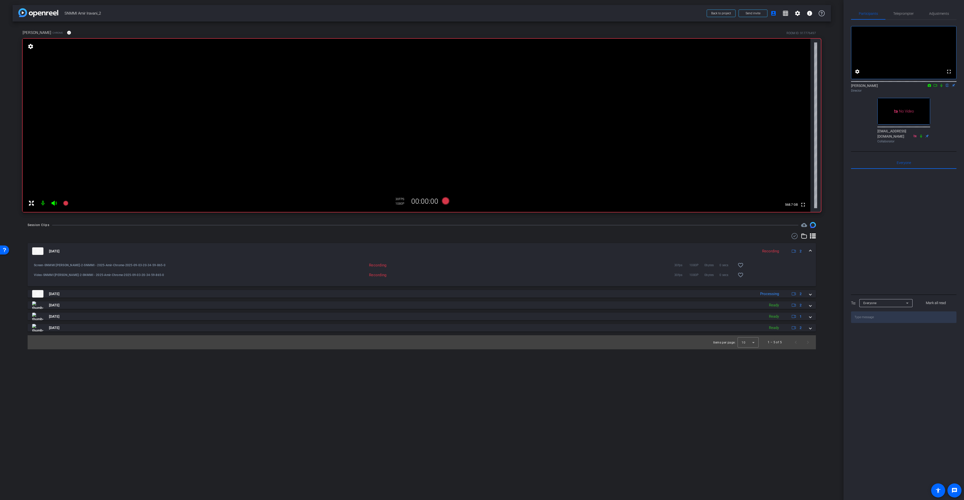
click at [937, 87] on icon at bounding box center [936, 86] width 4 height 4
click at [936, 92] on div "Gert Viljoen Director" at bounding box center [903, 88] width 105 height 10
click at [946, 87] on icon at bounding box center [948, 86] width 4 height 4
click at [947, 87] on icon at bounding box center [948, 86] width 4 height 4
click at [942, 87] on icon at bounding box center [941, 85] width 3 height 3
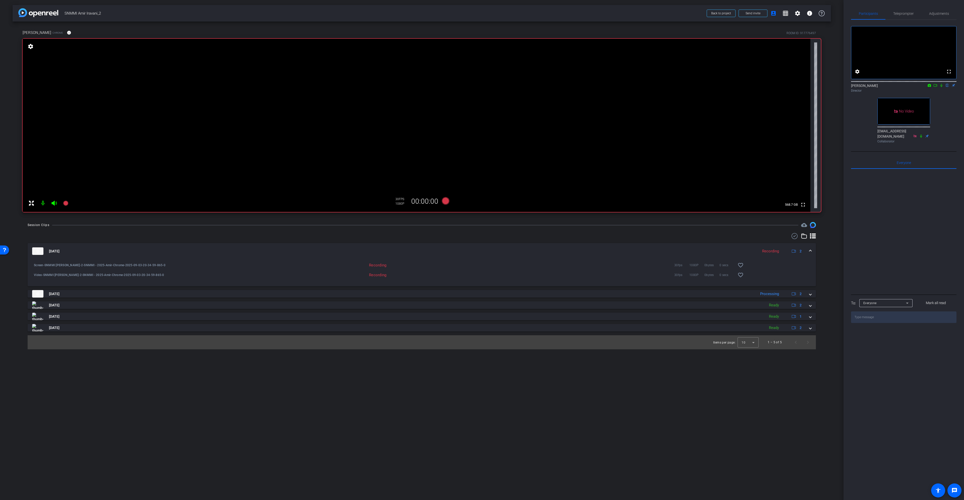
click at [811, 251] on span at bounding box center [811, 251] width 2 height 5
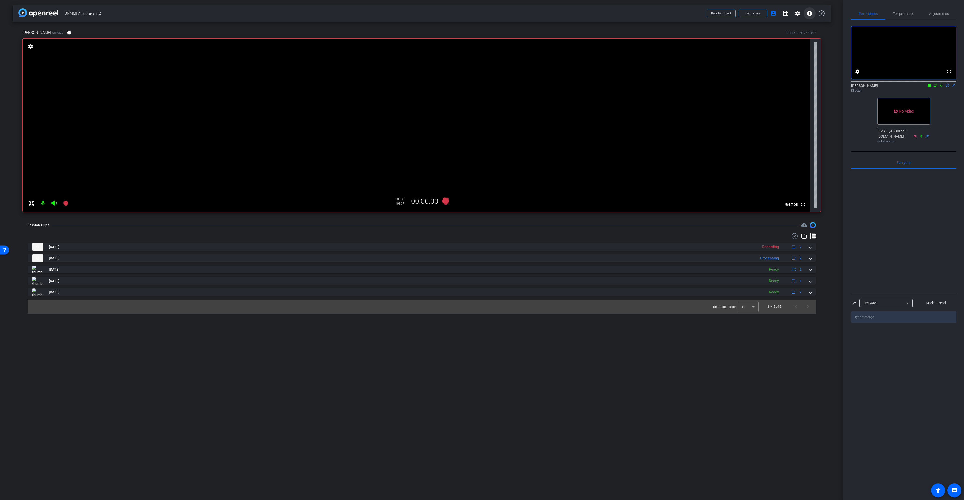
click at [808, 13] on mat-icon "info" at bounding box center [810, 13] width 6 height 6
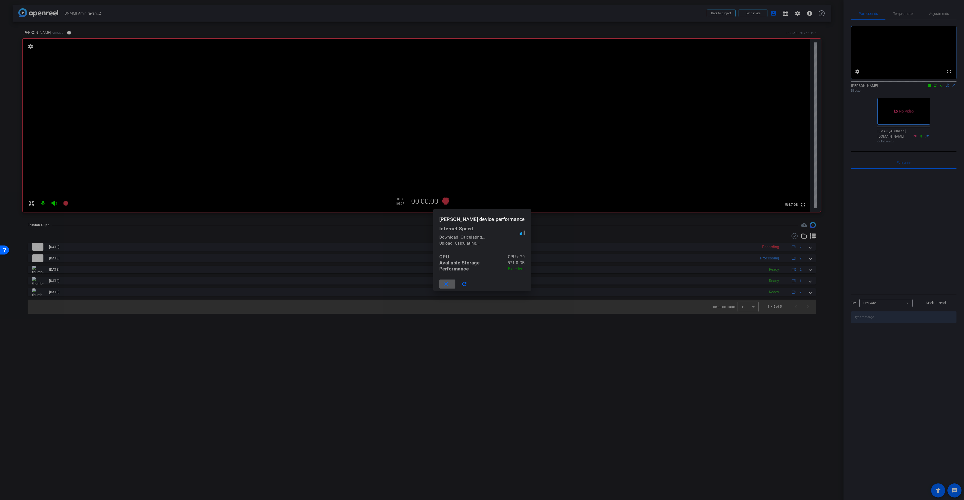
click at [449, 286] on mat-icon "close" at bounding box center [446, 284] width 6 height 6
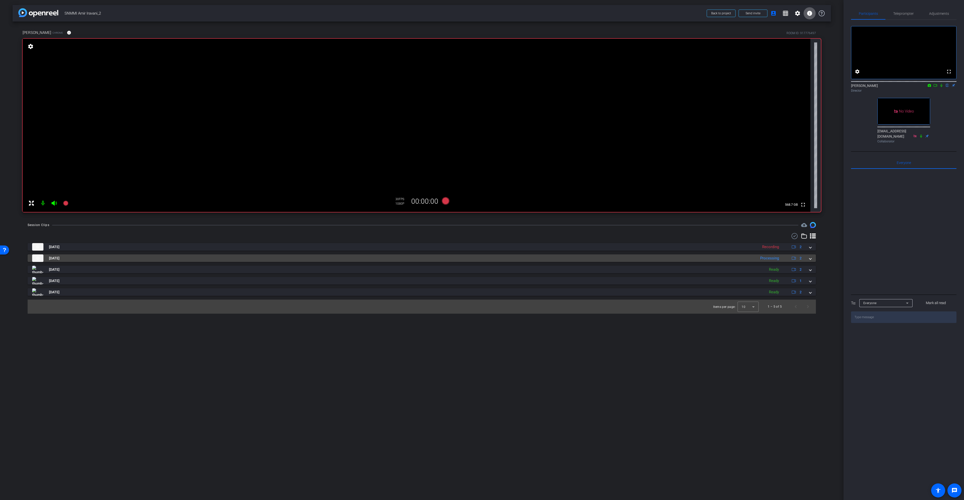
click at [813, 259] on mat-expansion-panel-header "Sep 3, 2025 Processing 2" at bounding box center [422, 258] width 788 height 8
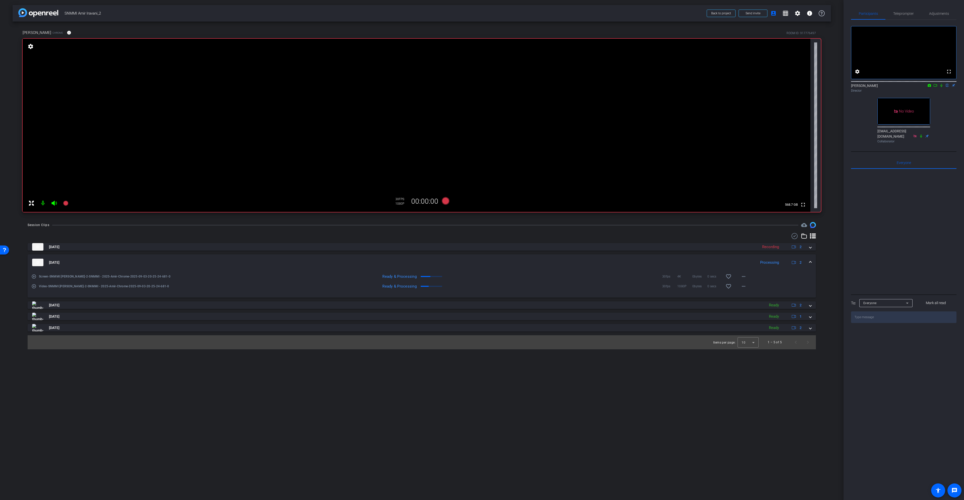
click at [429, 276] on span at bounding box center [426, 276] width 10 height 1
click at [812, 263] on mat-expansion-panel-header "Sep 3, 2025 Processing 2" at bounding box center [422, 262] width 788 height 16
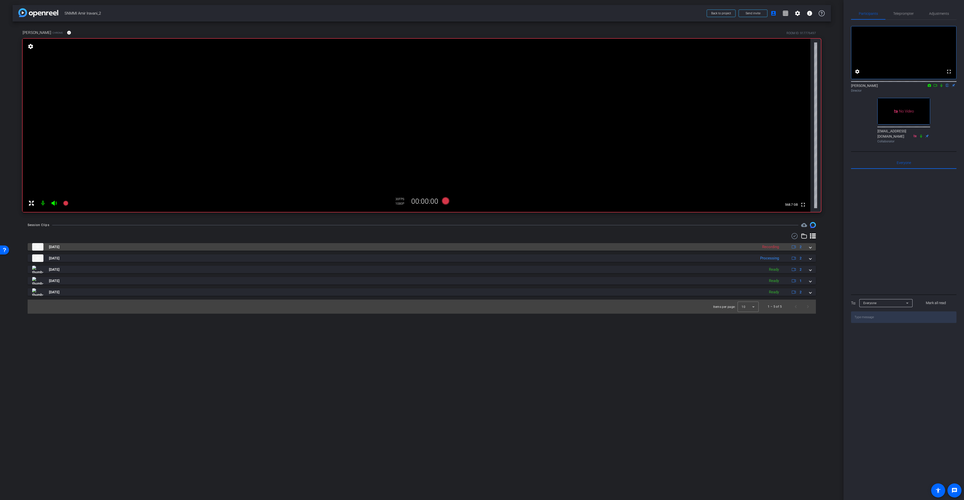
click at [810, 248] on span at bounding box center [811, 246] width 2 height 5
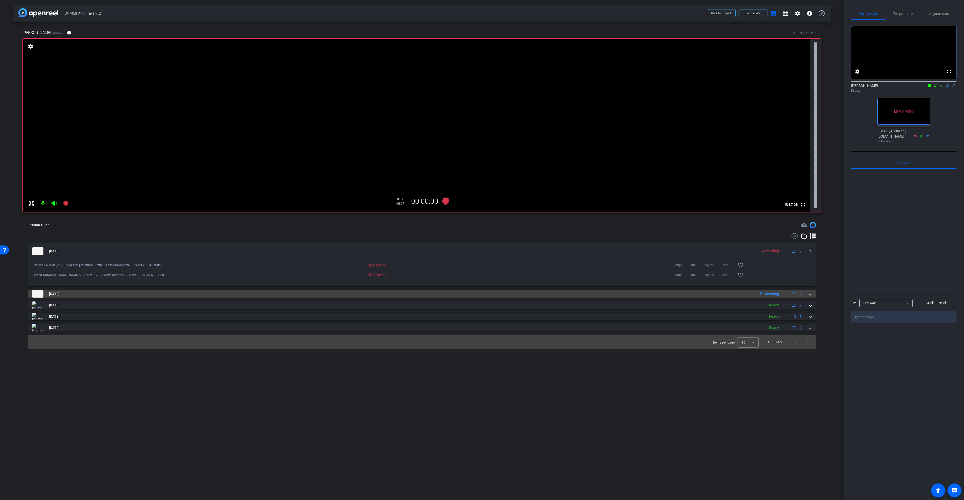
click at [810, 295] on span at bounding box center [811, 293] width 2 height 5
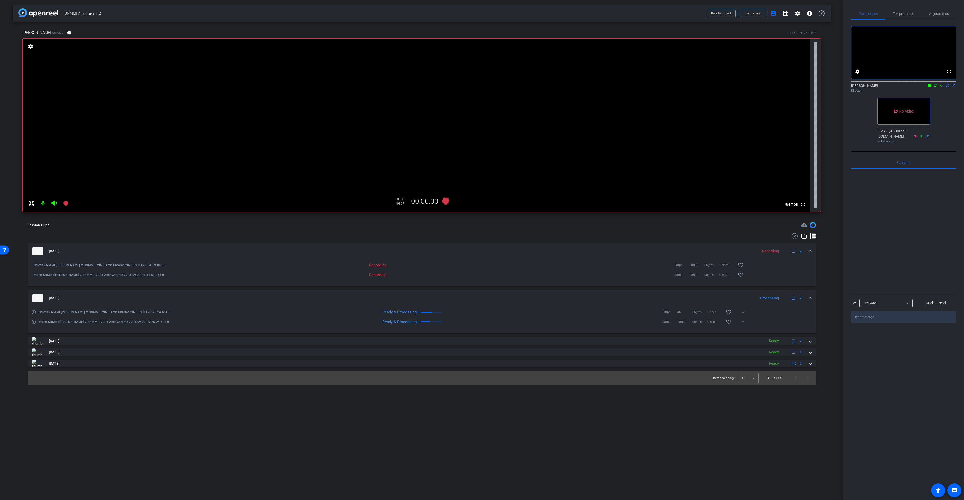
click at [811, 252] on span at bounding box center [811, 251] width 2 height 5
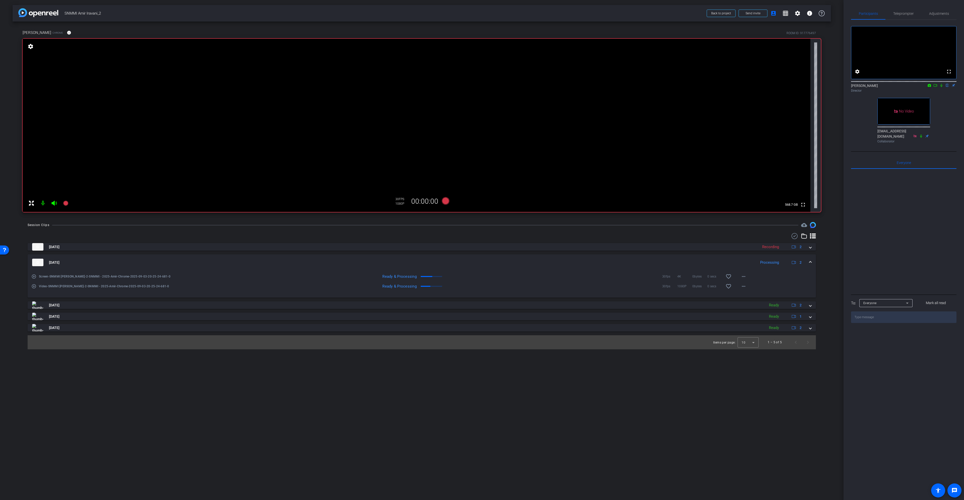
click at [813, 262] on mat-expansion-panel-header "Sep 3, 2025 Processing 2" at bounding box center [422, 262] width 788 height 16
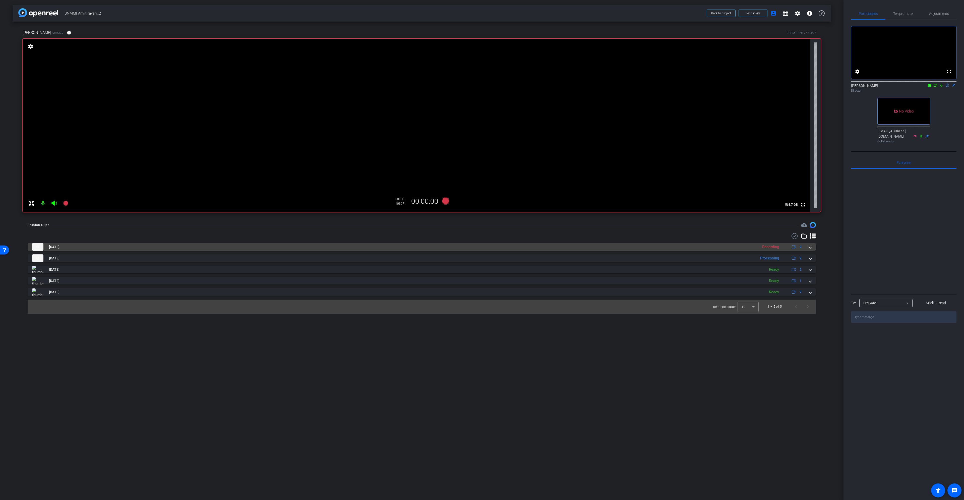
click at [811, 248] on span at bounding box center [811, 246] width 2 height 5
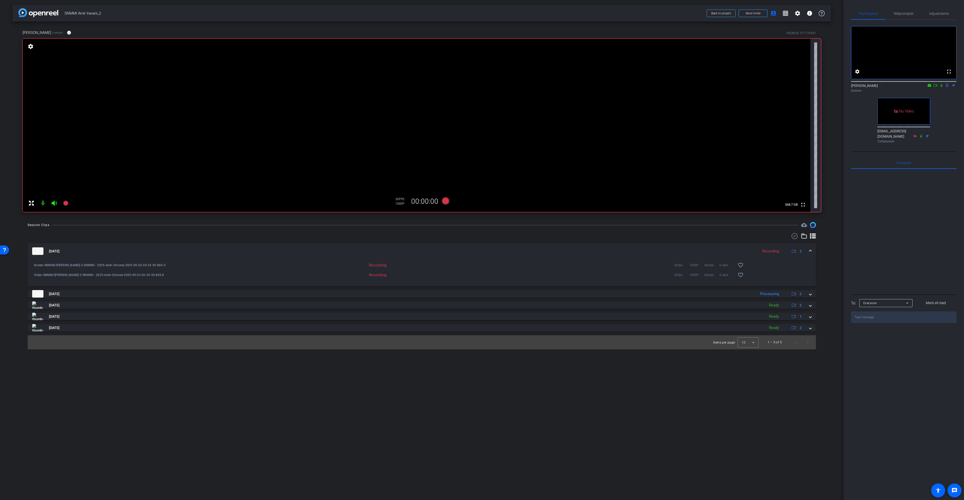
click at [810, 249] on span at bounding box center [811, 251] width 2 height 5
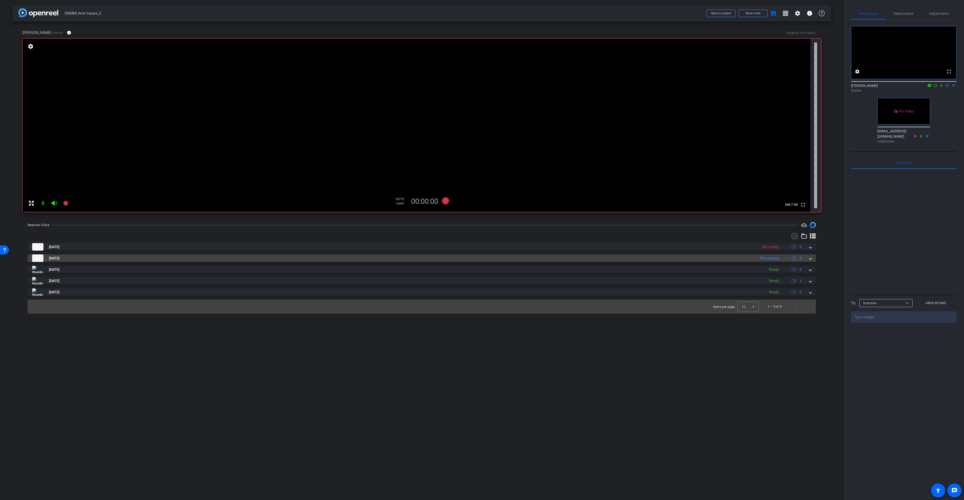
click at [811, 258] on span at bounding box center [811, 258] width 2 height 5
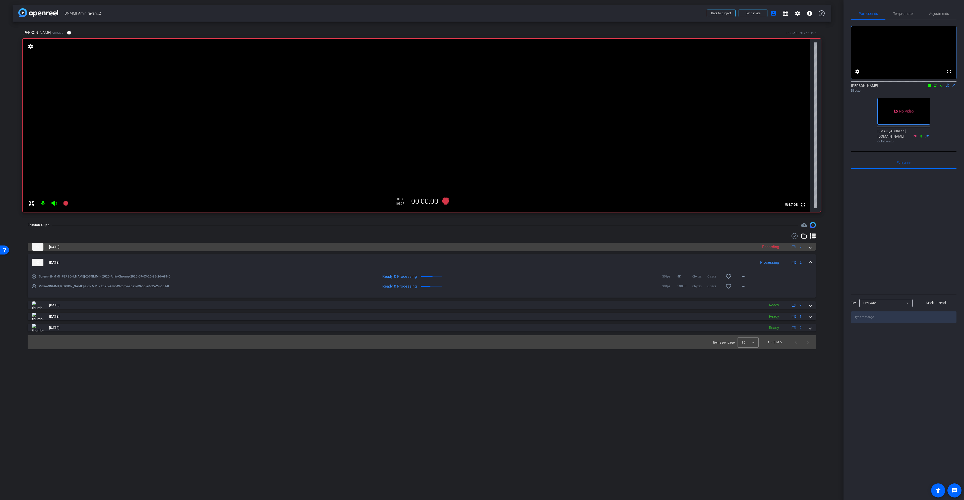
click at [811, 248] on span at bounding box center [811, 246] width 2 height 5
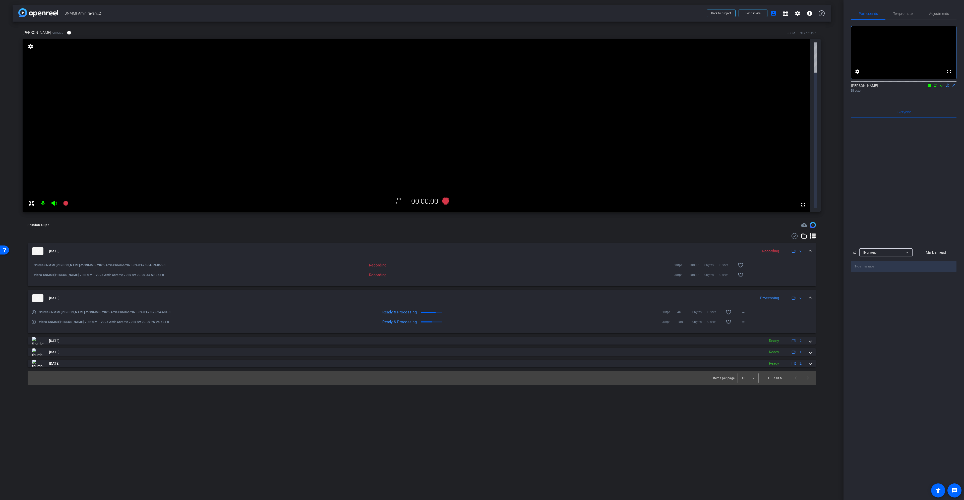
click at [936, 87] on icon at bounding box center [936, 86] width 4 height 4
click at [947, 87] on icon at bounding box center [948, 85] width 2 height 3
click at [33, 201] on icon at bounding box center [31, 203] width 5 height 5
click at [801, 45] on mat-icon "fullscreen_exit" at bounding box center [803, 46] width 6 height 6
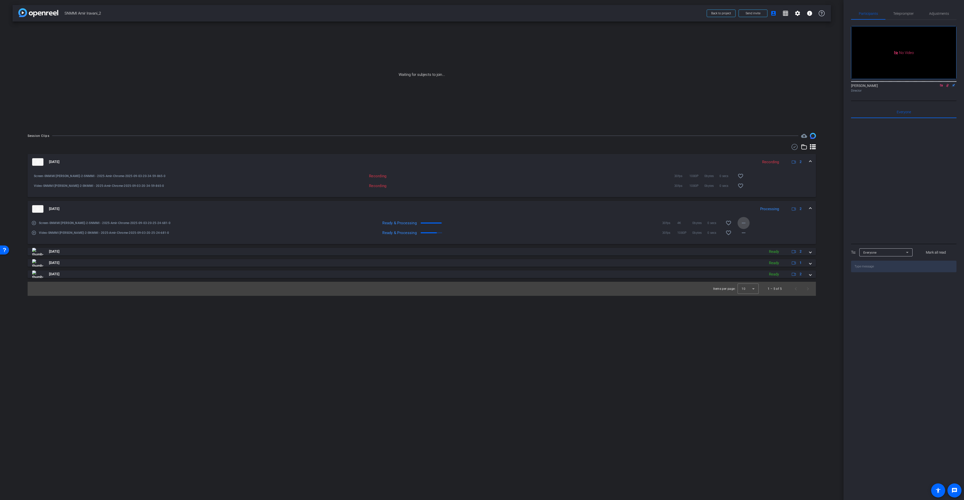
click at [745, 222] on mat-icon "more_horiz" at bounding box center [744, 223] width 6 height 6
click at [748, 234] on span "Download Original" at bounding box center [757, 233] width 30 height 6
click at [746, 234] on mat-icon "more_horiz" at bounding box center [744, 233] width 6 height 6
click at [760, 245] on span "Download Original" at bounding box center [757, 243] width 30 height 6
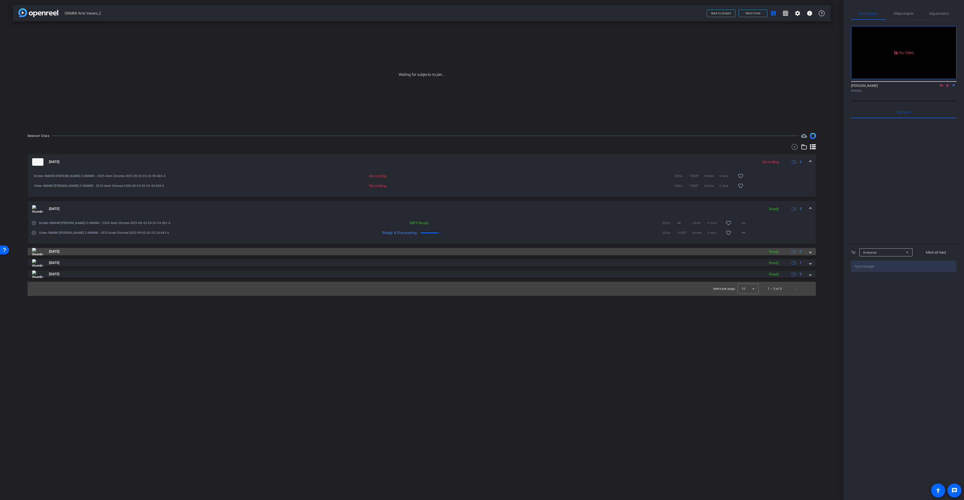
click at [812, 253] on mat-expansion-panel-header "Sep 3, 2025 Ready 2" at bounding box center [422, 252] width 788 height 8
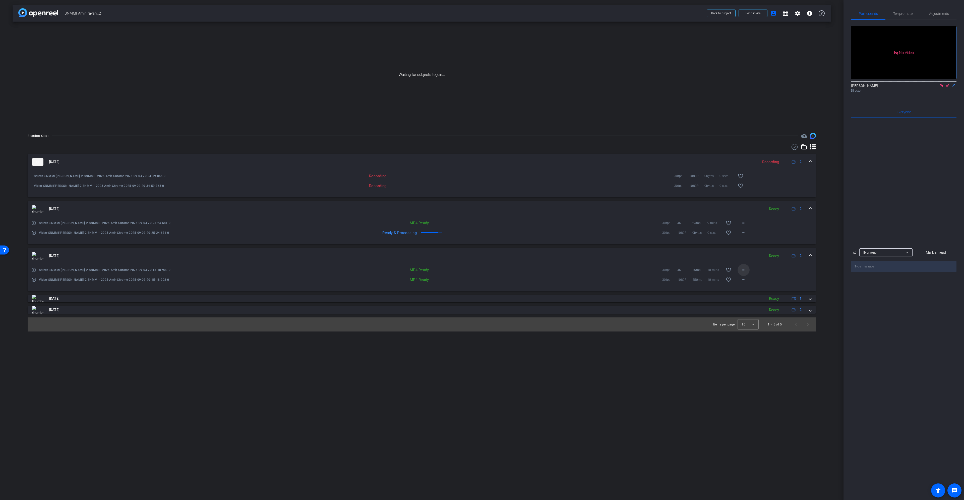
click at [743, 271] on mat-icon "more_horiz" at bounding box center [744, 270] width 6 height 6
click at [751, 278] on span "Download Original" at bounding box center [757, 280] width 30 height 6
click at [745, 278] on mat-icon "more_horiz" at bounding box center [744, 280] width 6 height 6
click at [750, 290] on span "Download Original" at bounding box center [757, 290] width 30 height 6
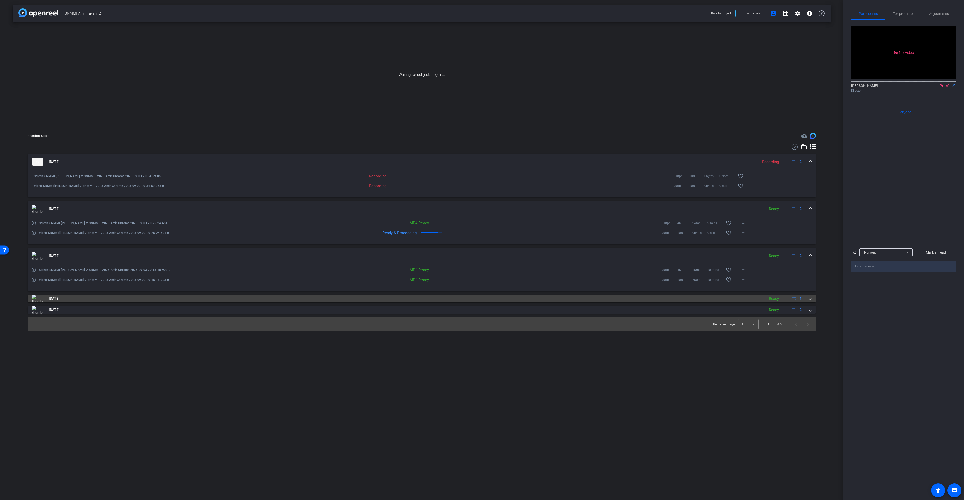
click at [810, 300] on span at bounding box center [811, 298] width 2 height 5
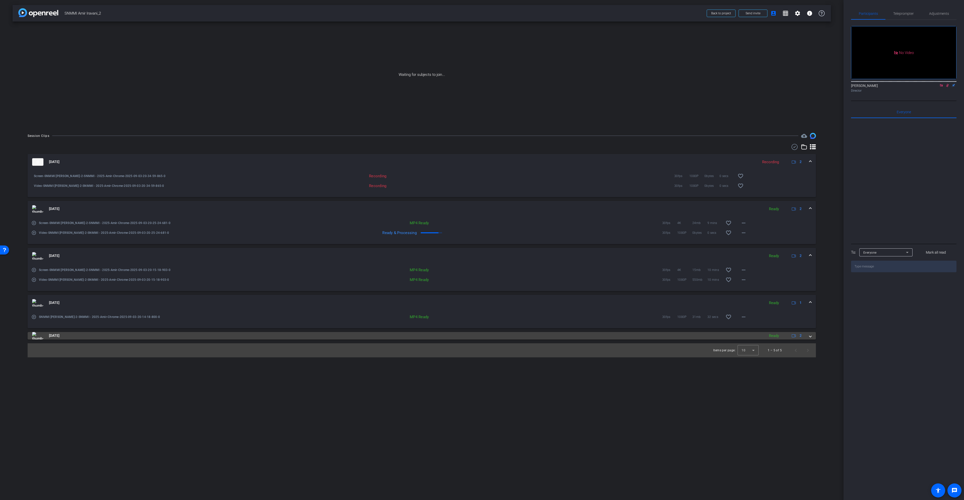
click at [811, 338] on span at bounding box center [811, 335] width 2 height 5
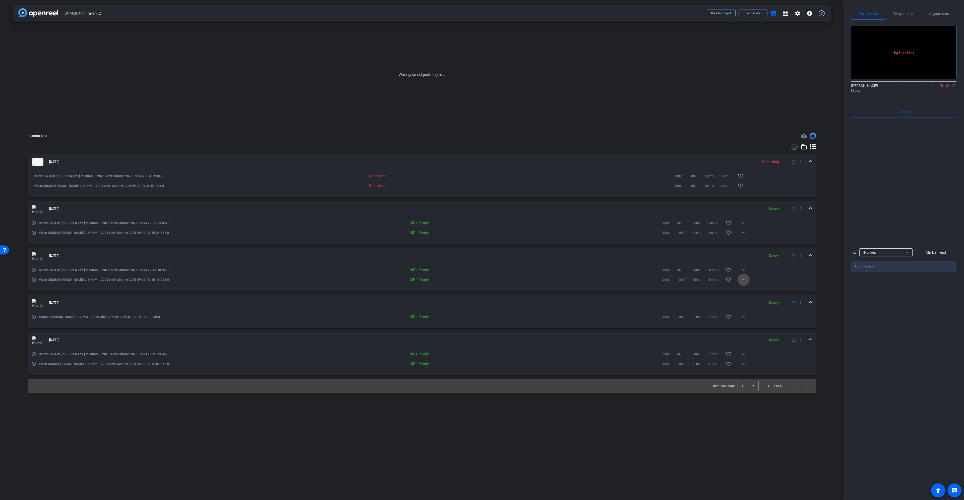
click at [745, 279] on mat-icon "more_horiz" at bounding box center [744, 280] width 6 height 6
click at [749, 290] on span "Download Original" at bounding box center [757, 290] width 30 height 6
click at [745, 269] on mat-icon "more_horiz" at bounding box center [744, 270] width 6 height 6
click at [747, 280] on span "Download Original" at bounding box center [757, 280] width 30 height 6
click at [745, 233] on mat-icon "more_horiz" at bounding box center [744, 233] width 6 height 6
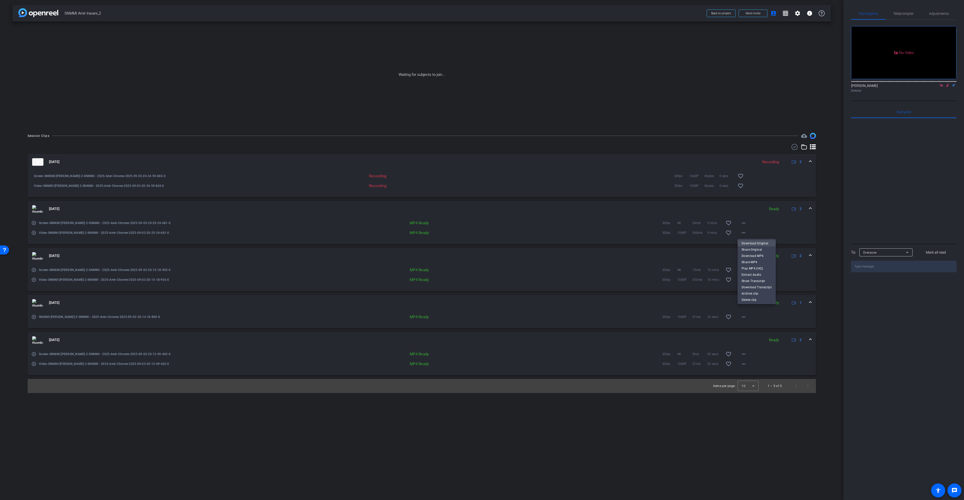
click at [747, 244] on span "Download Original" at bounding box center [757, 243] width 30 height 6
click at [746, 223] on mat-icon "more_horiz" at bounding box center [744, 223] width 6 height 6
click at [752, 235] on span "Download Original" at bounding box center [757, 233] width 30 height 6
click at [744, 279] on mat-icon "more_horiz" at bounding box center [744, 280] width 6 height 6
click at [754, 315] on span "Play MP4 (HQ)" at bounding box center [757, 315] width 30 height 6
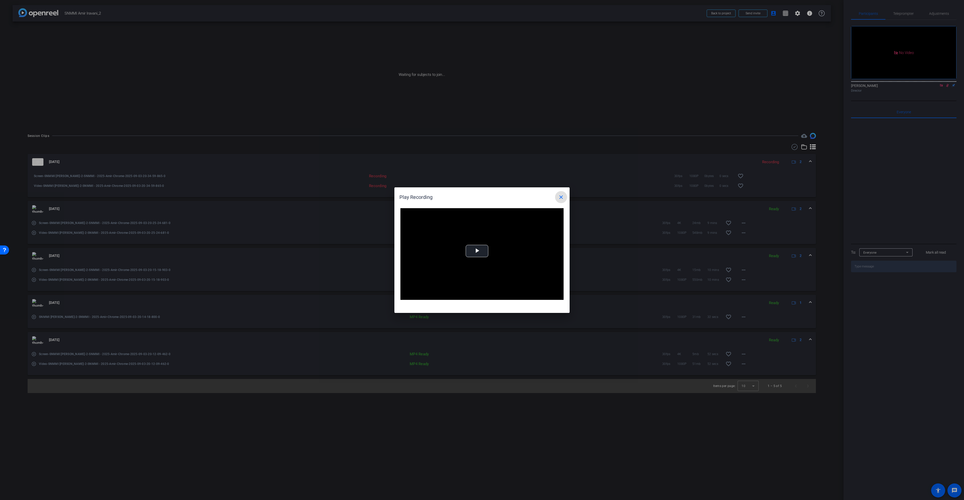
click at [561, 199] on mat-icon "close" at bounding box center [561, 197] width 6 height 6
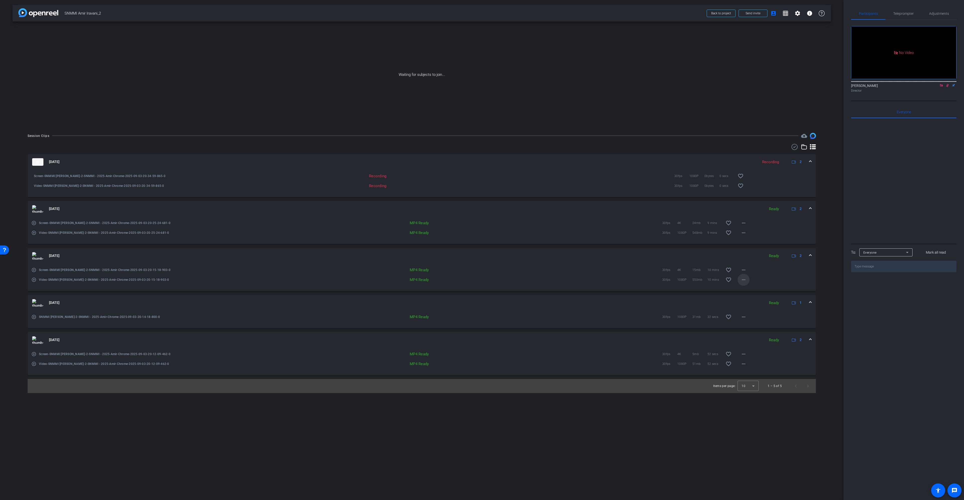
click at [749, 277] on span at bounding box center [744, 280] width 12 height 12
click at [755, 301] on span "Download MP4" at bounding box center [757, 303] width 30 height 6
click at [744, 269] on mat-icon "more_horiz" at bounding box center [744, 270] width 6 height 6
click at [751, 292] on span "Download MP4" at bounding box center [757, 293] width 30 height 6
click at [744, 230] on mat-icon "more_horiz" at bounding box center [744, 233] width 6 height 6
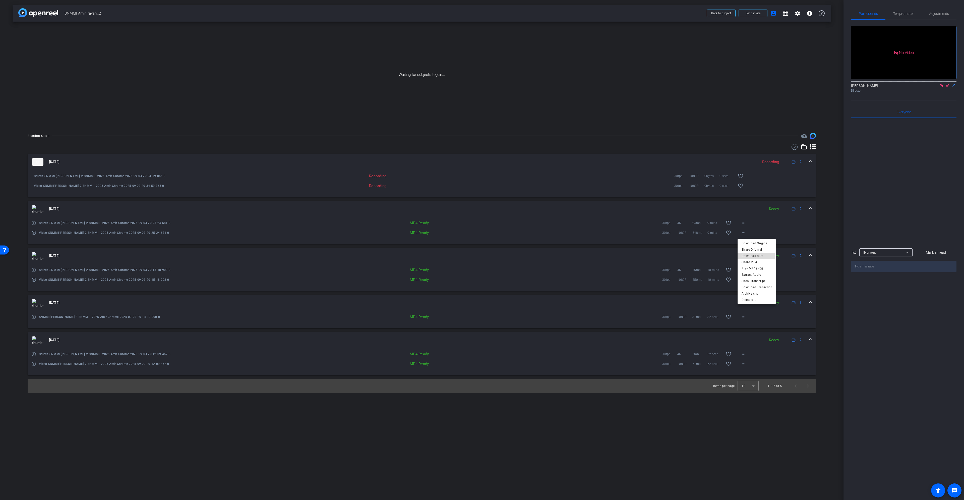
click at [748, 256] on span "Download MP4" at bounding box center [757, 256] width 30 height 6
click at [744, 222] on mat-icon "more_horiz" at bounding box center [744, 223] width 6 height 6
click at [749, 246] on span "Download MP4" at bounding box center [757, 246] width 30 height 6
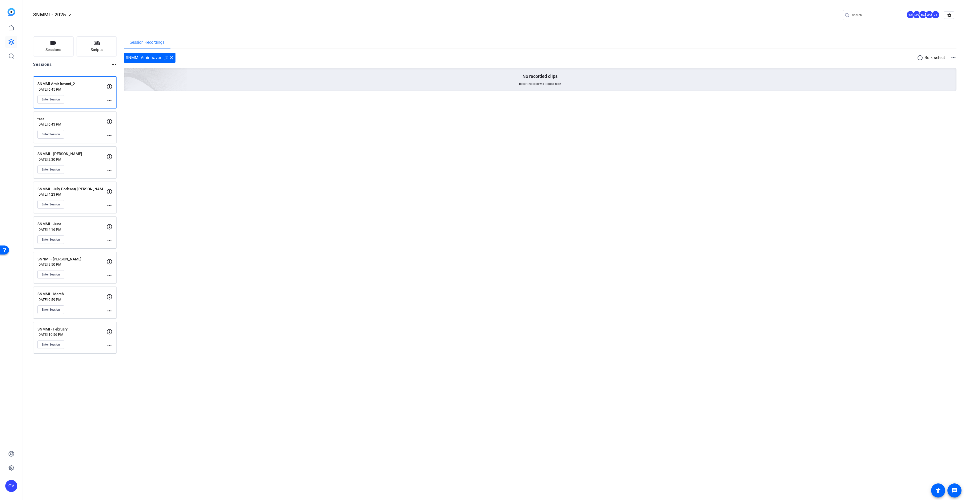
click at [76, 89] on p "[DATE] 6:45 PM" at bounding box center [71, 89] width 69 height 4
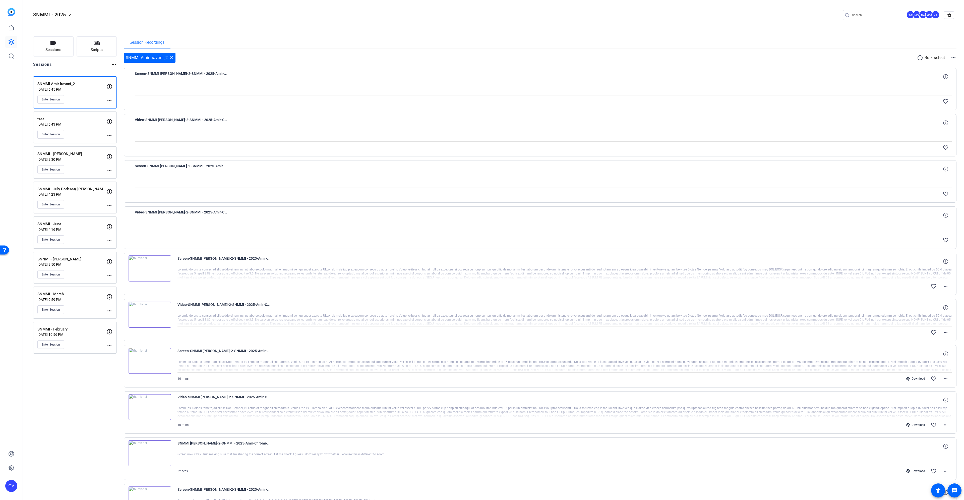
click at [234, 227] on div at bounding box center [543, 227] width 817 height 13
click at [230, 268] on div at bounding box center [565, 273] width 775 height 13
click at [943, 261] on icon at bounding box center [945, 261] width 5 height 5
click at [945, 262] on mat-icon "close" at bounding box center [946, 261] width 6 height 6
click at [945, 262] on icon at bounding box center [945, 261] width 5 height 5
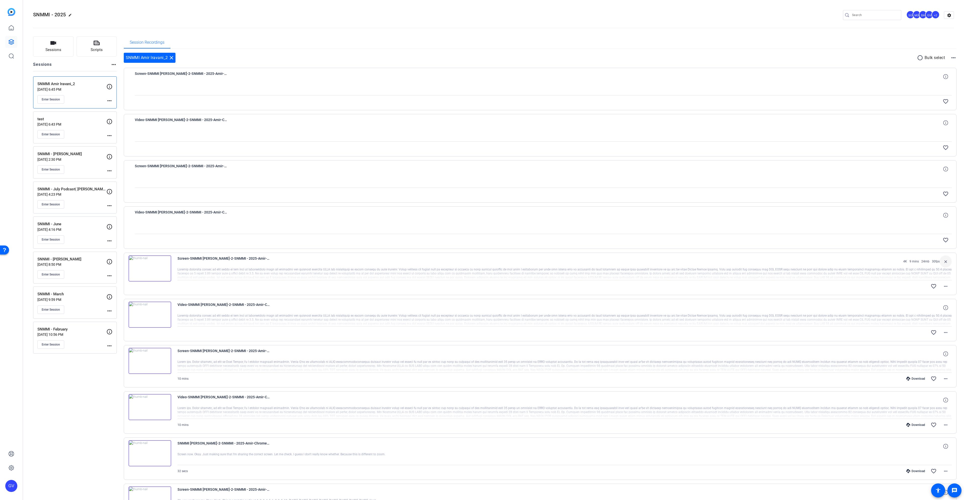
click at [945, 262] on mat-icon "close" at bounding box center [946, 261] width 6 height 6
click at [65, 46] on button "Sessions" at bounding box center [53, 46] width 40 height 20
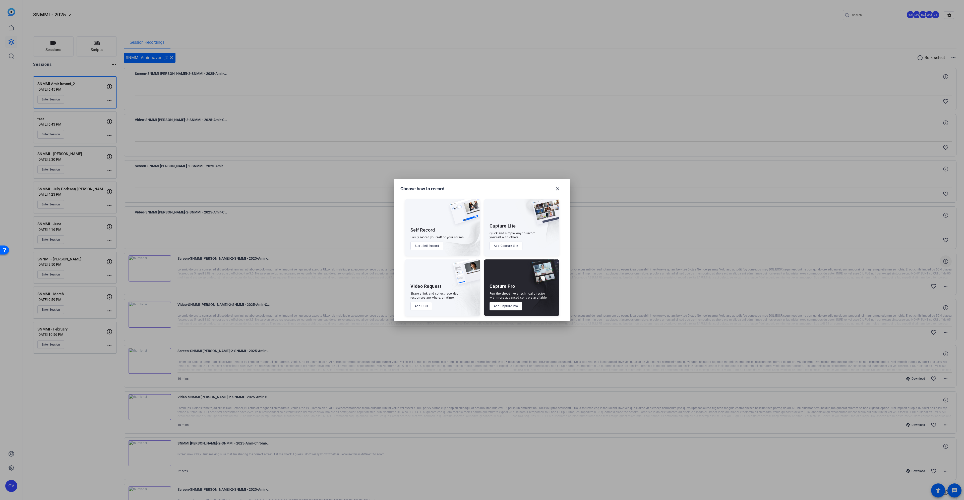
click at [509, 308] on button "Add Capture Pro" at bounding box center [506, 306] width 33 height 9
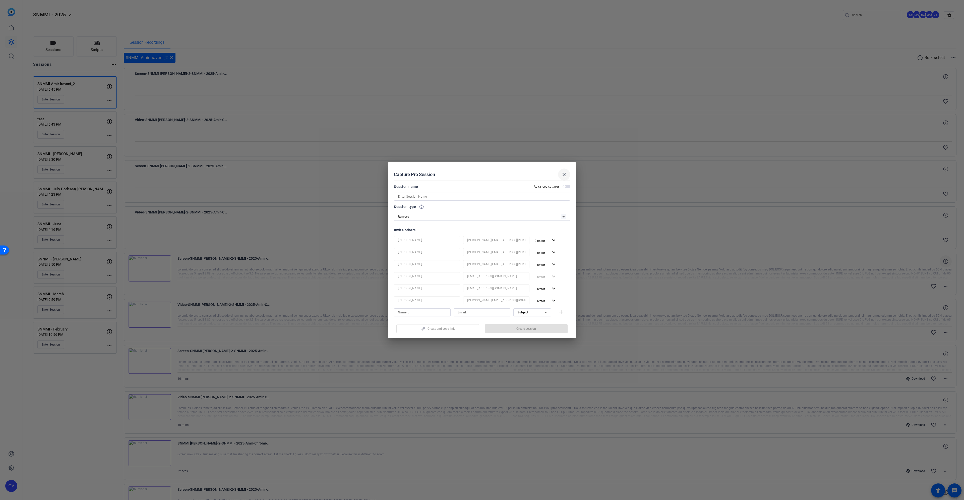
click at [564, 176] on mat-icon "close" at bounding box center [564, 175] width 6 height 6
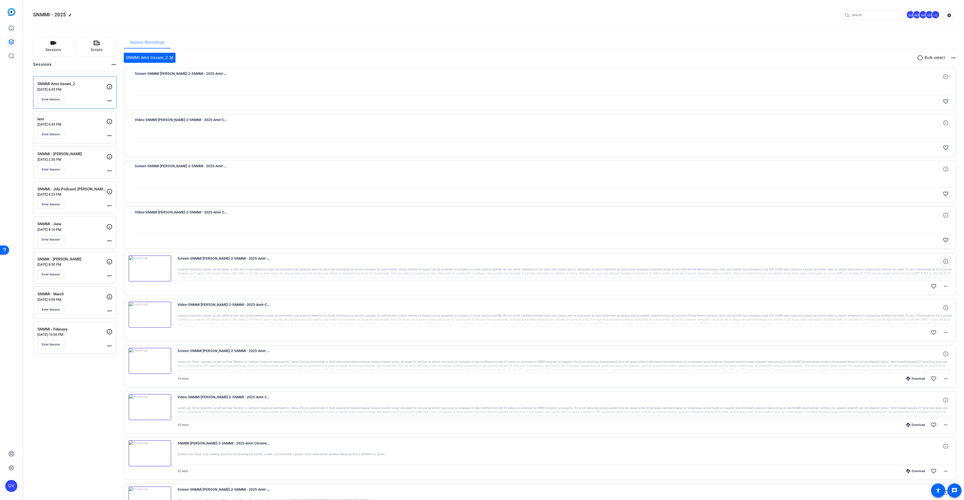
drag, startPoint x: 76, startPoint y: 84, endPoint x: 37, endPoint y: 86, distance: 38.9
click at [37, 86] on div "SNMMI Amir Iravani_2 [DATE] 6:45 PM Enter Session more_horiz" at bounding box center [75, 92] width 84 height 32
copy p "SNMMI Amir Iravani_2"
click at [55, 45] on icon "button" at bounding box center [53, 43] width 6 height 6
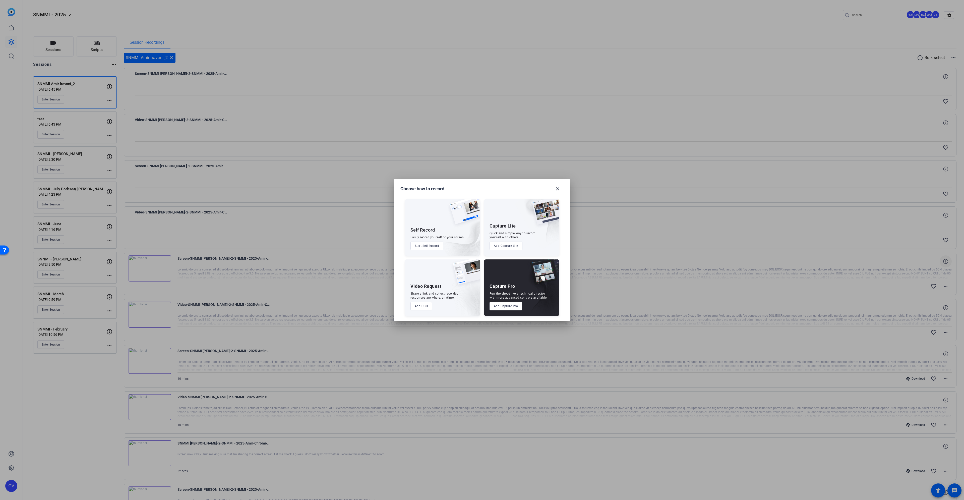
click at [518, 301] on div "Capture Pro Run the shoot like a technical director, with more advanced control…" at bounding box center [521, 287] width 75 height 56
click at [518, 303] on button "Add Capture Pro" at bounding box center [506, 306] width 33 height 9
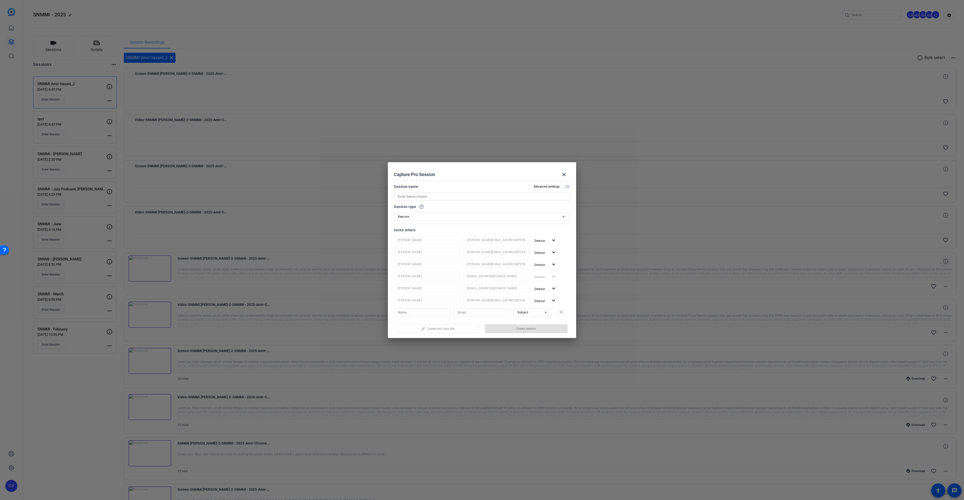
click at [431, 195] on input at bounding box center [482, 197] width 168 height 6
paste input "SNMMI Amir Iravani_2"
type input "SNMMI Amir Iravani_3"
click at [475, 313] on input at bounding box center [482, 312] width 49 height 6
paste input "[EMAIL_ADDRESS][DOMAIN_NAME]"
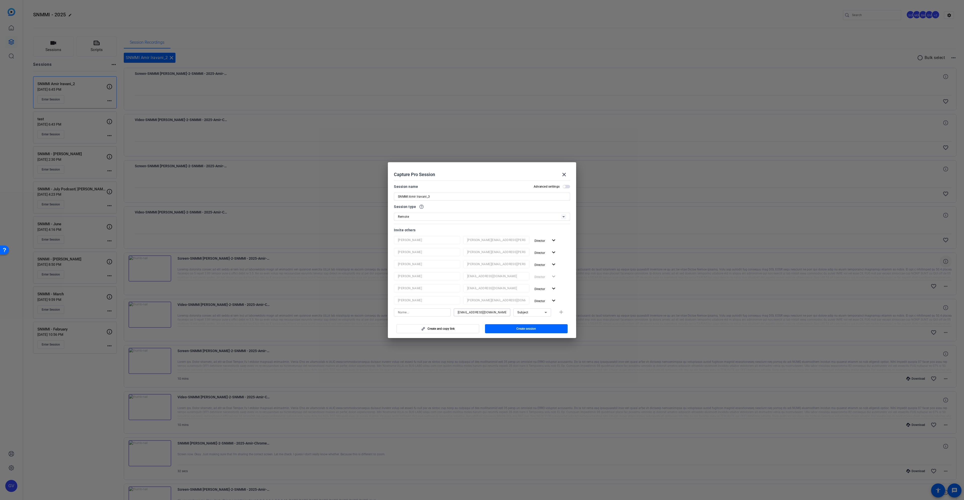
type input "[EMAIL_ADDRESS][DOMAIN_NAME]"
click at [414, 311] on input at bounding box center [422, 312] width 49 height 6
paste input "[EMAIL_ADDRESS][DOMAIN_NAME]"
type input "[EMAIL_ADDRESS][DOMAIN_NAME]"
click at [560, 312] on mat-icon "add" at bounding box center [561, 312] width 6 height 6
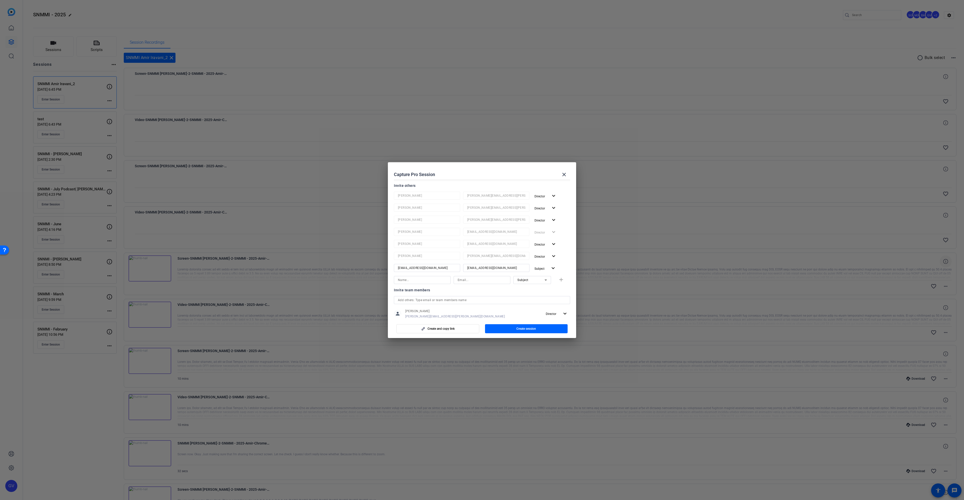
scroll to position [50, 0]
click at [478, 274] on input at bounding box center [482, 274] width 49 height 6
click at [529, 275] on div "Subject" at bounding box center [531, 274] width 27 height 6
click at [529, 283] on span "Collaborator" at bounding box center [524, 284] width 18 height 6
click at [483, 275] on input at bounding box center [482, 274] width 49 height 6
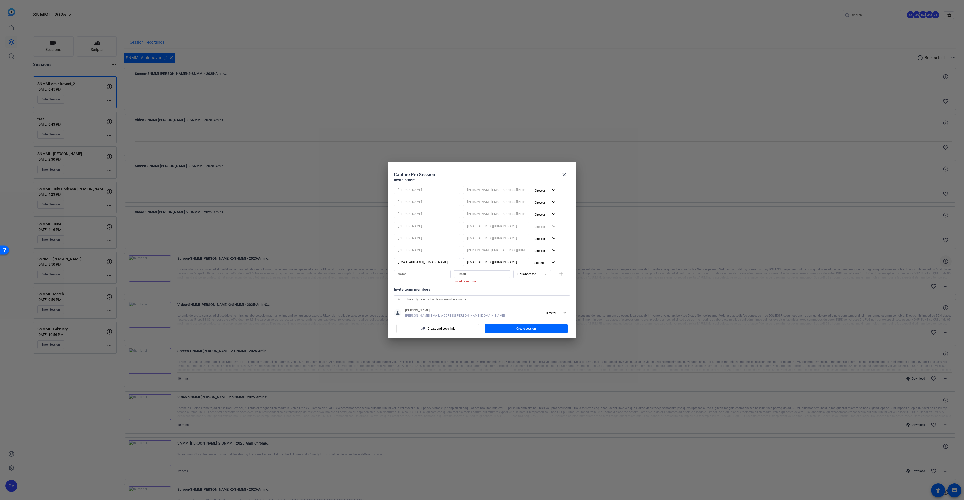
paste input "[EMAIL_ADDRESS][DOMAIN_NAME]"
drag, startPoint x: 470, startPoint y: 274, endPoint x: 435, endPoint y: 274, distance: 34.9
click at [435, 274] on div "[EMAIL_ADDRESS][DOMAIN_NAME] Collaborator add" at bounding box center [482, 274] width 176 height 8
type input "[EMAIL_ADDRESS][DOMAIN_NAME]"
click at [434, 273] on input at bounding box center [422, 274] width 49 height 6
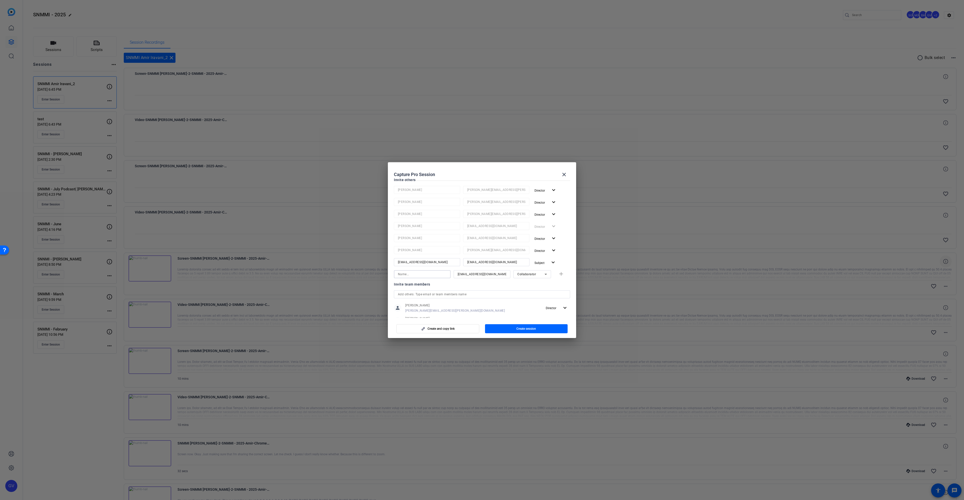
paste input "sebastien"
type input "sebastien"
click at [533, 330] on span "Create session" at bounding box center [527, 329] width 20 height 4
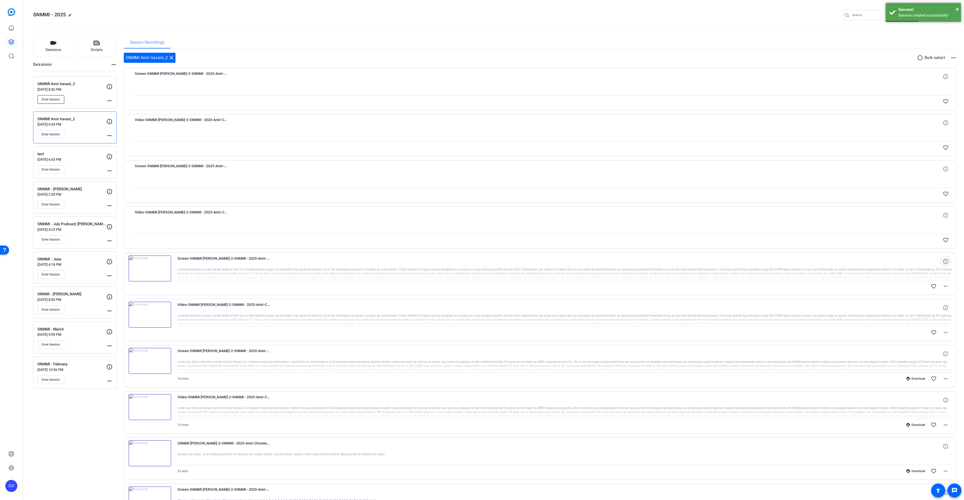
click at [49, 97] on button "Enter Session" at bounding box center [50, 99] width 27 height 9
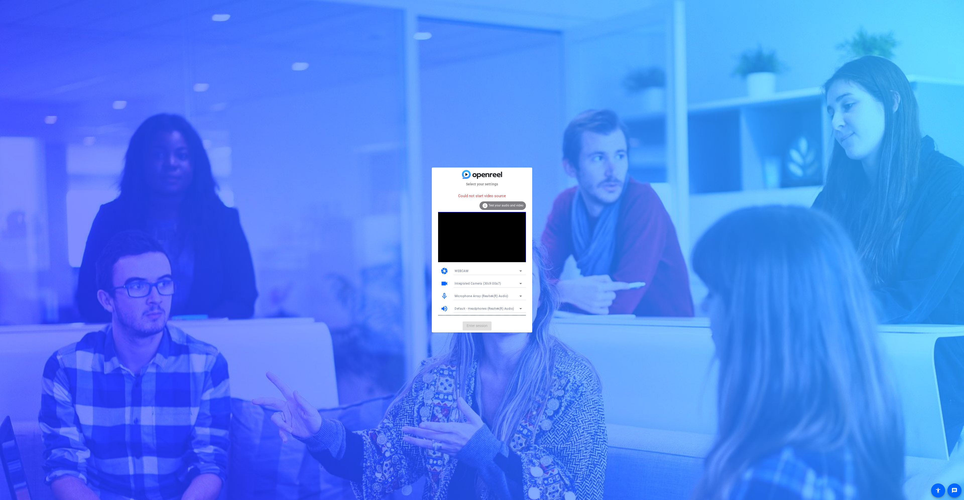
click at [468, 282] on span "Integrated Camera (30c9:00a7)" at bounding box center [478, 284] width 46 height 4
click at [477, 301] on span "OBS Virtual Camera" at bounding box center [469, 302] width 29 height 6
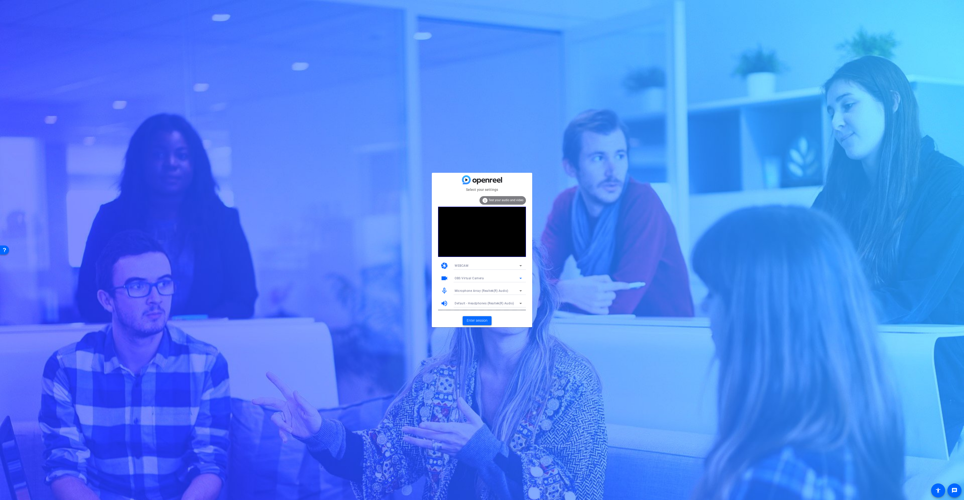
click at [482, 322] on span "Enter session" at bounding box center [477, 320] width 21 height 5
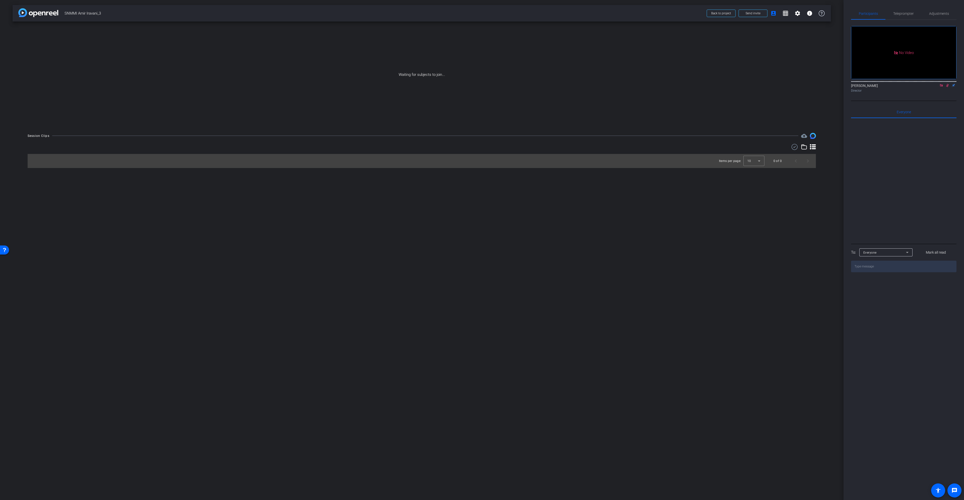
click at [949, 87] on icon at bounding box center [948, 86] width 4 height 4
click at [942, 87] on icon at bounding box center [942, 86] width 4 height 4
click at [760, 14] on span "Send invite" at bounding box center [753, 13] width 15 height 4
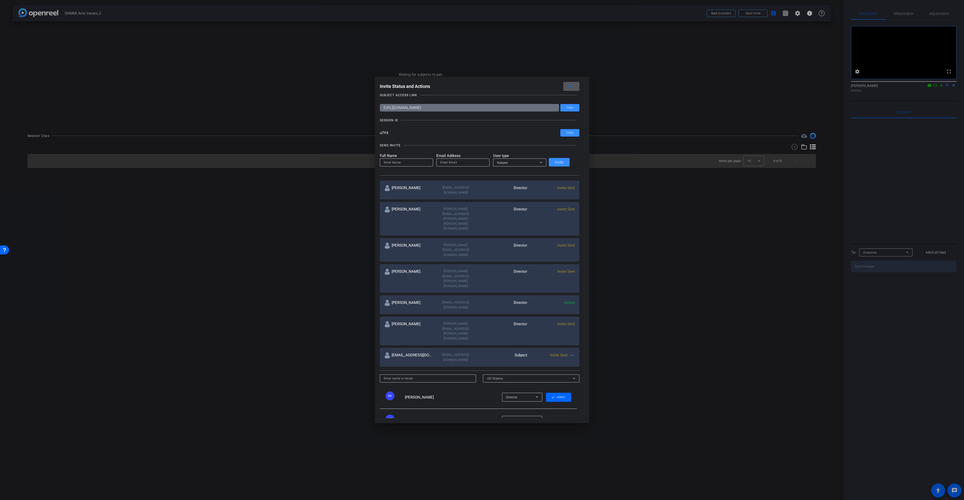
scroll to position [6, 0]
click at [469, 162] on input "email" at bounding box center [462, 162] width 45 height 6
paste input "[EMAIL_ADDRESS][DOMAIN_NAME]"
type input "[EMAIL_ADDRESS][DOMAIN_NAME]"
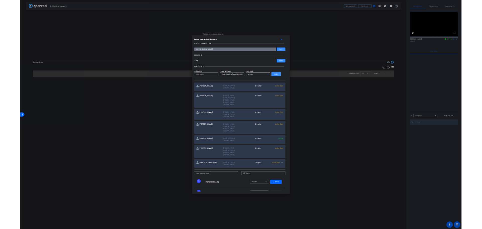
scroll to position [0, 0]
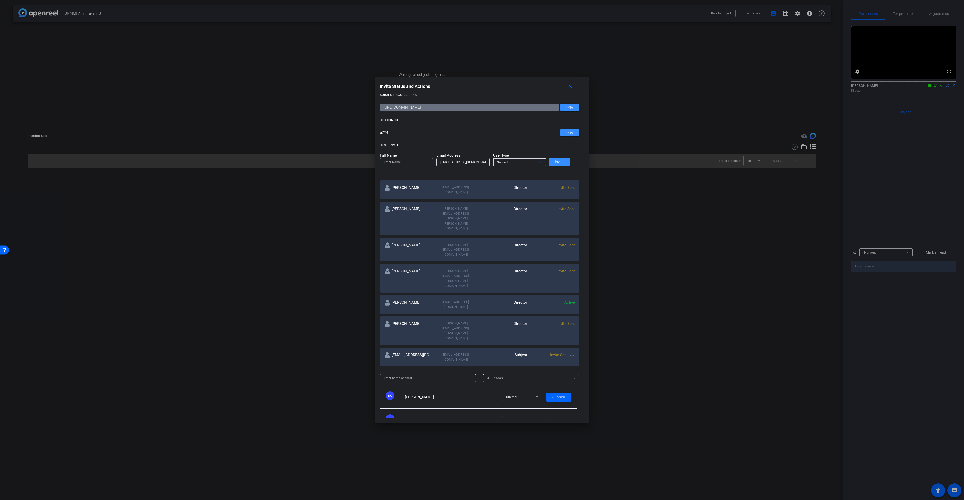
click at [507, 162] on span "Subject" at bounding box center [502, 163] width 11 height 4
click at [520, 172] on mat-option "Collaborator" at bounding box center [523, 172] width 53 height 8
drag, startPoint x: 458, startPoint y: 163, endPoint x: 430, endPoint y: 165, distance: 28.2
click at [430, 165] on form "Full Name Email Address [EMAIL_ADDRESS][DOMAIN_NAME] User type Collaborator" at bounding box center [463, 160] width 167 height 14
click at [420, 163] on input at bounding box center [406, 162] width 45 height 6
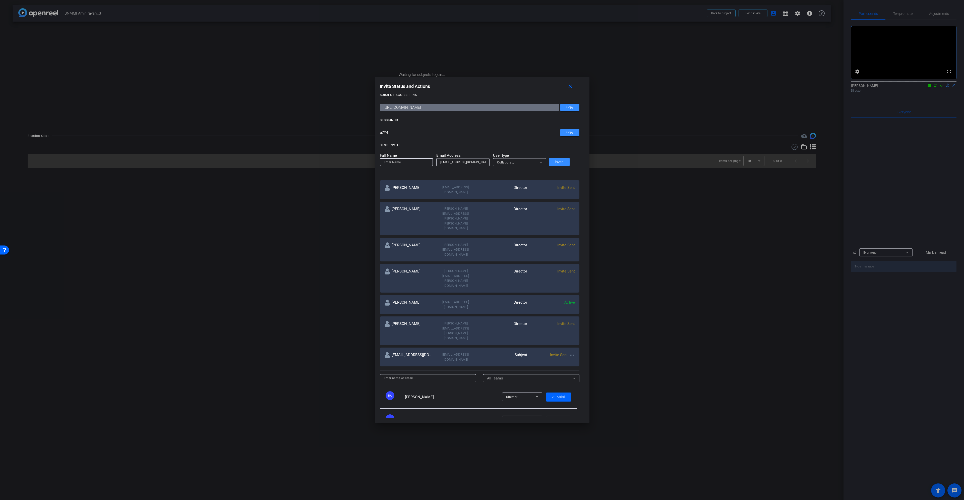
paste input "sebastien"
type input "sebastien"
click at [568, 163] on span at bounding box center [559, 162] width 21 height 12
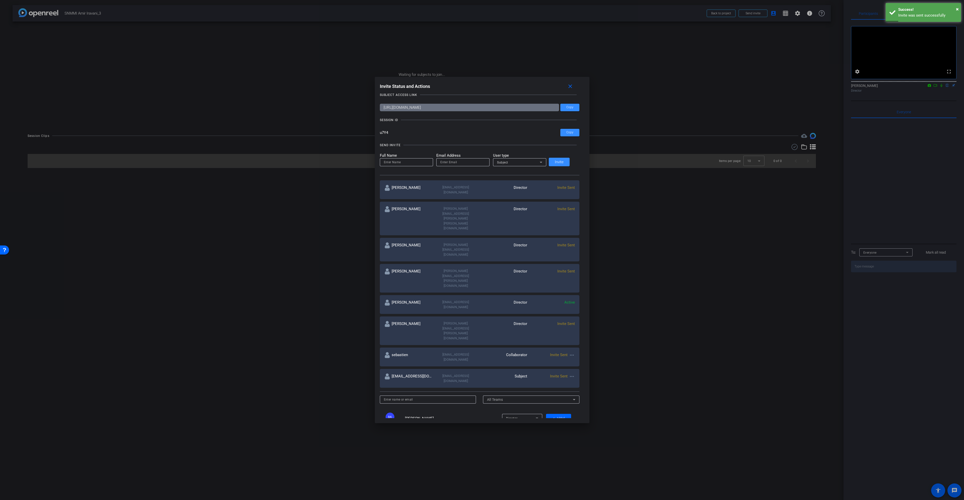
click at [562, 373] on div "Invite Sent more_horiz" at bounding box center [551, 378] width 48 height 10
click at [569, 373] on mat-icon "more_horiz" at bounding box center [572, 376] width 6 height 6
click at [574, 324] on span "Re-Send Invite" at bounding box center [586, 325] width 38 height 6
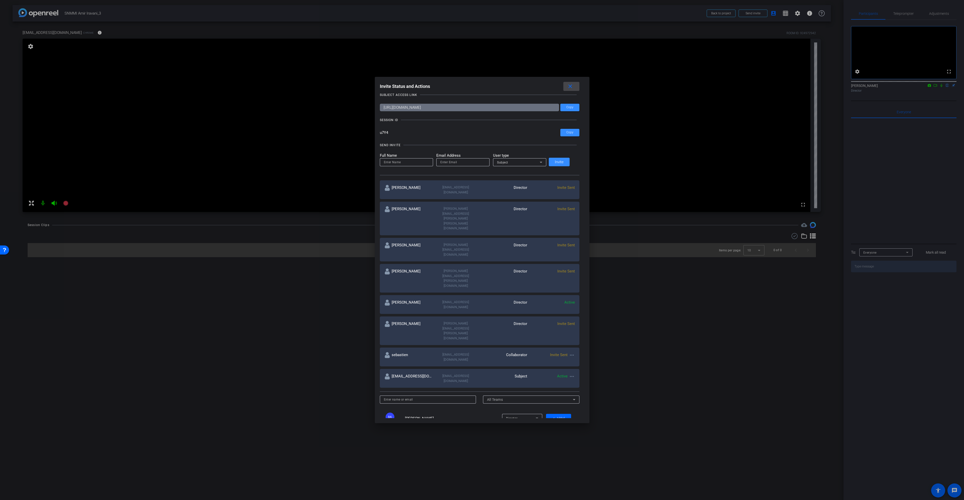
click at [570, 86] on mat-icon "close" at bounding box center [570, 86] width 6 height 6
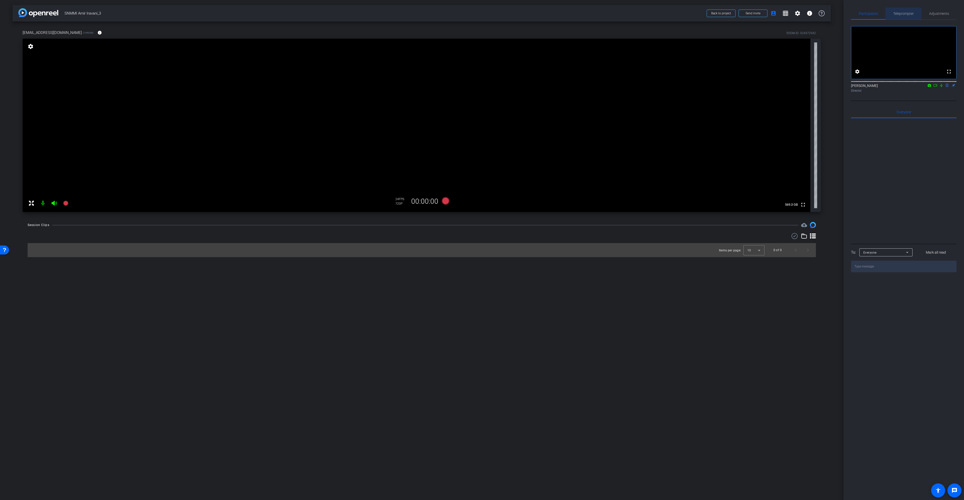
click at [908, 12] on span "Teleprompter" at bounding box center [903, 14] width 21 height 4
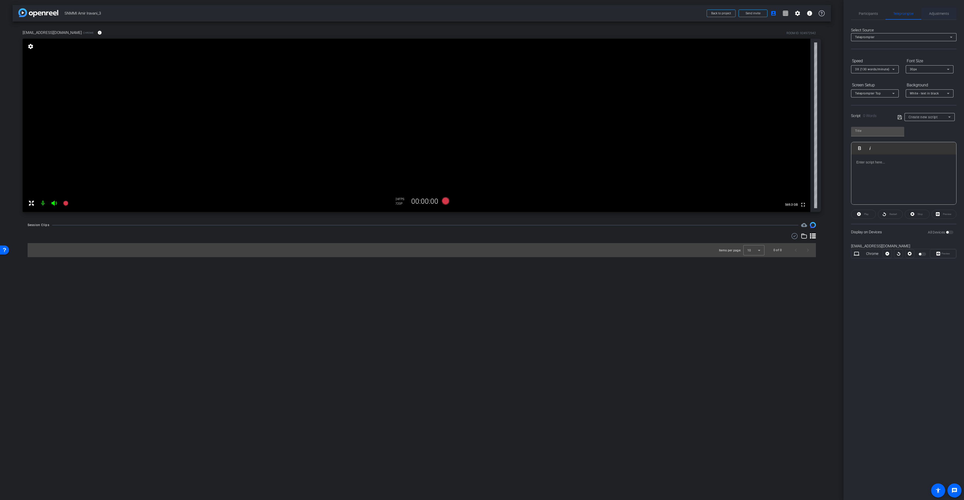
drag, startPoint x: 949, startPoint y: 14, endPoint x: 946, endPoint y: 16, distance: 3.7
click at [948, 14] on div "Adjustments" at bounding box center [939, 14] width 35 height 12
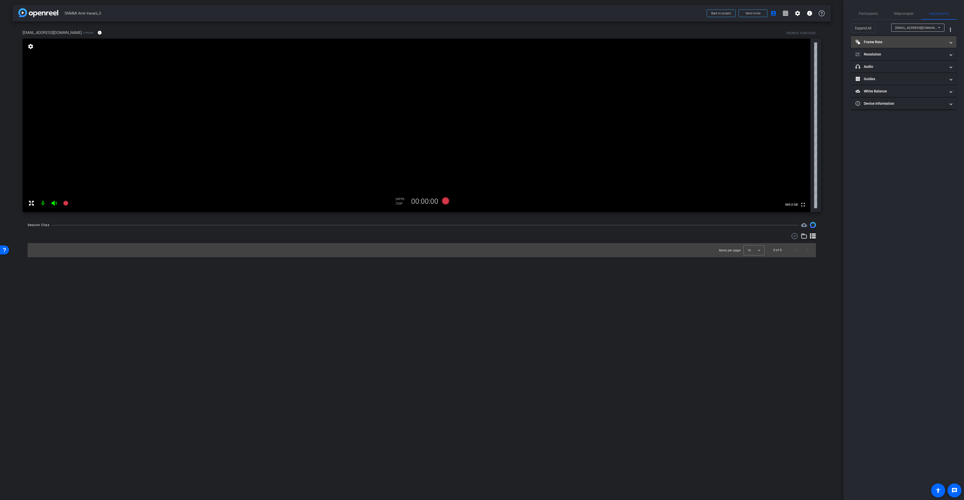
click at [898, 42] on mat-panel-title "Frame Rate Frame Rate" at bounding box center [901, 41] width 90 height 5
click at [921, 56] on div "30" at bounding box center [923, 56] width 13 height 9
click at [907, 78] on mat-panel-title "Resolution" at bounding box center [901, 75] width 90 height 5
click at [910, 91] on div "1080" at bounding box center [908, 90] width 19 height 9
click at [872, 15] on span "Participants" at bounding box center [868, 14] width 19 height 4
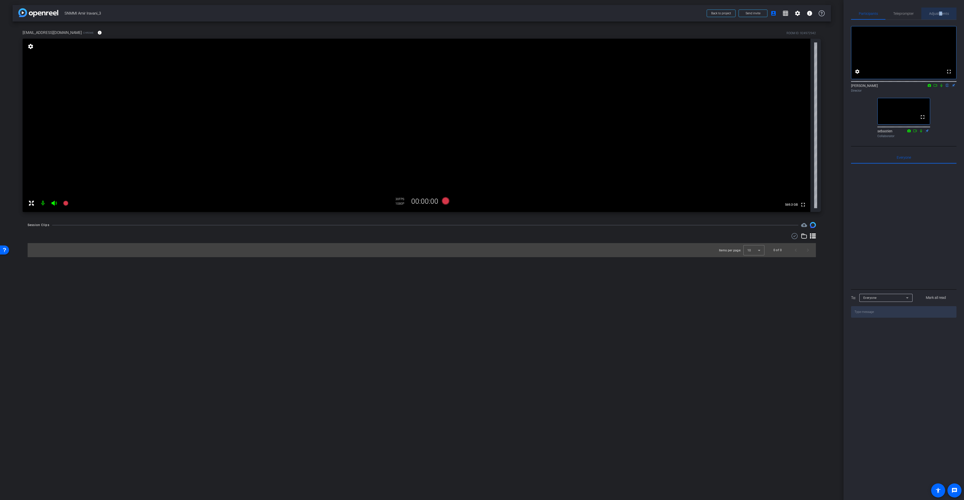
drag, startPoint x: 942, startPoint y: 12, endPoint x: 939, endPoint y: 14, distance: 3.4
click at [939, 14] on span "Adjustments" at bounding box center [939, 14] width 20 height 12
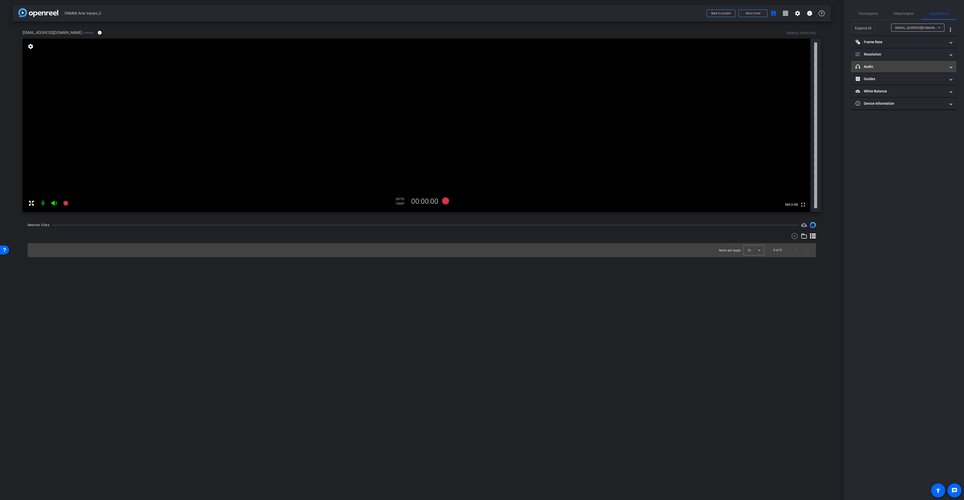
click at [899, 69] on mat-panel-title "headphone icon Audio" at bounding box center [901, 66] width 90 height 5
click at [899, 69] on mat-expansion-panel-header "headphone icon Audio" at bounding box center [903, 73] width 105 height 16
click at [444, 203] on icon at bounding box center [446, 201] width 8 height 8
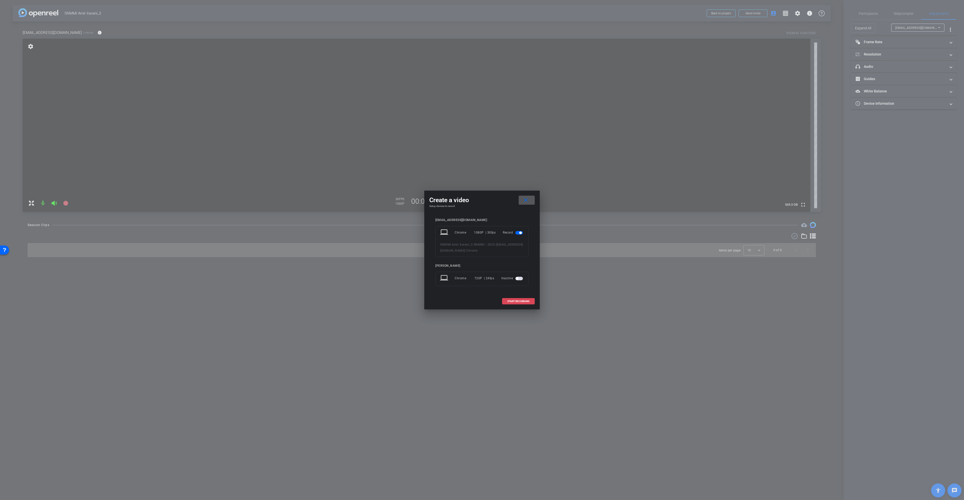
click at [520, 307] on span at bounding box center [518, 301] width 32 height 12
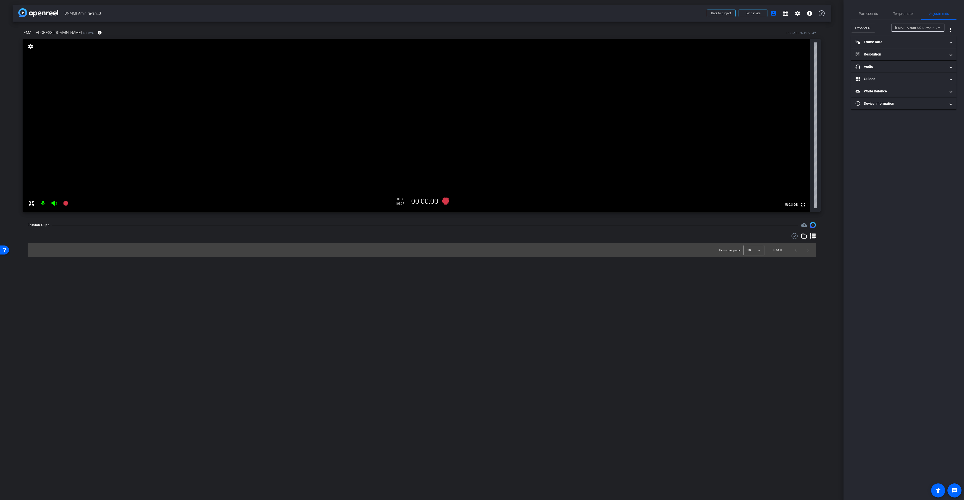
click at [521, 306] on div "arrow_back SNMMI Amir Iravani_3 Back to project Send invite account_box grid_on…" at bounding box center [422, 250] width 844 height 500
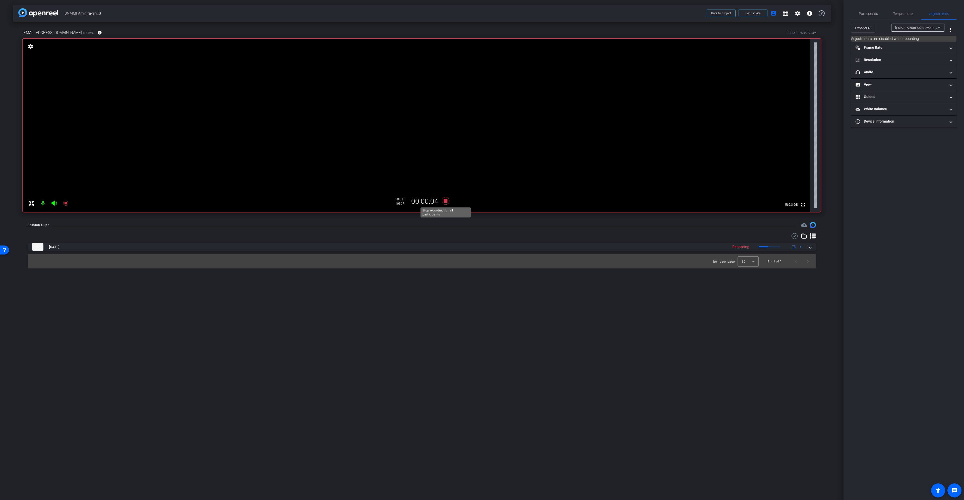
click at [445, 201] on icon at bounding box center [446, 201] width 8 height 8
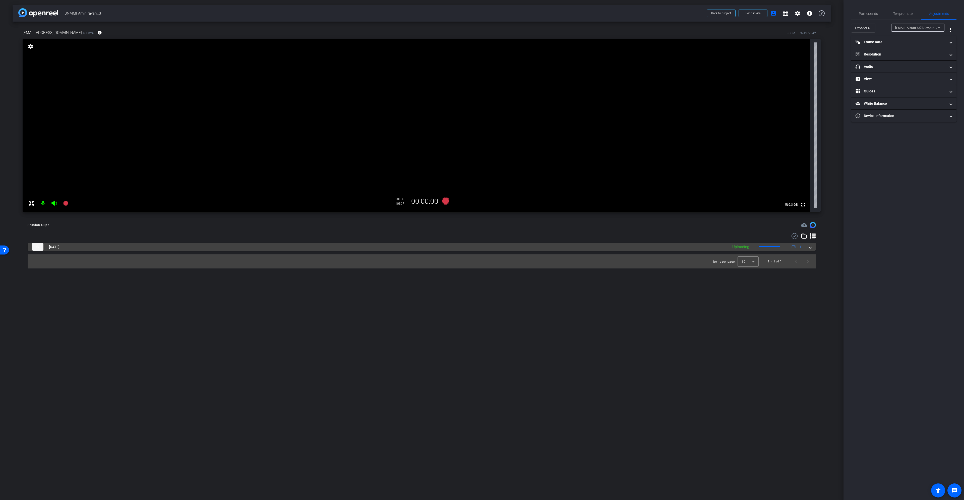
click at [811, 248] on span at bounding box center [811, 246] width 2 height 5
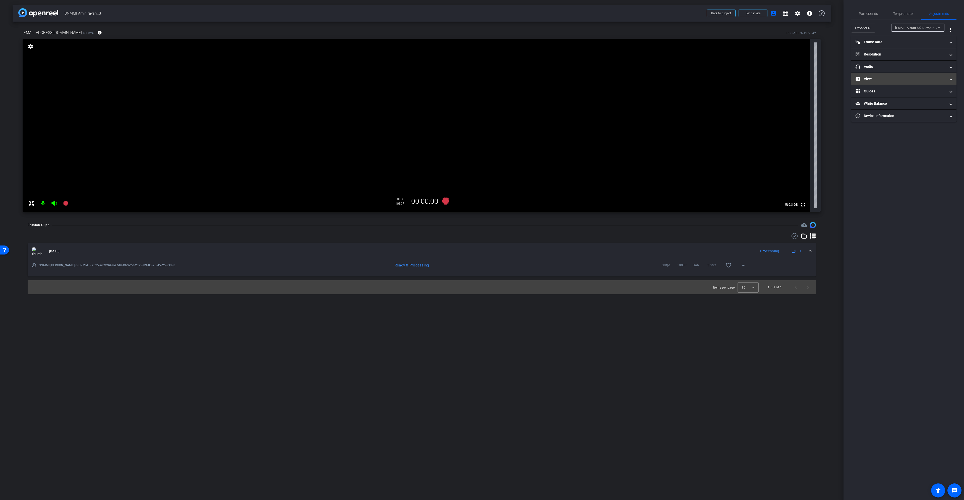
click at [905, 81] on mat-panel-title "View" at bounding box center [901, 78] width 90 height 5
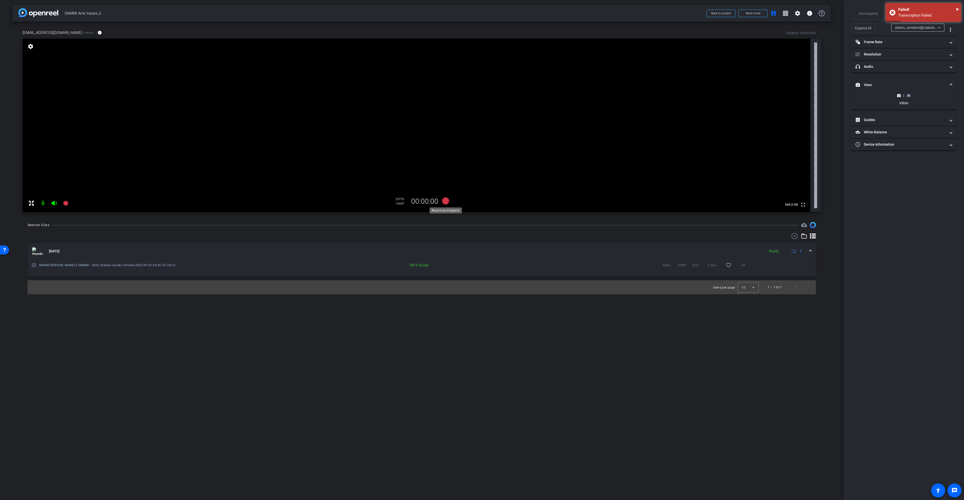
click at [443, 201] on icon at bounding box center [446, 201] width 8 height 8
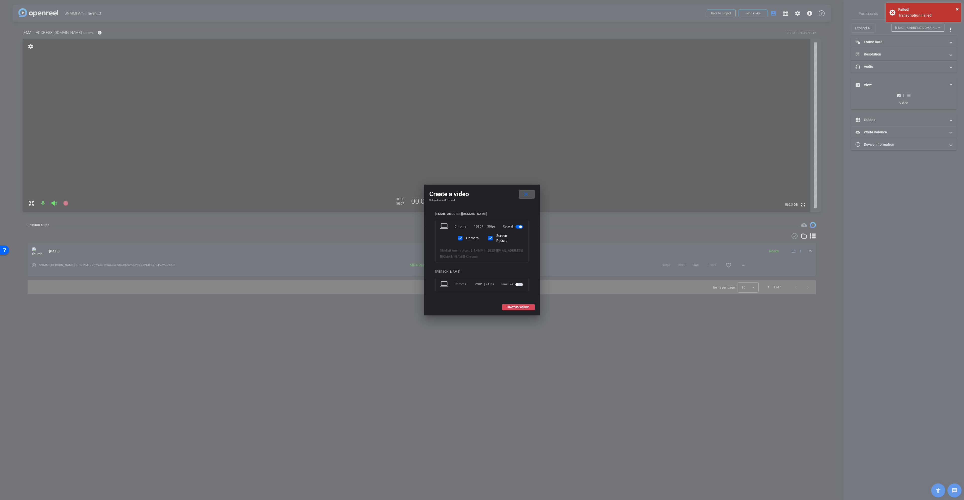
click at [521, 308] on span "START RECORDING" at bounding box center [518, 307] width 22 height 3
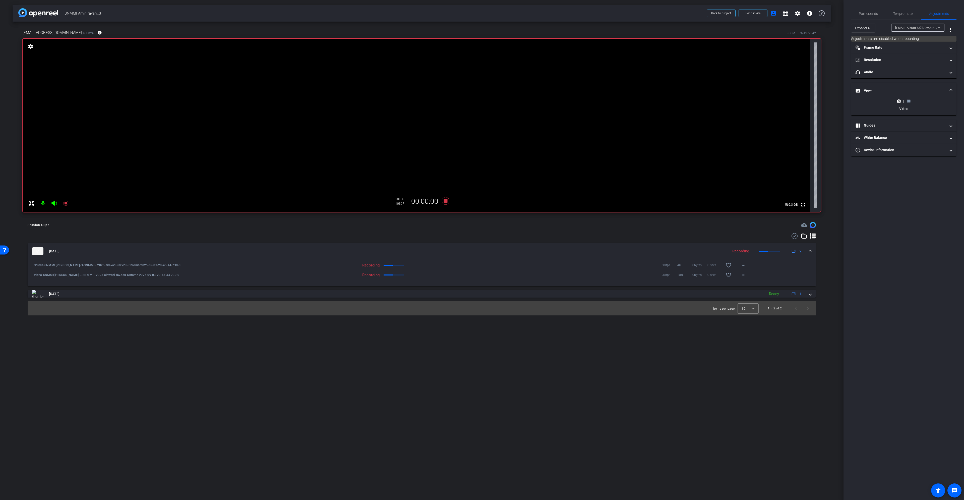
click at [909, 100] on icon at bounding box center [909, 101] width 4 height 3
click at [899, 76] on circle at bounding box center [898, 76] width 1 height 1
click at [873, 14] on span "Participants" at bounding box center [868, 14] width 19 height 4
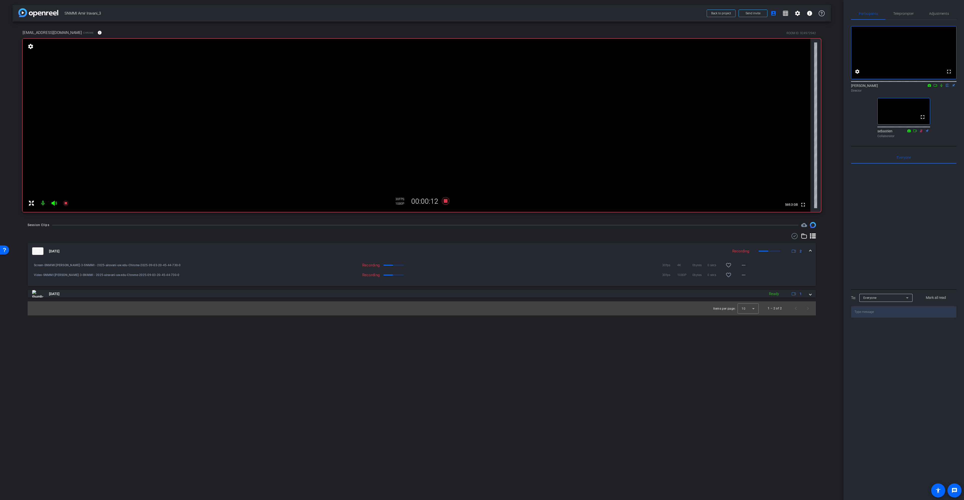
click at [942, 87] on icon at bounding box center [942, 86] width 4 height 4
click at [937, 87] on icon at bounding box center [936, 85] width 4 height 3
click at [937, 14] on span "Adjustments" at bounding box center [939, 14] width 20 height 4
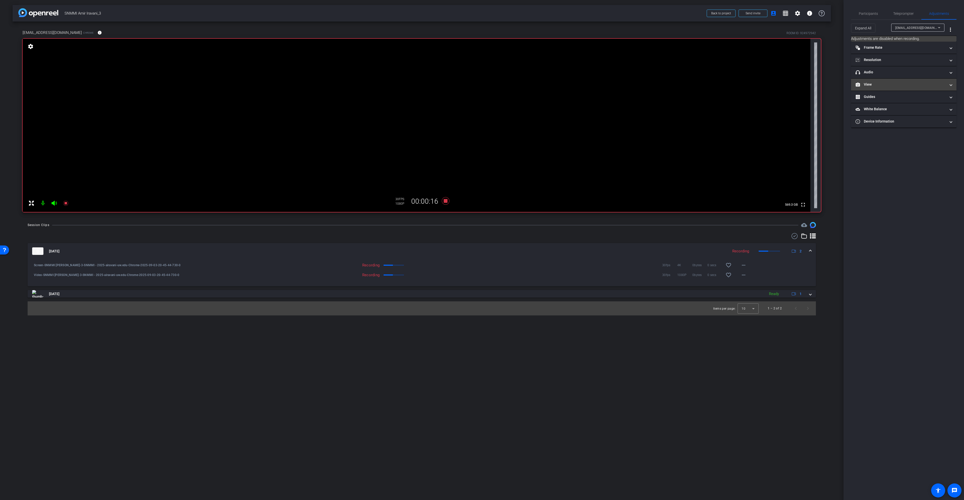
click at [913, 86] on mat-panel-title "View" at bounding box center [901, 84] width 90 height 5
click at [910, 99] on icon at bounding box center [909, 101] width 4 height 4
click at [900, 77] on icon at bounding box center [899, 76] width 4 height 3
click at [903, 102] on div "|" at bounding box center [904, 101] width 18 height 5
click at [910, 103] on icon at bounding box center [909, 101] width 4 height 4
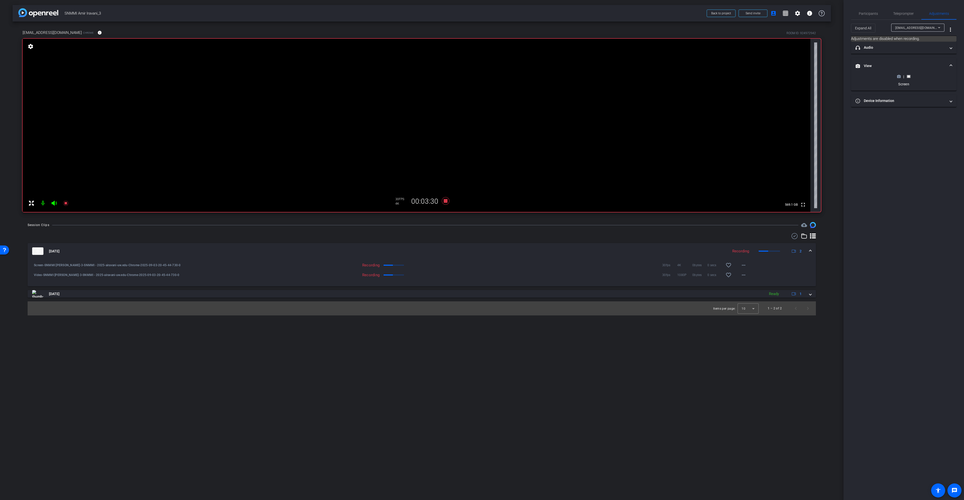
click at [900, 77] on icon at bounding box center [899, 76] width 4 height 3
click at [908, 102] on icon at bounding box center [909, 101] width 4 height 4
click at [899, 77] on circle at bounding box center [898, 76] width 1 height 1
click at [922, 243] on div "Participants Teleprompter Adjustments [PERSON_NAME] Director [PERSON_NAME] Coll…" at bounding box center [904, 250] width 121 height 500
click at [910, 100] on icon at bounding box center [909, 101] width 4 height 3
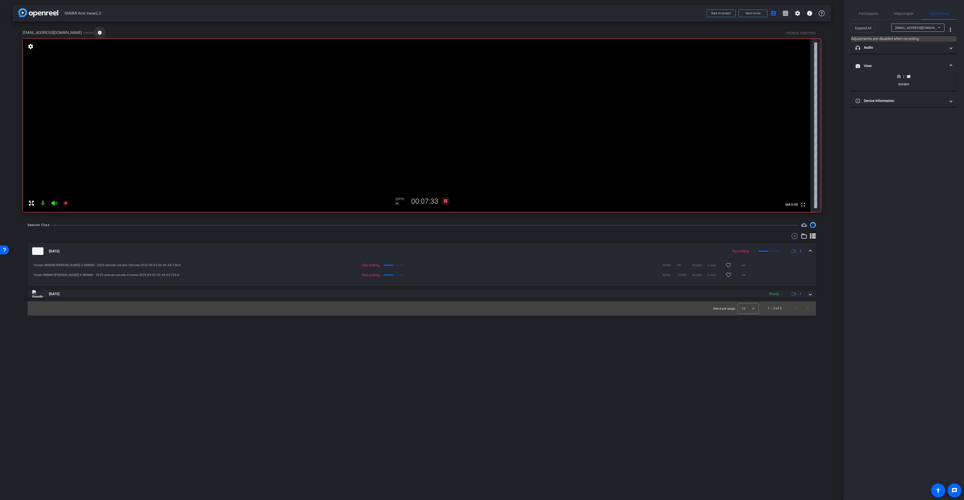
click at [94, 34] on span at bounding box center [100, 33] width 12 height 12
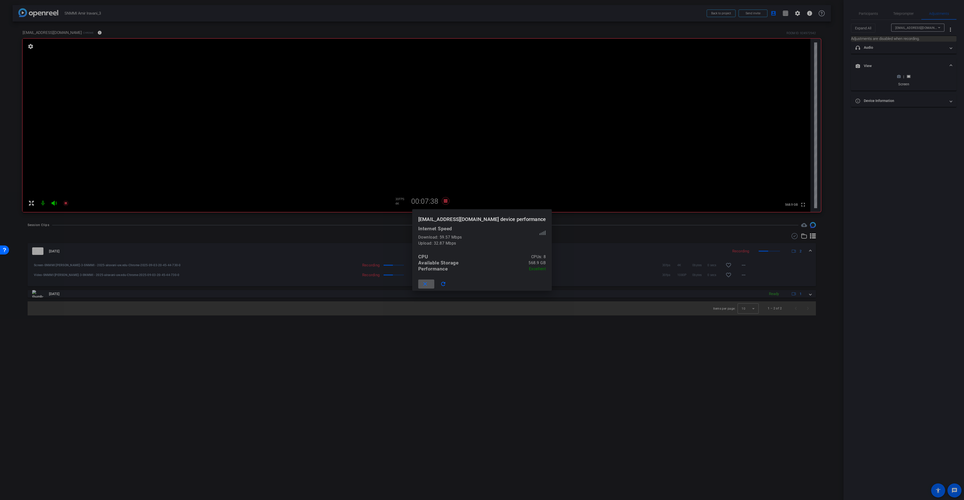
click at [434, 287] on span at bounding box center [426, 284] width 16 height 12
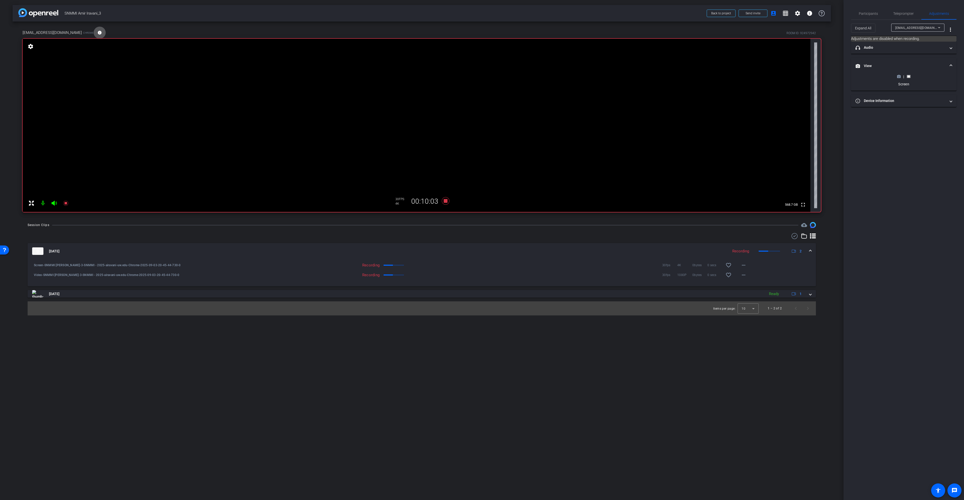
click at [898, 76] on icon at bounding box center [899, 77] width 4 height 4
click at [865, 13] on span "Participants" at bounding box center [868, 14] width 19 height 4
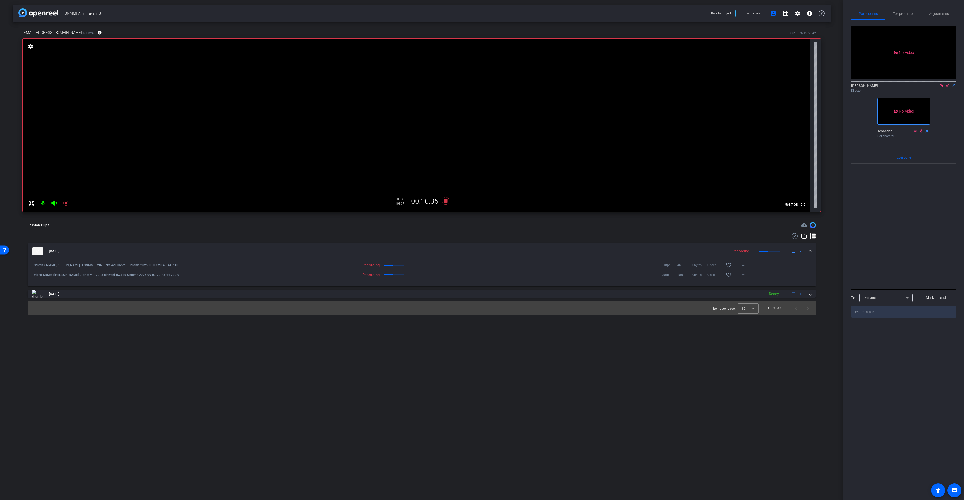
click at [941, 84] on icon at bounding box center [942, 86] width 4 height 4
click at [943, 87] on icon at bounding box center [942, 86] width 4 height 4
click at [942, 87] on icon at bounding box center [942, 86] width 4 height 4
click at [444, 200] on icon at bounding box center [446, 201] width 8 height 8
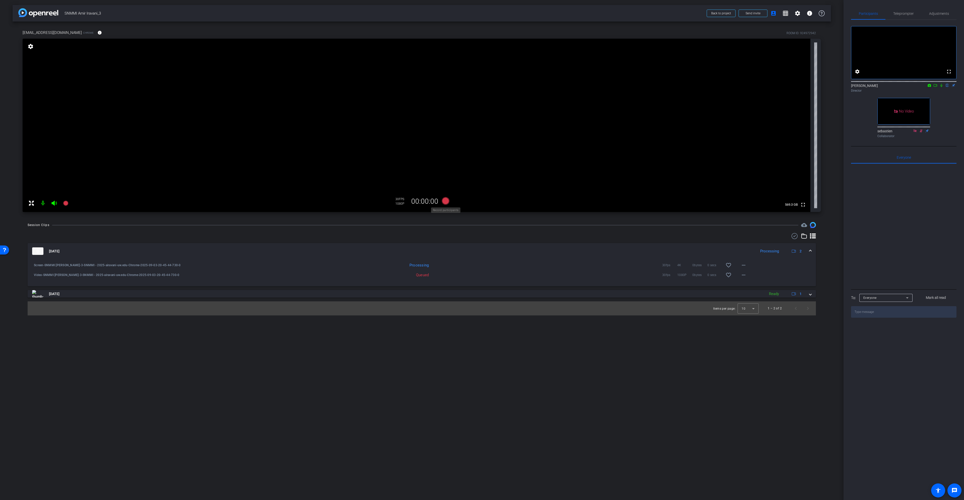
click at [447, 201] on icon at bounding box center [446, 201] width 8 height 8
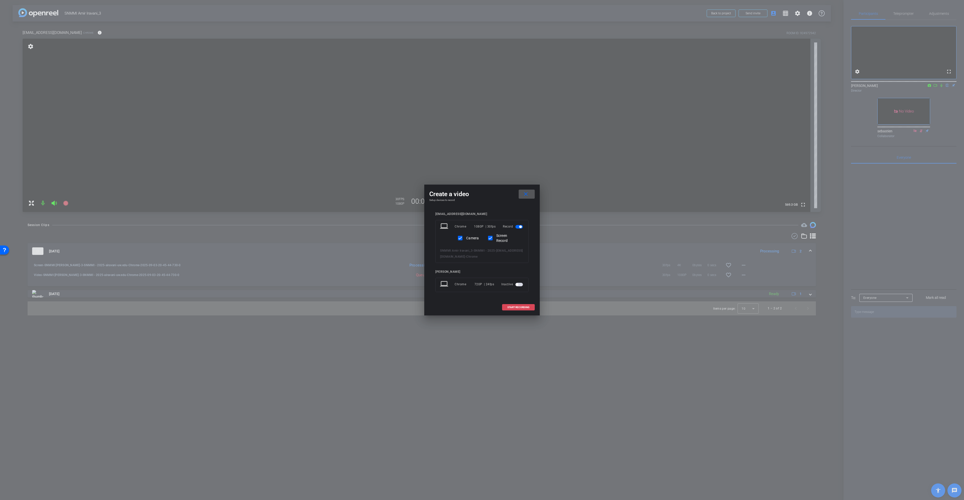
click at [518, 306] on span "START RECORDING" at bounding box center [518, 307] width 22 height 3
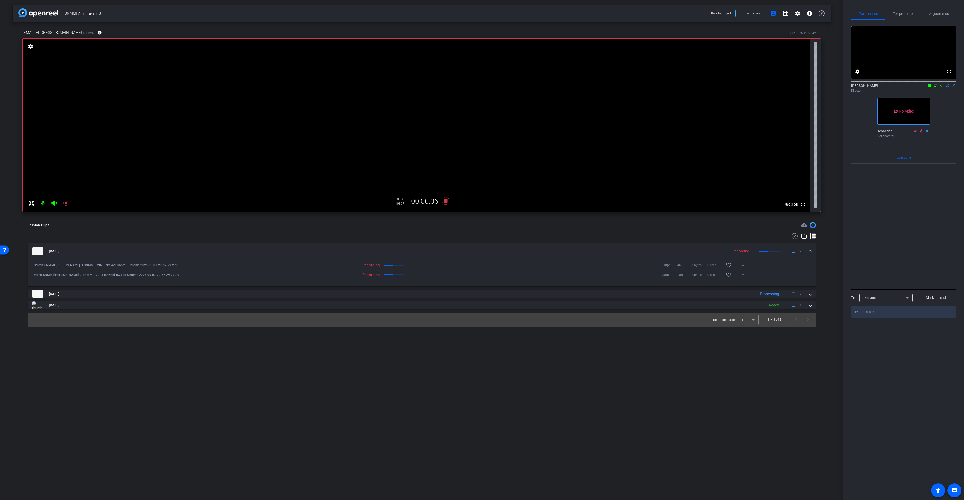
click at [935, 87] on icon at bounding box center [936, 86] width 4 height 4
click at [948, 87] on icon at bounding box center [948, 86] width 4 height 4
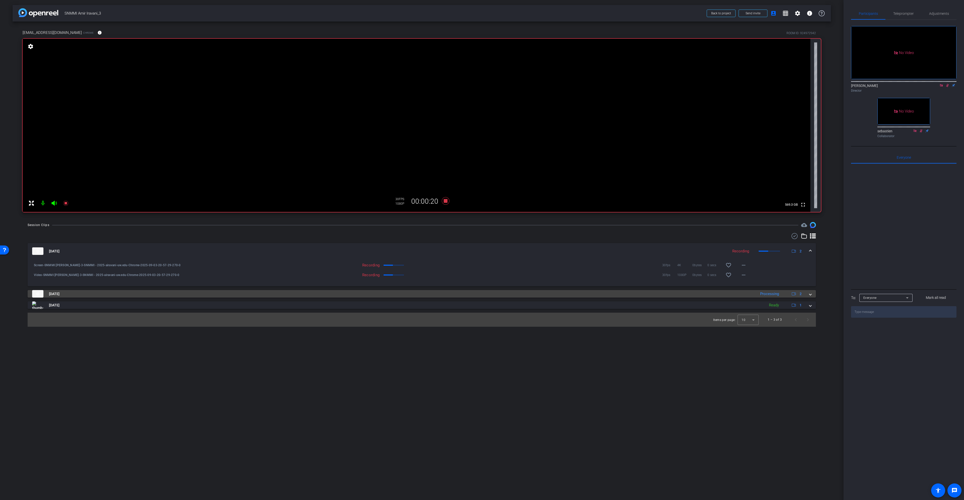
click at [811, 296] on span at bounding box center [811, 293] width 2 height 5
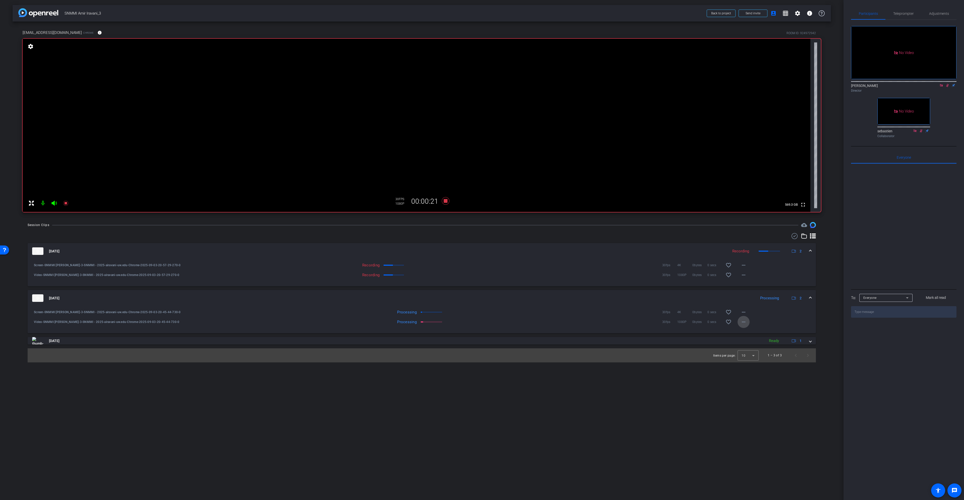
click at [743, 321] on mat-icon "more_horiz" at bounding box center [744, 322] width 6 height 6
click at [764, 315] on div at bounding box center [482, 250] width 964 height 500
click at [746, 323] on mat-icon "more_horiz" at bounding box center [744, 322] width 6 height 6
click at [759, 315] on div at bounding box center [482, 250] width 964 height 500
drag, startPoint x: 65, startPoint y: 13, endPoint x: 98, endPoint y: 13, distance: 33.1
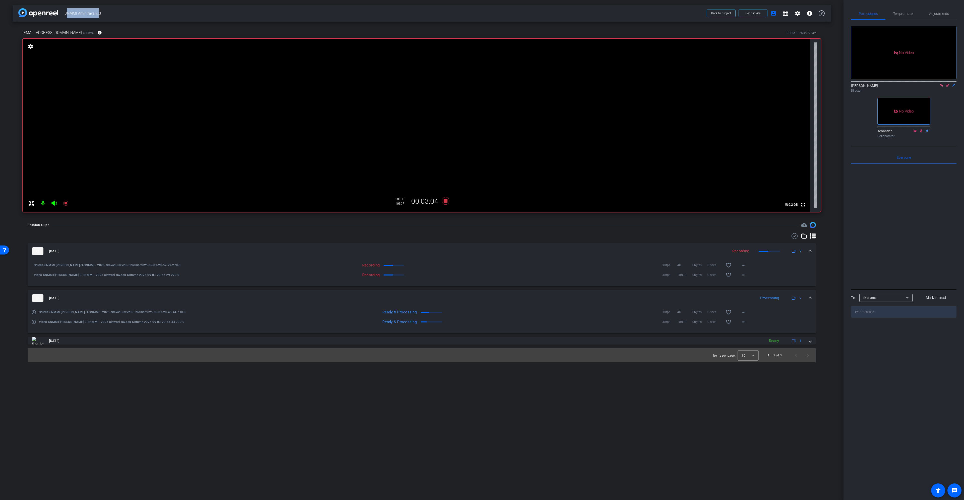
click at [98, 13] on span "SNMMI Amir Iravani_3" at bounding box center [384, 13] width 639 height 10
copy span "SNMMI [PERSON_NAME]"
click at [947, 87] on icon at bounding box center [948, 86] width 4 height 4
click at [941, 87] on icon at bounding box center [942, 86] width 4 height 4
click at [447, 200] on icon at bounding box center [446, 201] width 8 height 8
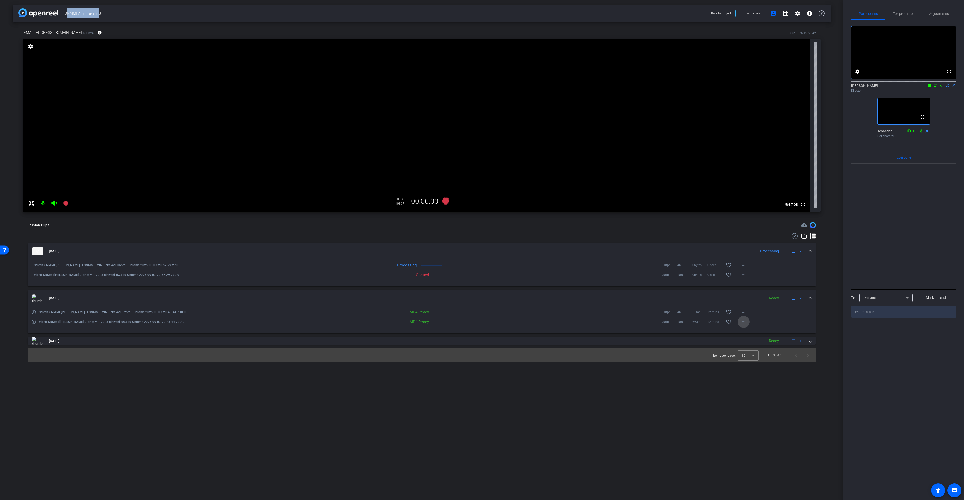
click at [744, 324] on mat-icon "more_horiz" at bounding box center [744, 322] width 6 height 6
click at [756, 320] on div at bounding box center [482, 250] width 964 height 500
click at [745, 321] on mat-icon "more_horiz" at bounding box center [744, 322] width 6 height 6
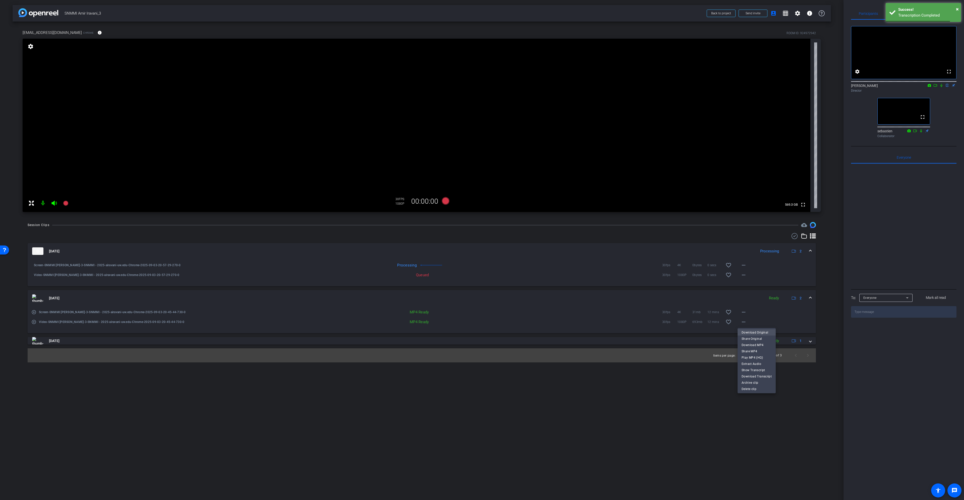
click at [751, 333] on span "Download Original" at bounding box center [757, 332] width 30 height 6
click at [744, 323] on mat-icon "more_horiz" at bounding box center [744, 322] width 6 height 6
click at [749, 345] on span "Download MP4" at bounding box center [757, 345] width 30 height 6
click at [746, 314] on mat-icon "more_horiz" at bounding box center [744, 312] width 6 height 6
click at [749, 323] on span "Download Original" at bounding box center [757, 323] width 30 height 6
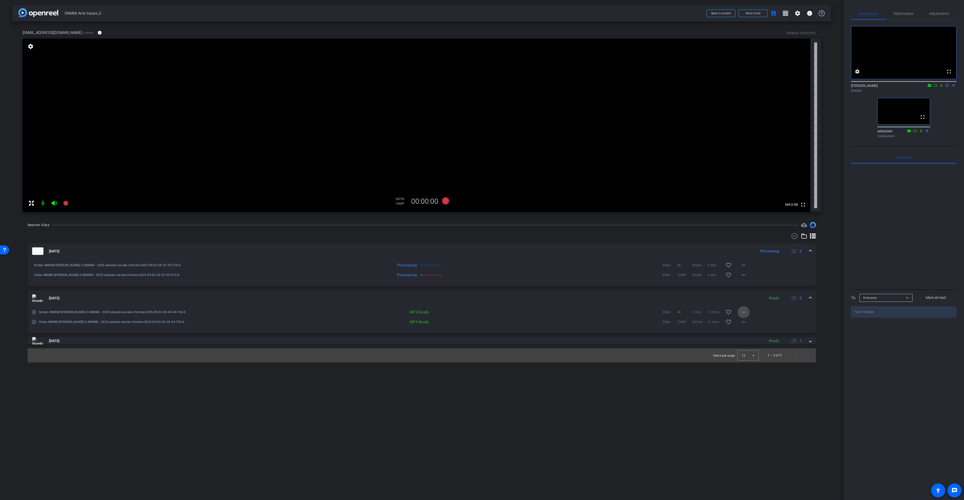
click at [744, 309] on mat-icon "more_horiz" at bounding box center [744, 312] width 6 height 6
click at [749, 333] on span "Download MP4" at bounding box center [757, 335] width 30 height 6
click at [745, 275] on mat-icon "more_horiz" at bounding box center [744, 275] width 6 height 6
click at [559, 269] on div at bounding box center [482, 250] width 964 height 500
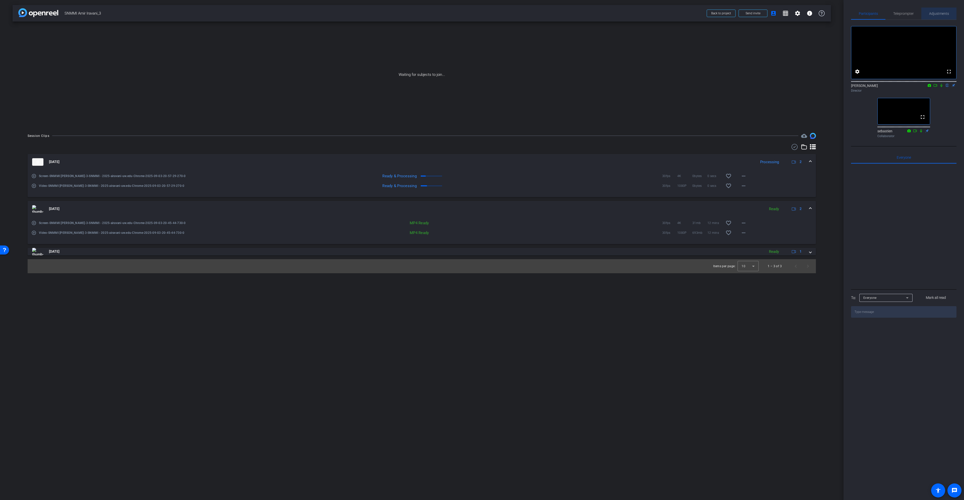
click at [941, 13] on span "Adjustments" at bounding box center [939, 14] width 20 height 4
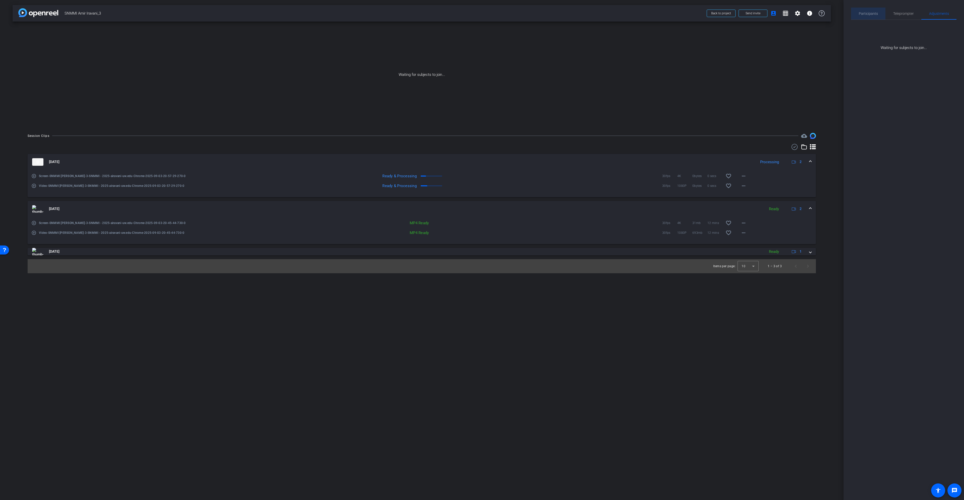
click at [877, 12] on span "Participants" at bounding box center [868, 14] width 19 height 4
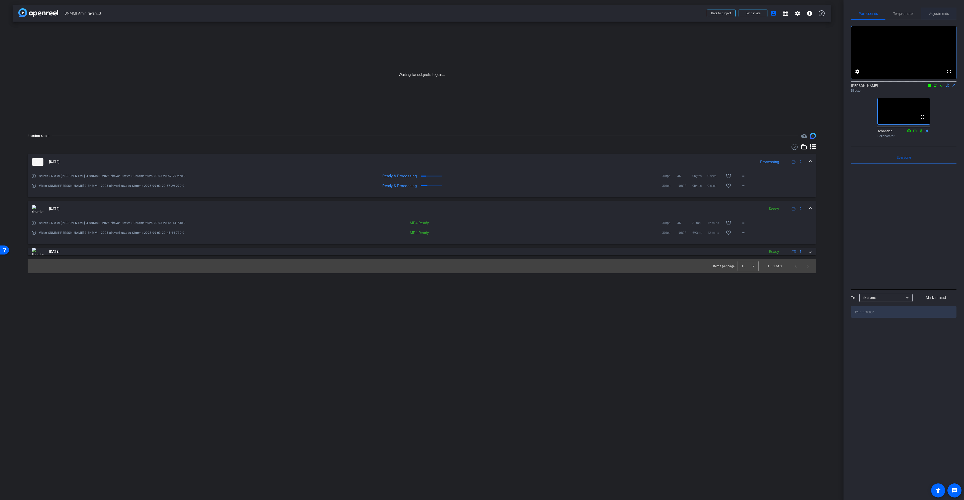
click at [944, 16] on span "Adjustments" at bounding box center [939, 14] width 20 height 12
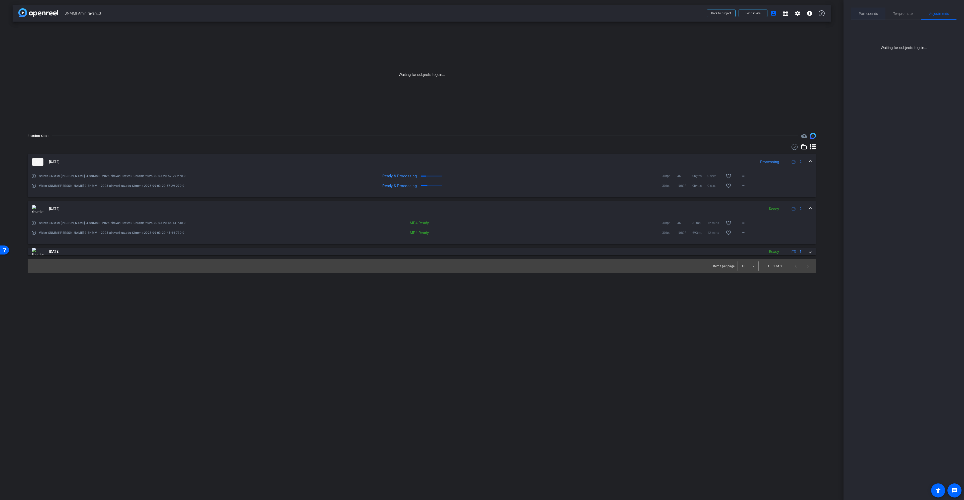
click at [870, 12] on span "Participants" at bounding box center [868, 14] width 19 height 4
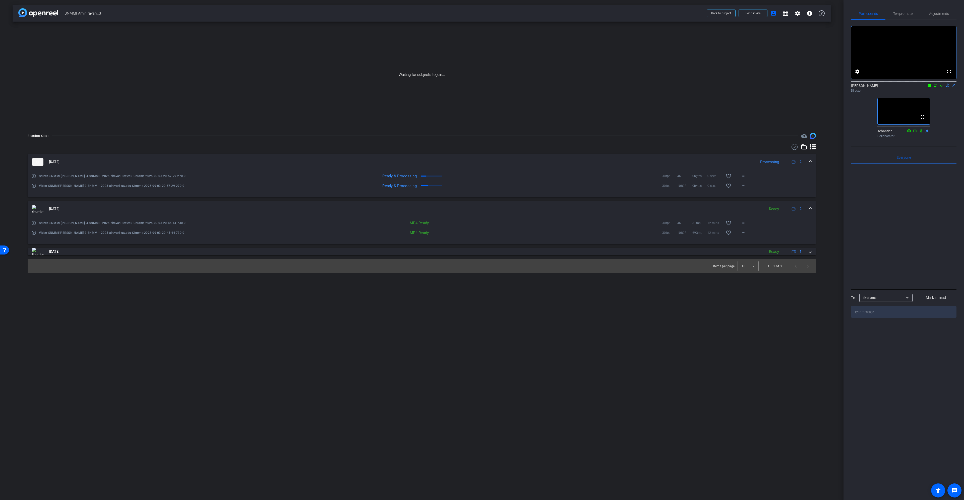
click at [744, 335] on div "arrow_back SNMMI Amir Iravani_3 Back to project Send invite account_box grid_on…" at bounding box center [422, 250] width 844 height 500
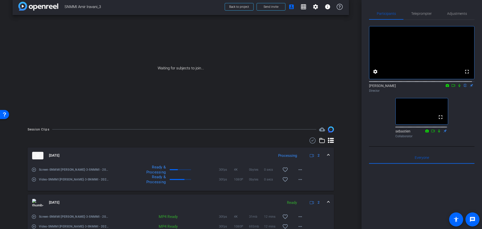
scroll to position [44, 0]
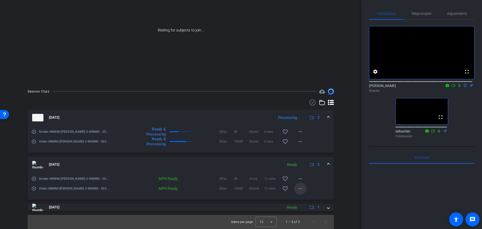
click at [297, 188] on mat-icon "more_horiz" at bounding box center [300, 188] width 6 height 6
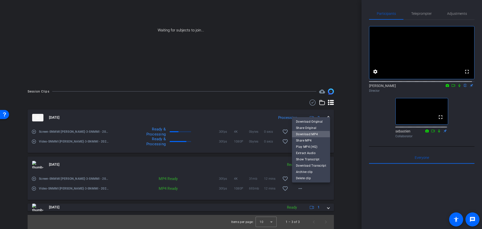
click at [311, 135] on span "Download MP4" at bounding box center [311, 134] width 30 height 6
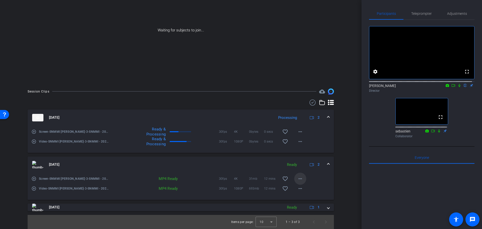
click at [299, 176] on mat-icon "more_horiz" at bounding box center [300, 179] width 6 height 6
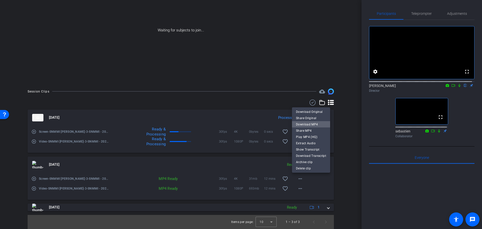
click at [316, 125] on span "Download MP4" at bounding box center [311, 124] width 30 height 6
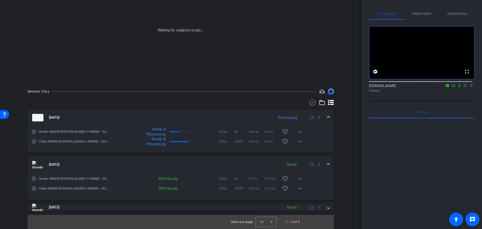
click at [452, 87] on icon at bounding box center [453, 86] width 4 height 4
click at [465, 87] on icon at bounding box center [466, 85] width 2 height 3
click at [298, 143] on mat-icon "more_horiz" at bounding box center [300, 141] width 6 height 6
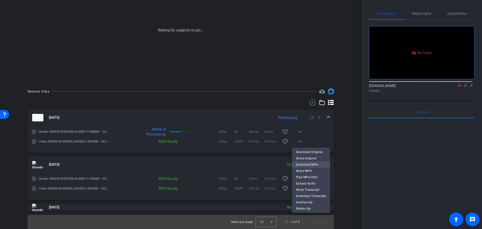
click at [300, 162] on span "Download MP4" at bounding box center [311, 164] width 30 height 6
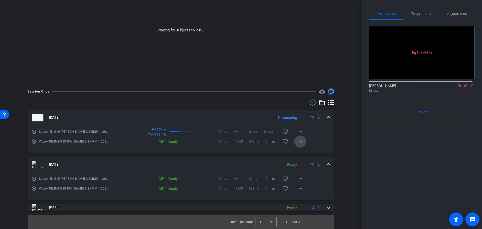
click at [299, 143] on mat-icon "more_horiz" at bounding box center [300, 141] width 6 height 6
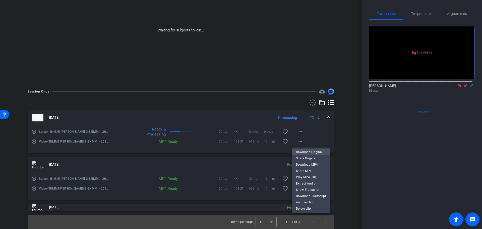
click at [301, 152] on span "Download Original" at bounding box center [311, 152] width 30 height 6
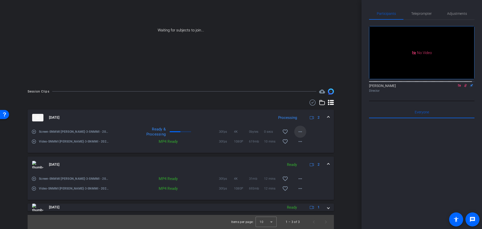
click at [298, 133] on mat-icon "more_horiz" at bounding box center [300, 132] width 6 height 6
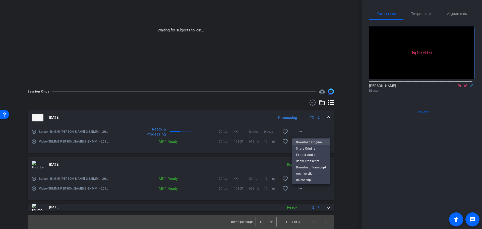
click at [301, 141] on span "Download Original" at bounding box center [311, 142] width 30 height 6
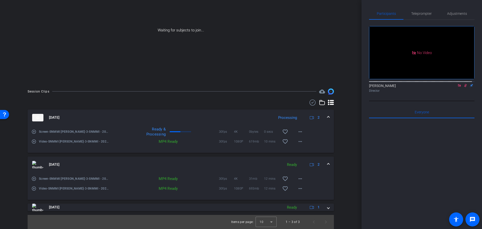
click at [313, 131] on div "play_circle_outline Screen-SNMMI [PERSON_NAME]-3-SNMMI - 2025-airavani-uw.edu-C…" at bounding box center [180, 129] width 299 height 6
click at [298, 131] on mat-icon "more_horiz" at bounding box center [300, 132] width 6 height 6
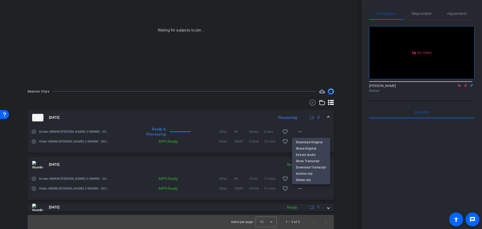
click at [297, 132] on div at bounding box center [241, 114] width 482 height 229
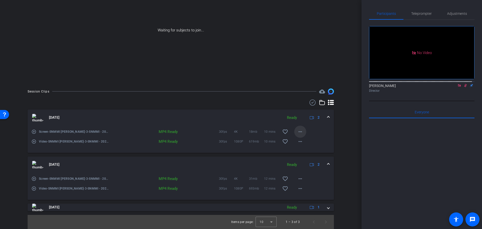
click at [302, 131] on span at bounding box center [300, 132] width 12 height 12
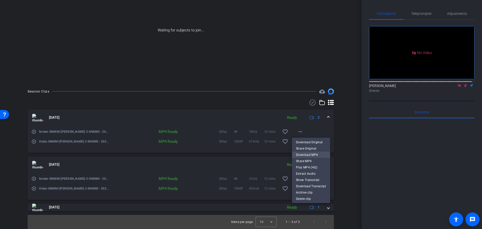
click at [301, 152] on span "Download MP4" at bounding box center [311, 154] width 30 height 6
